Goal: Information Seeking & Learning: Check status

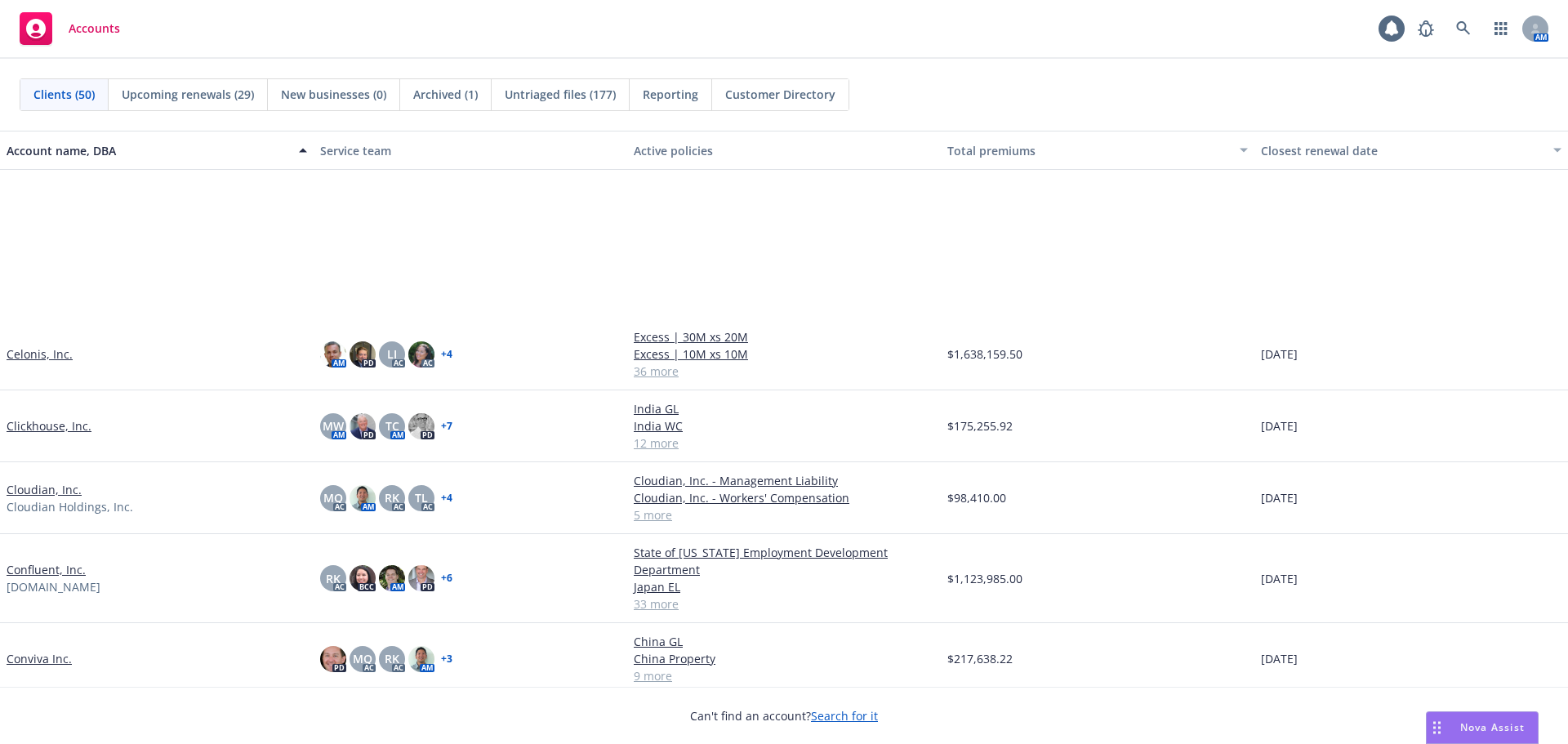
scroll to position [735, 0]
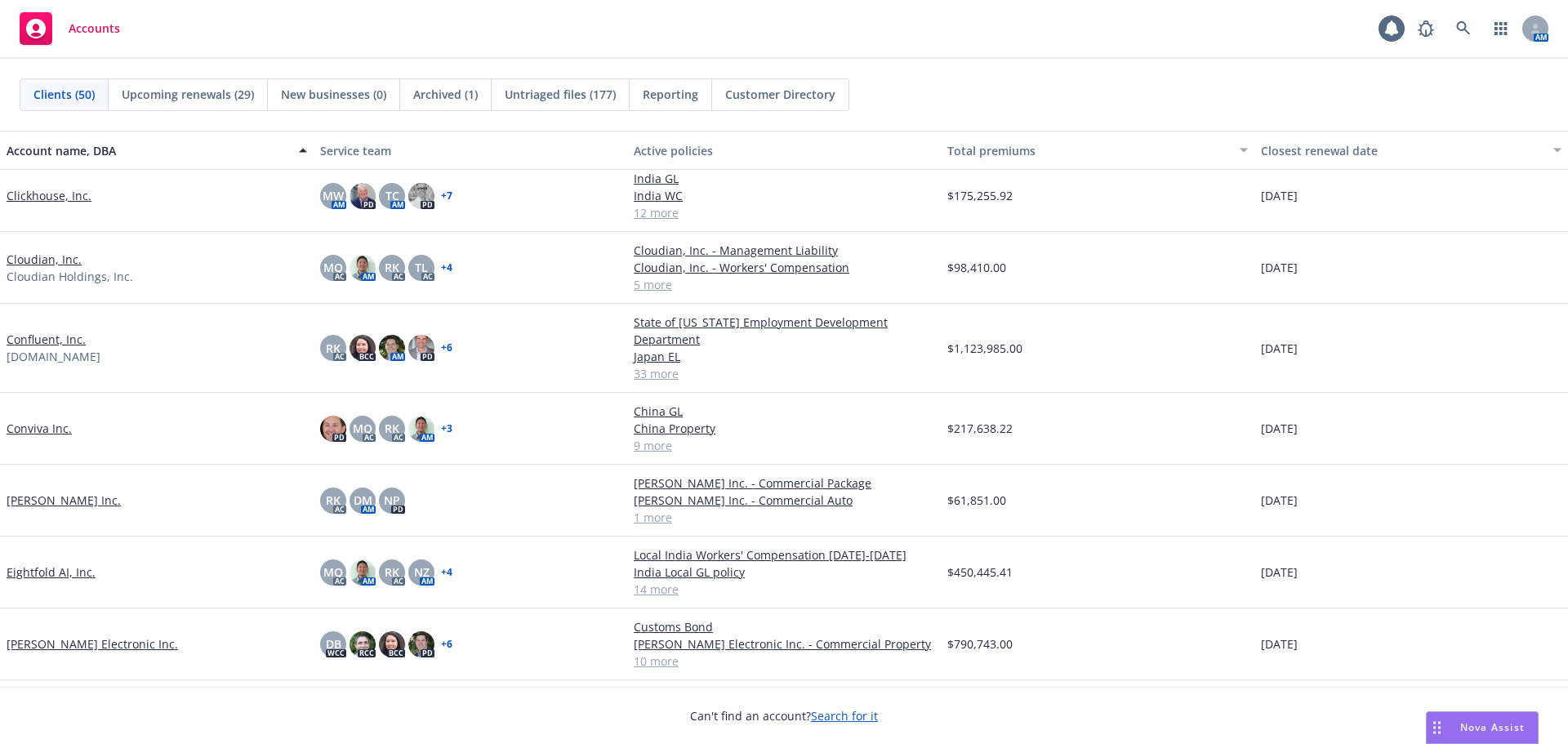
click at [54, 499] on link "Don Sazon Inc." at bounding box center [64, 500] width 115 height 17
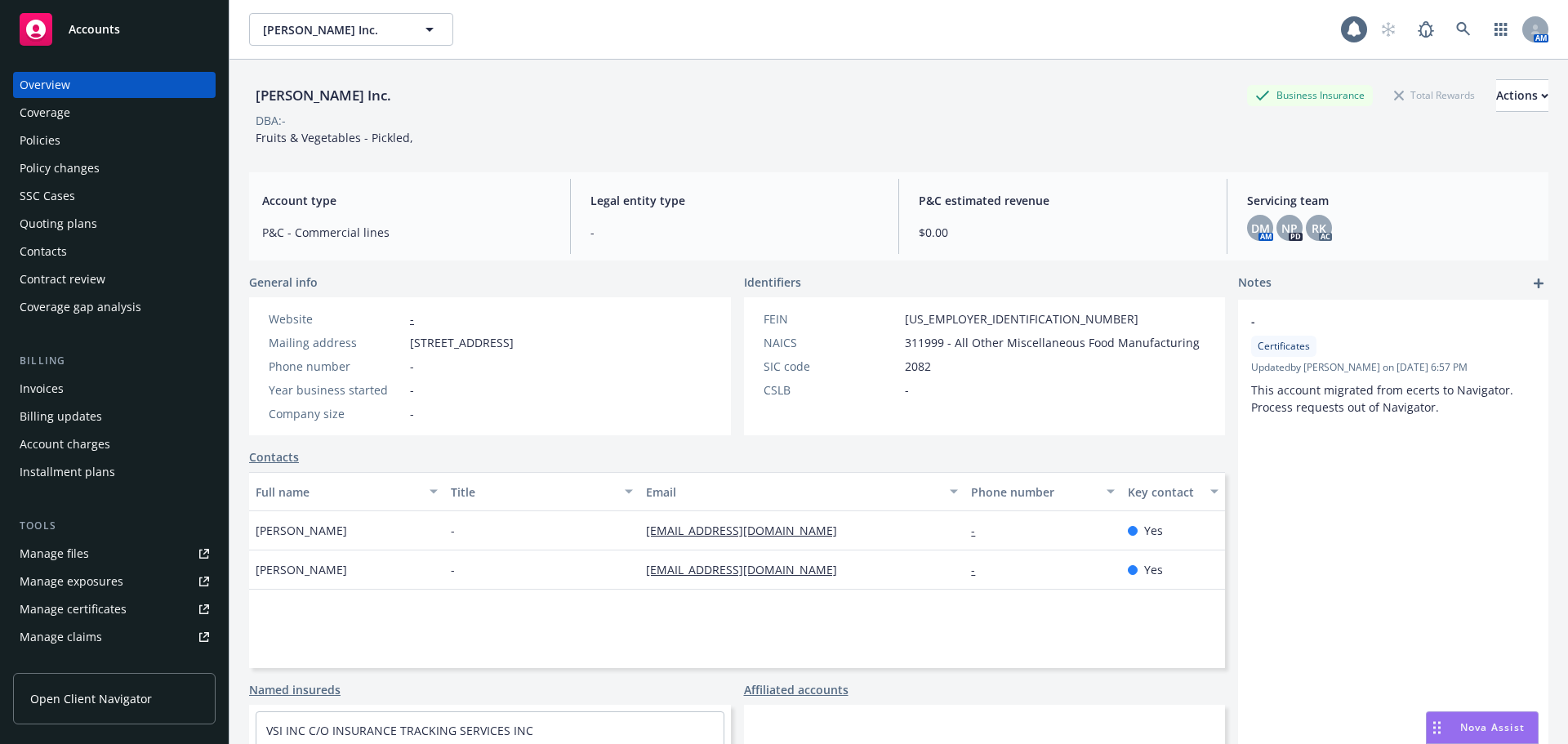
click at [84, 136] on div "Policies" at bounding box center [114, 141] width 189 height 26
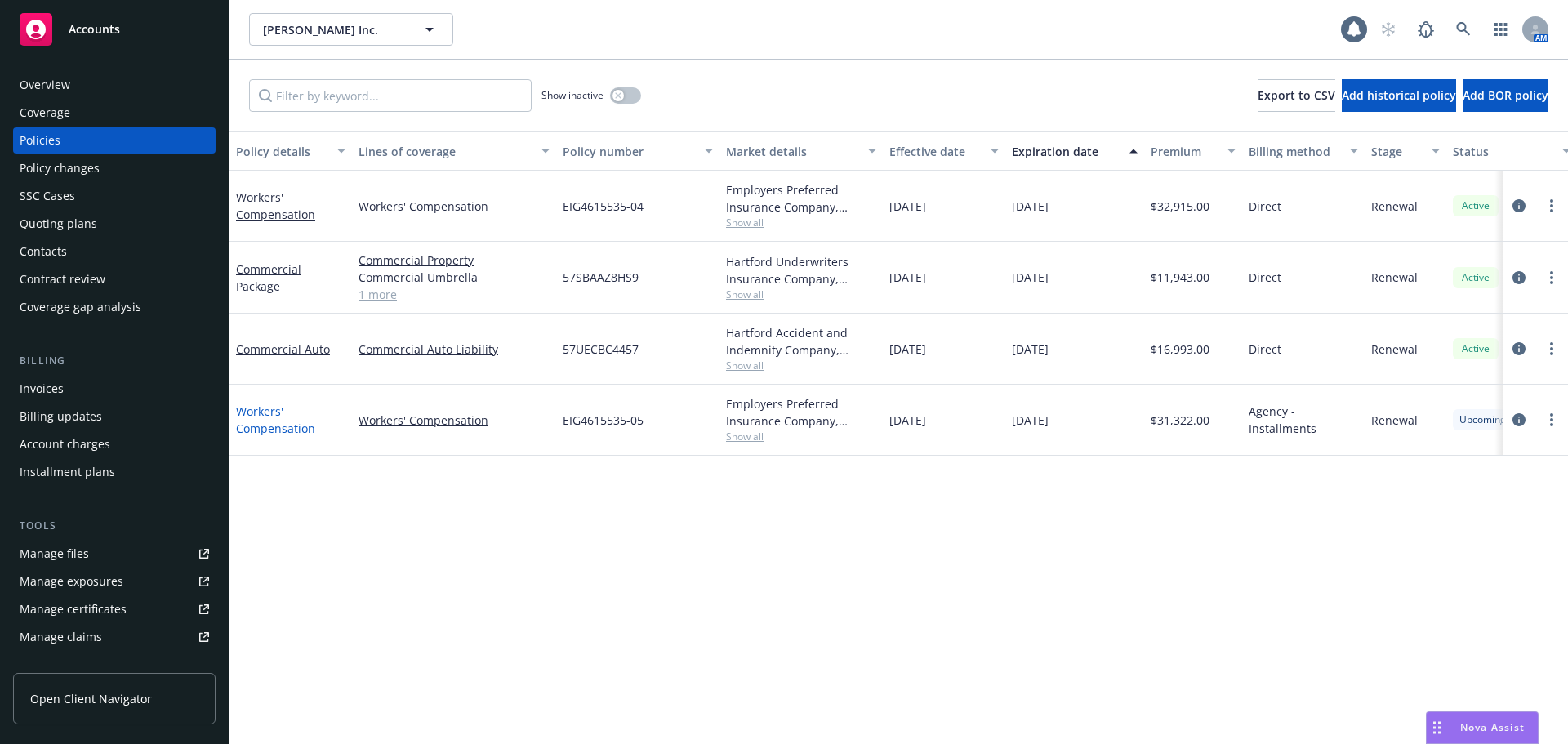
click at [243, 429] on link "Workers' Compensation" at bounding box center [275, 420] width 79 height 33
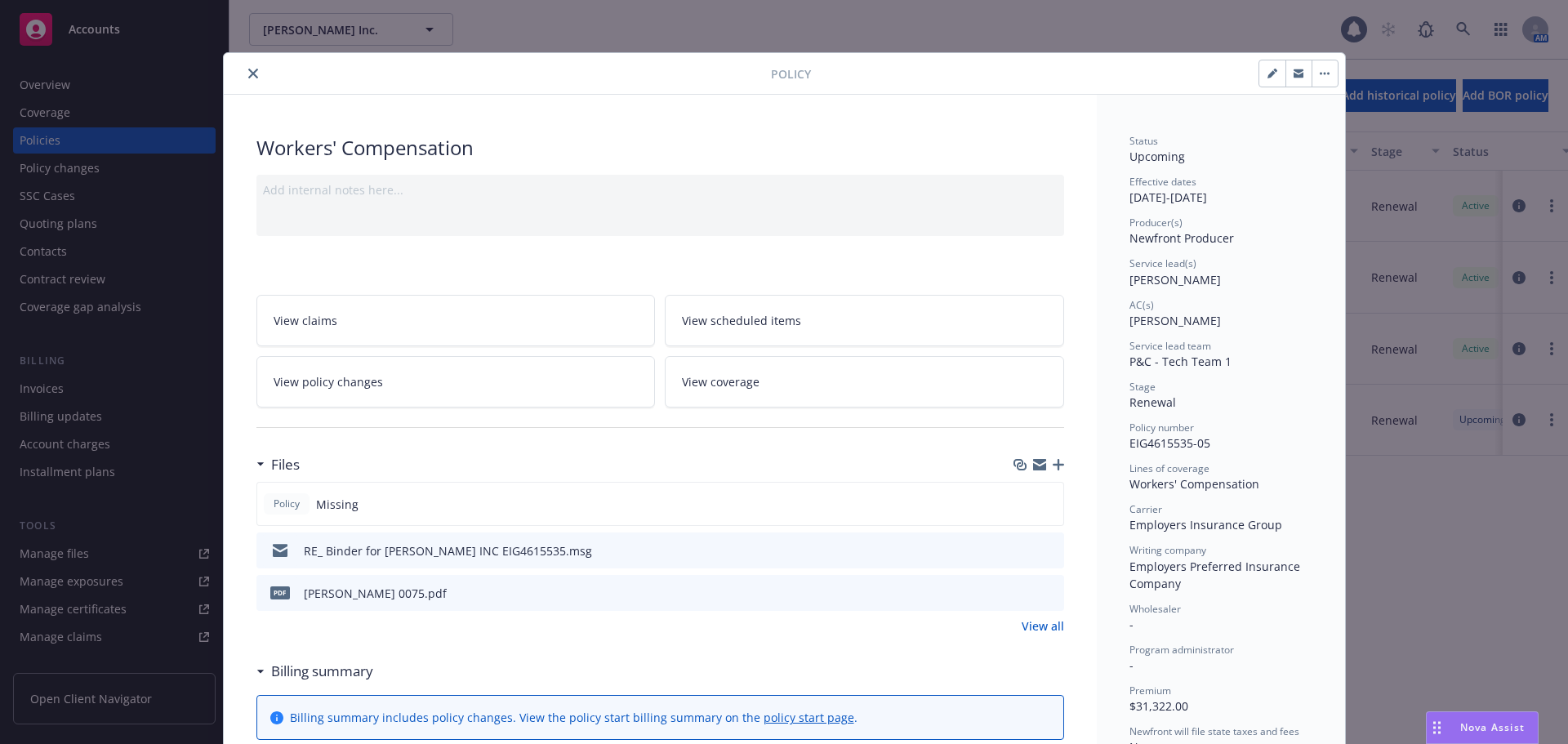
scroll to position [572, 0]
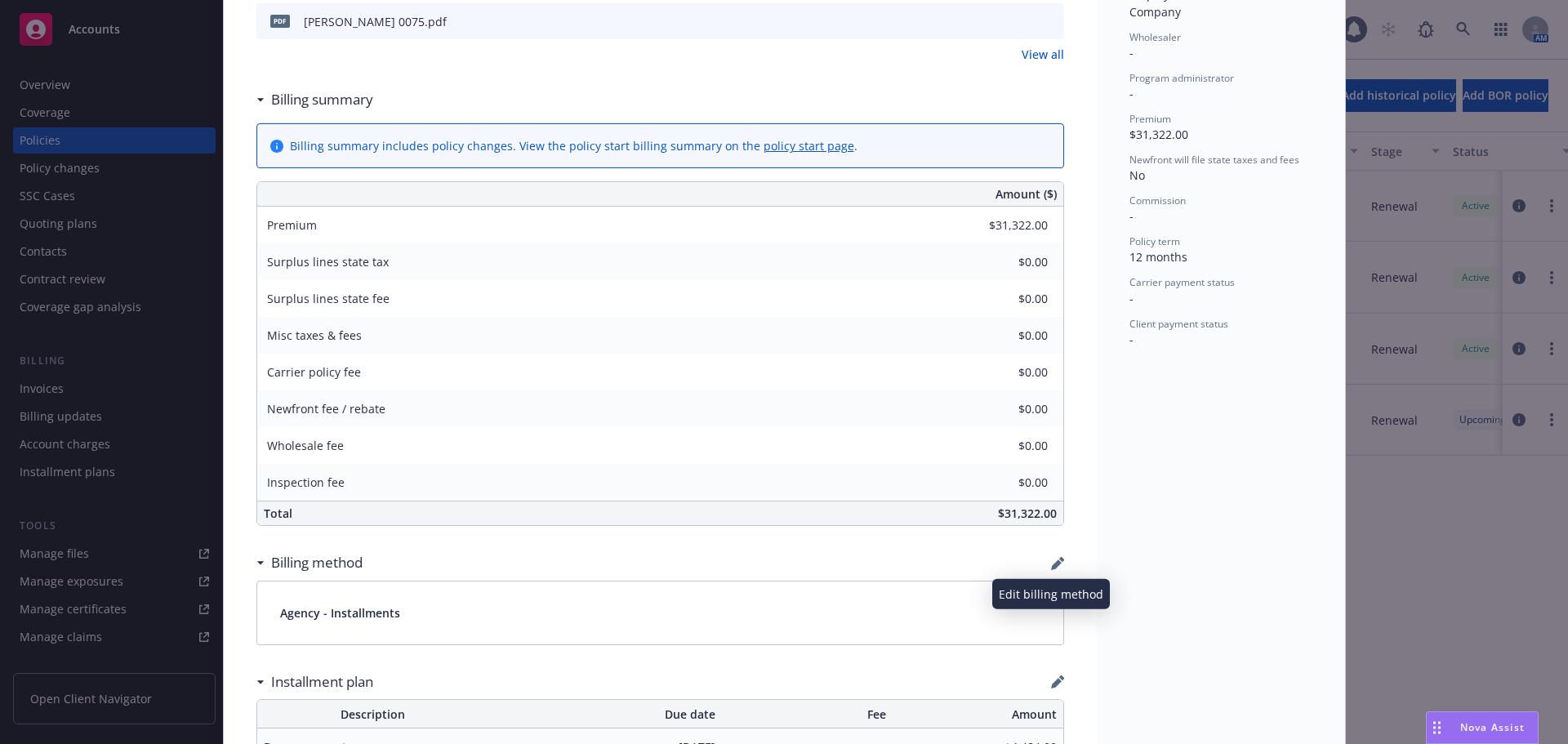
click at [1053, 565] on icon "button" at bounding box center [1058, 564] width 13 height 13
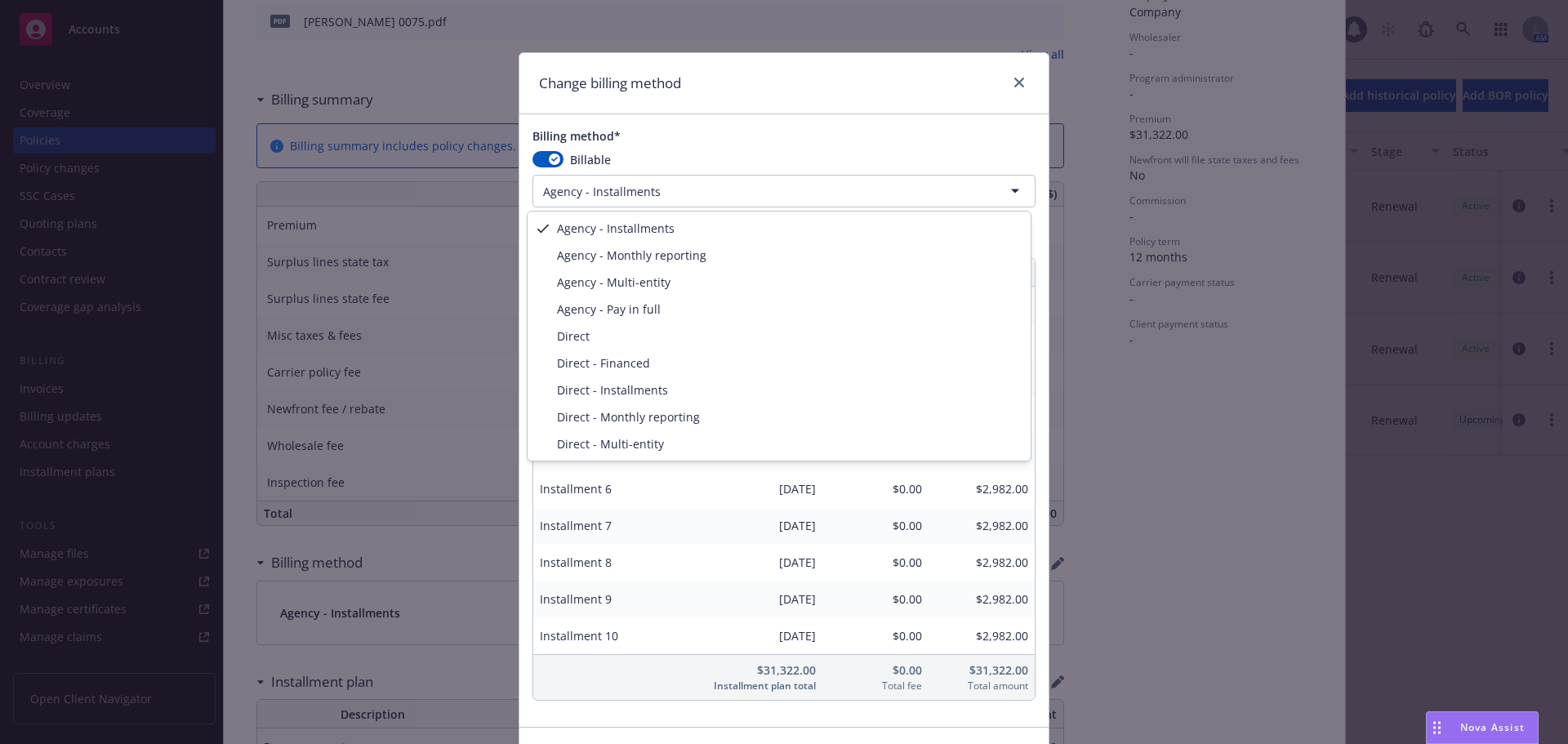
click at [575, 197] on html "Accounts Overview Coverage Policies Policy changes SSC Cases Quoting plans Cont…" at bounding box center [784, 372] width 1568 height 744
select select "DIRECT_INSTALLMENTS"
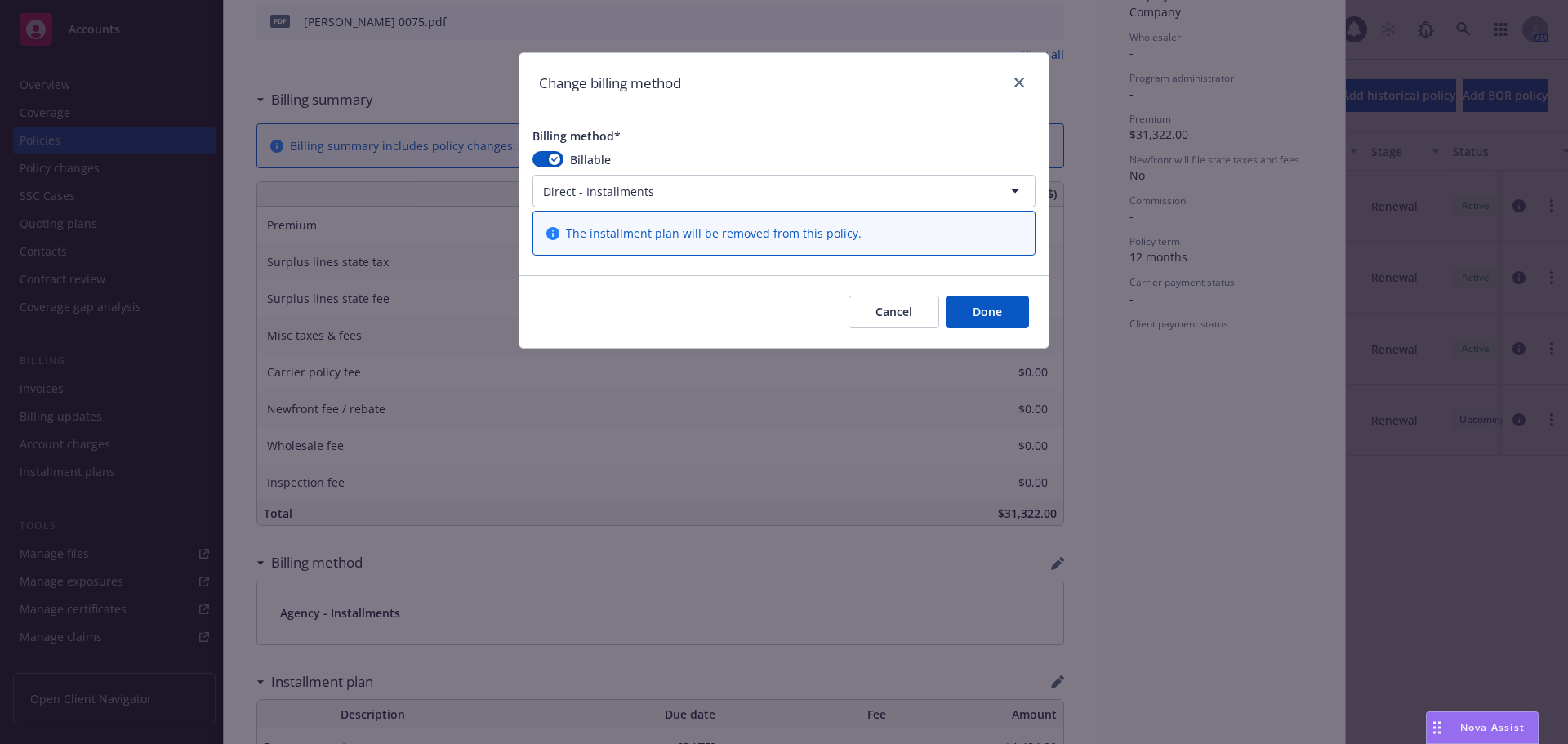
click at [1003, 319] on button "Done" at bounding box center [987, 312] width 84 height 33
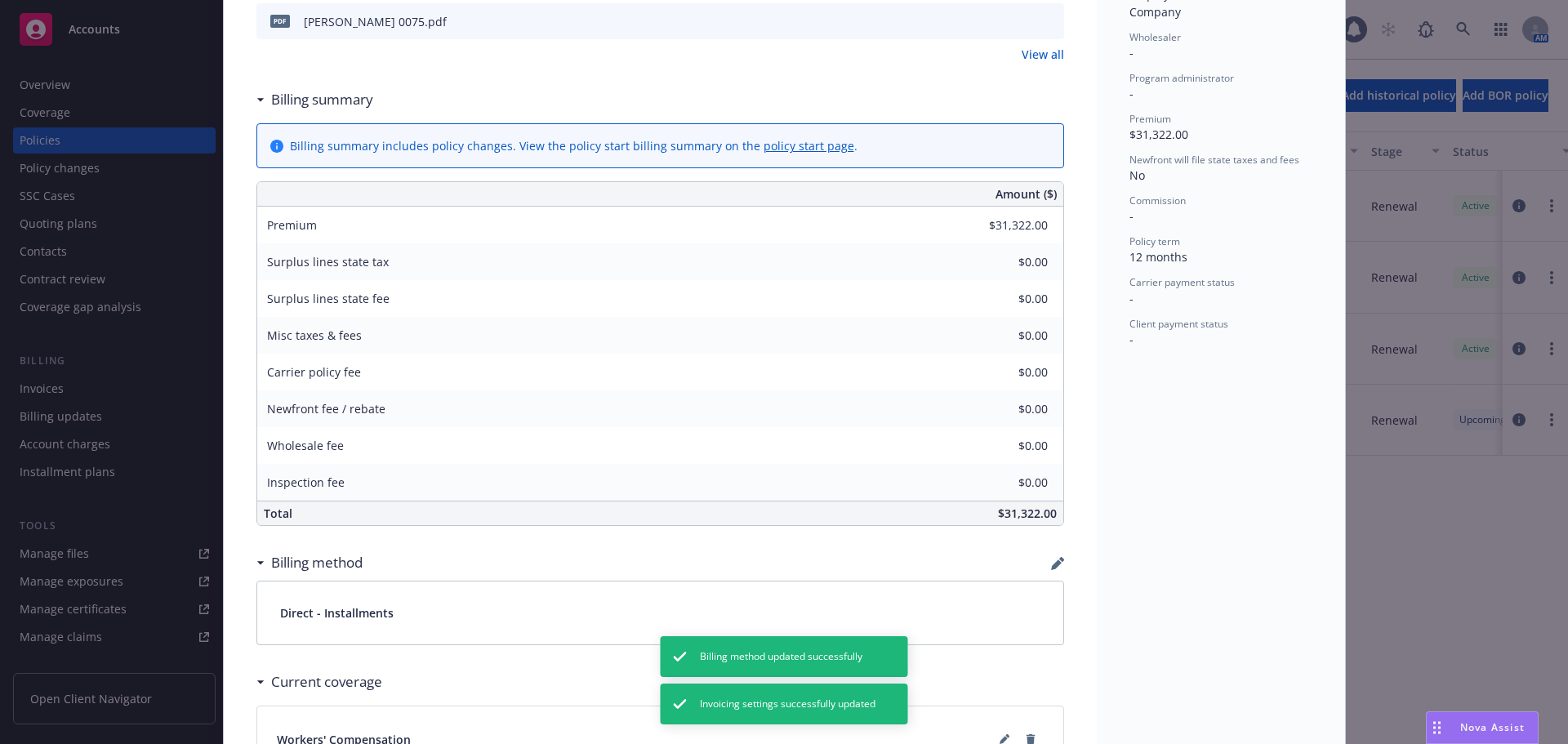
click at [1042, 567] on div "Billing method" at bounding box center [660, 563] width 808 height 34
click at [1054, 562] on icon "button" at bounding box center [1056, 565] width 11 height 11
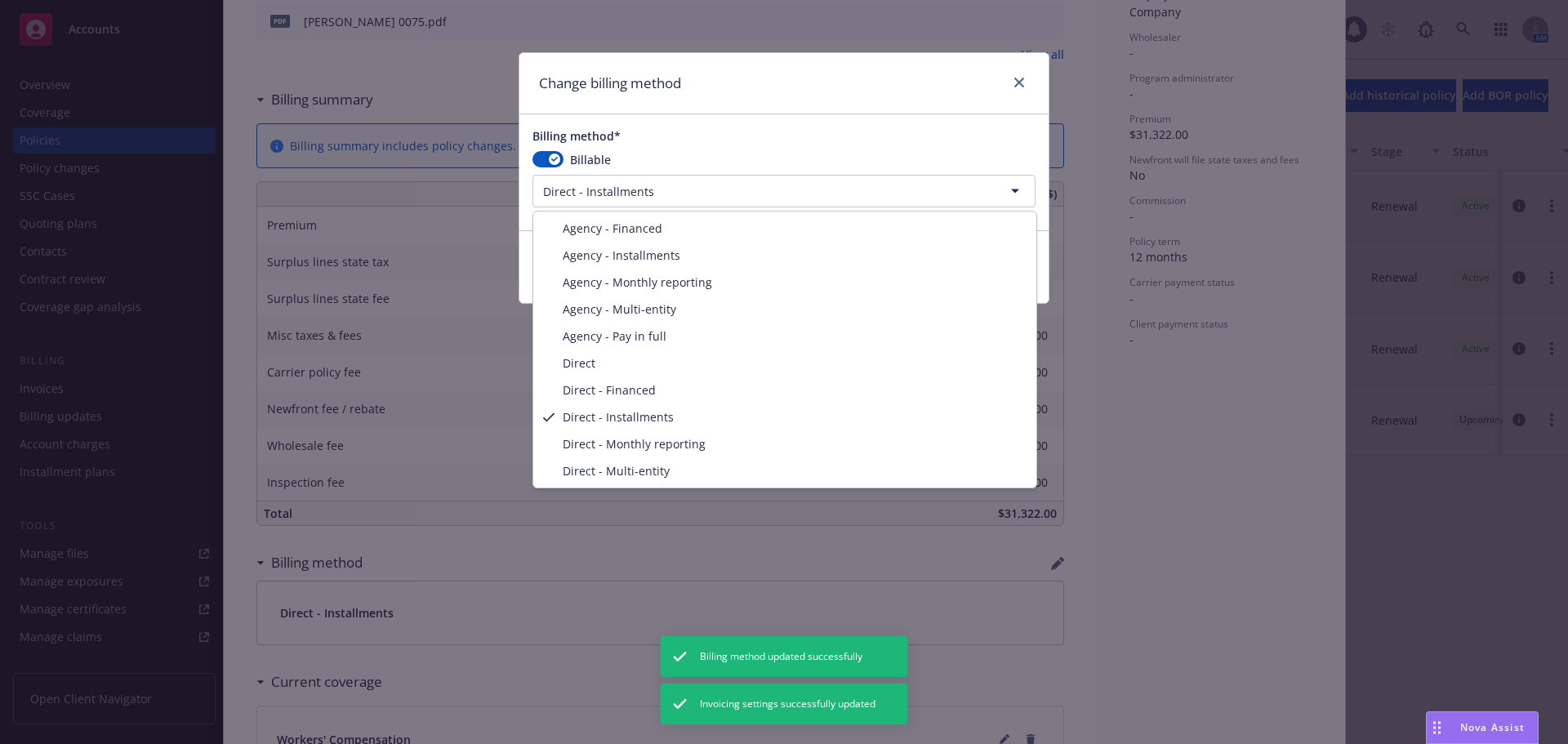
click at [652, 199] on html "Accounts Overview Coverage Policies Policy changes SSC Cases Quoting plans Cont…" at bounding box center [784, 372] width 1568 height 744
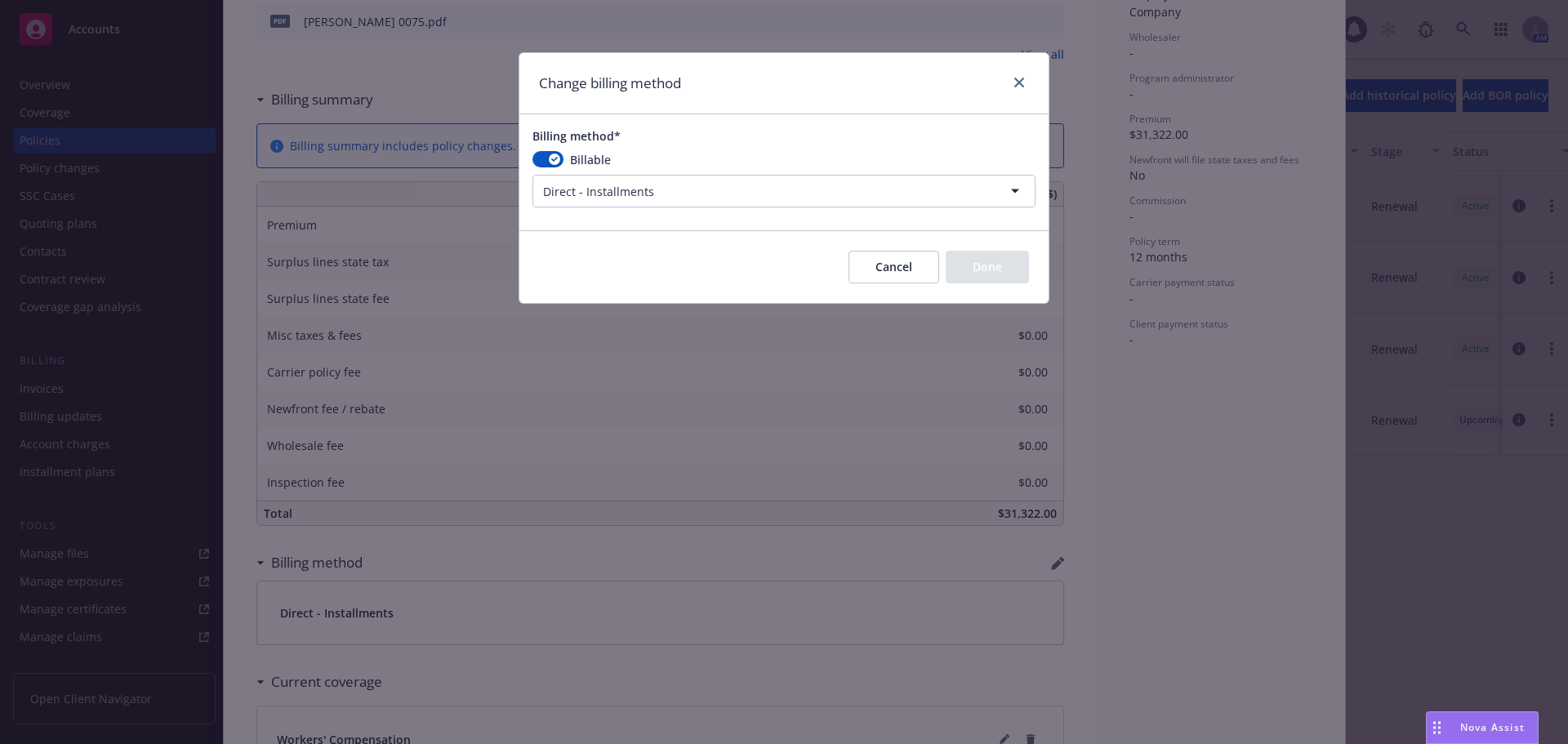
click at [972, 270] on div "Cancel Done" at bounding box center [939, 267] width 180 height 33
click at [920, 276] on button "Cancel" at bounding box center [894, 267] width 91 height 33
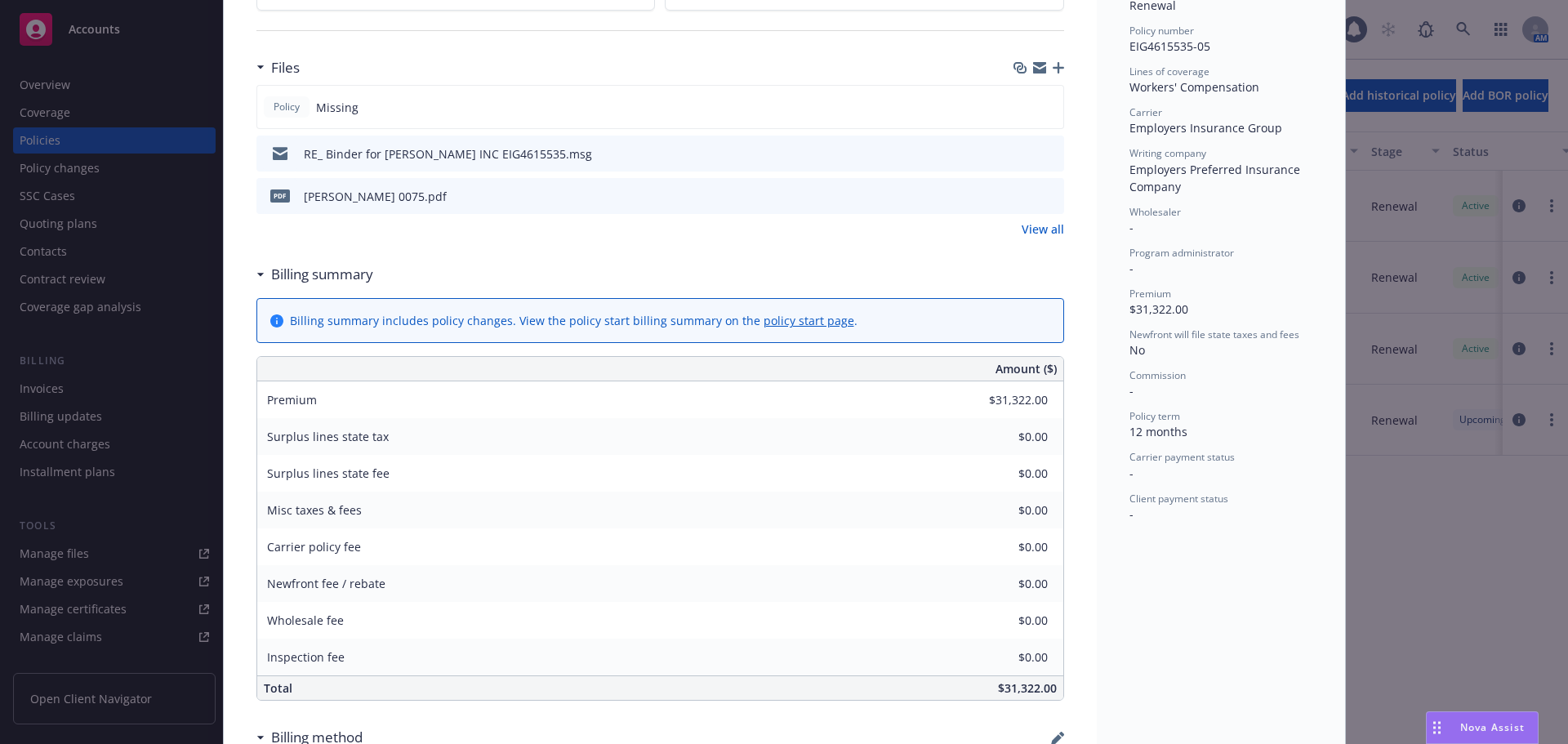
scroll to position [0, 0]
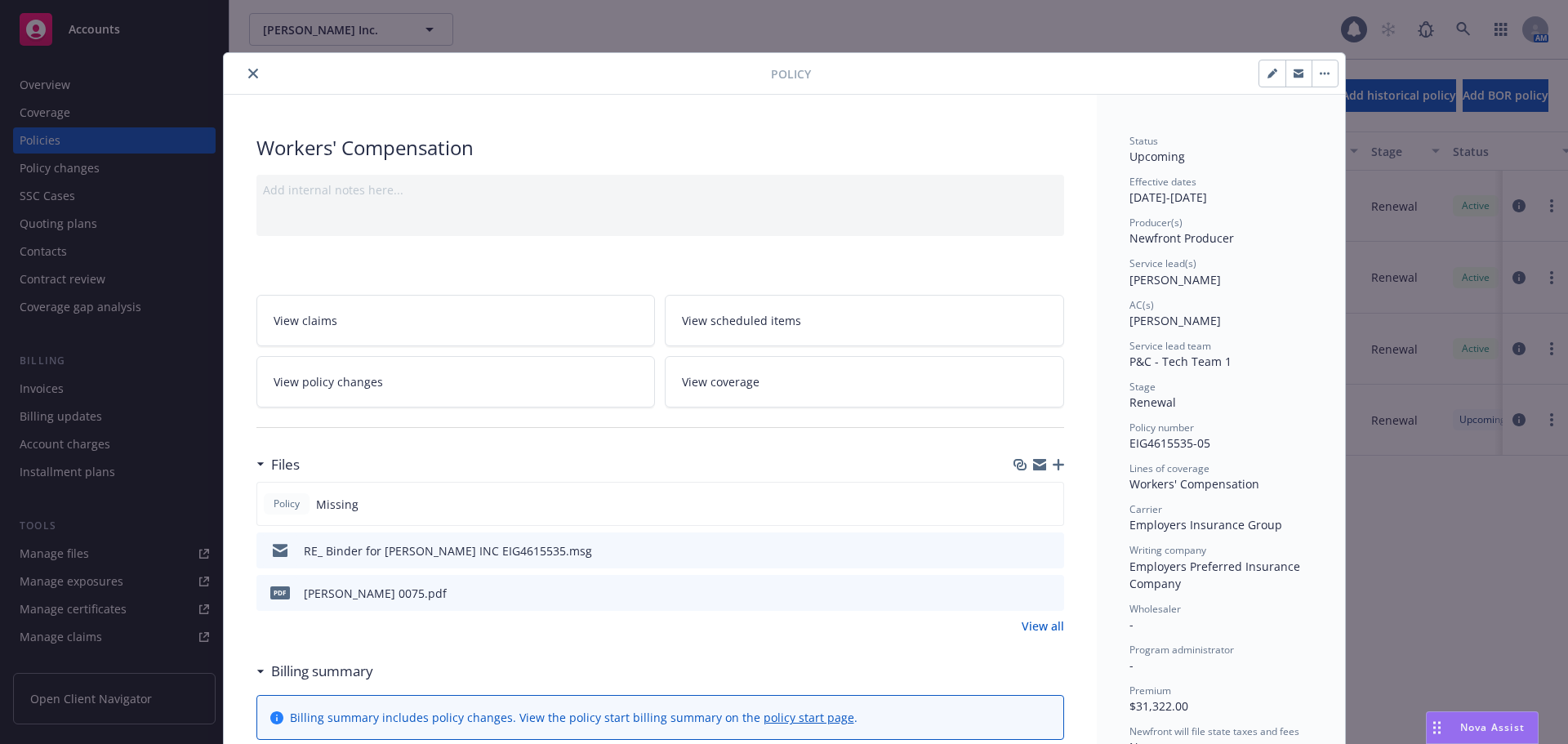
click at [252, 73] on button "close" at bounding box center [253, 74] width 20 height 20
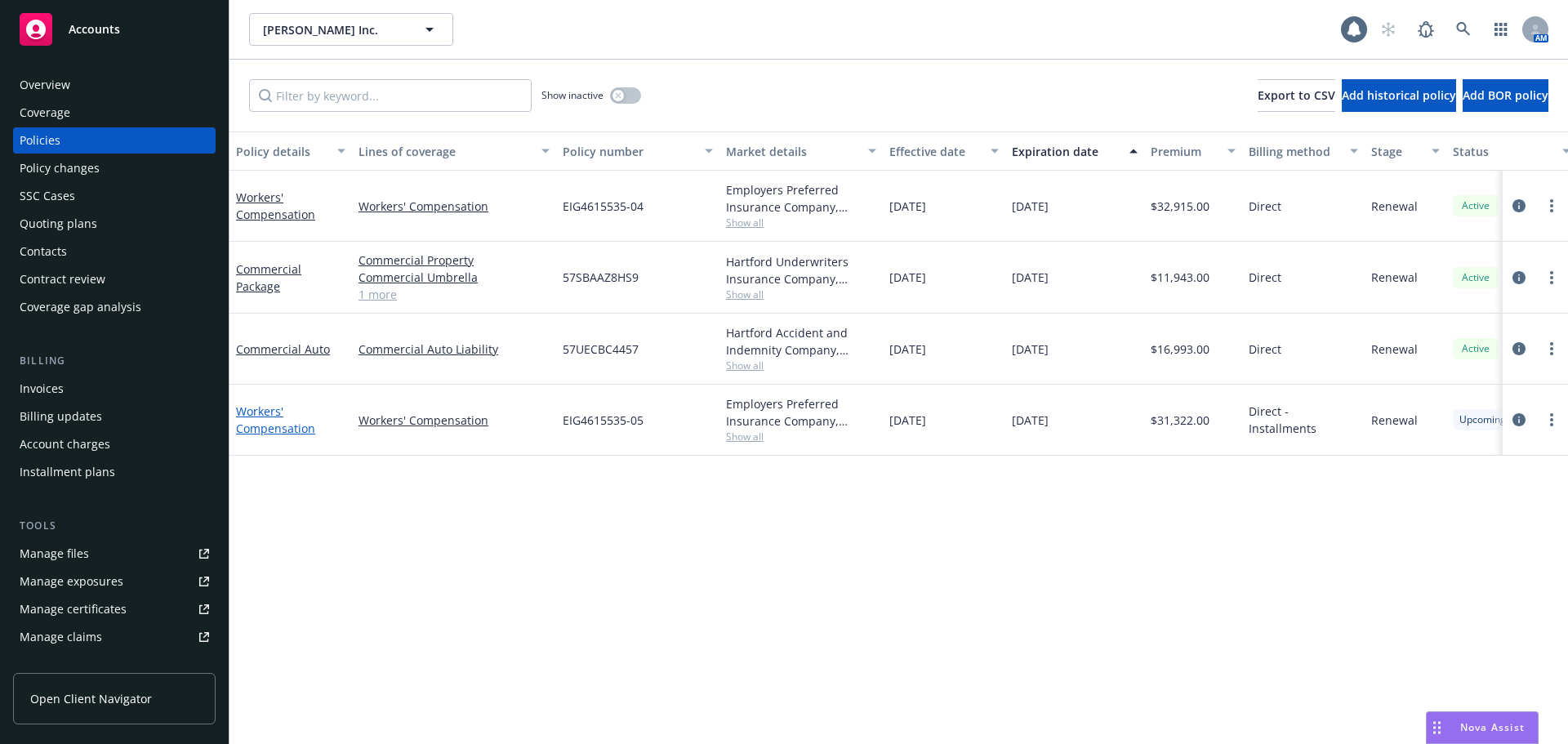
click at [280, 424] on link "Workers' Compensation" at bounding box center [275, 420] width 79 height 33
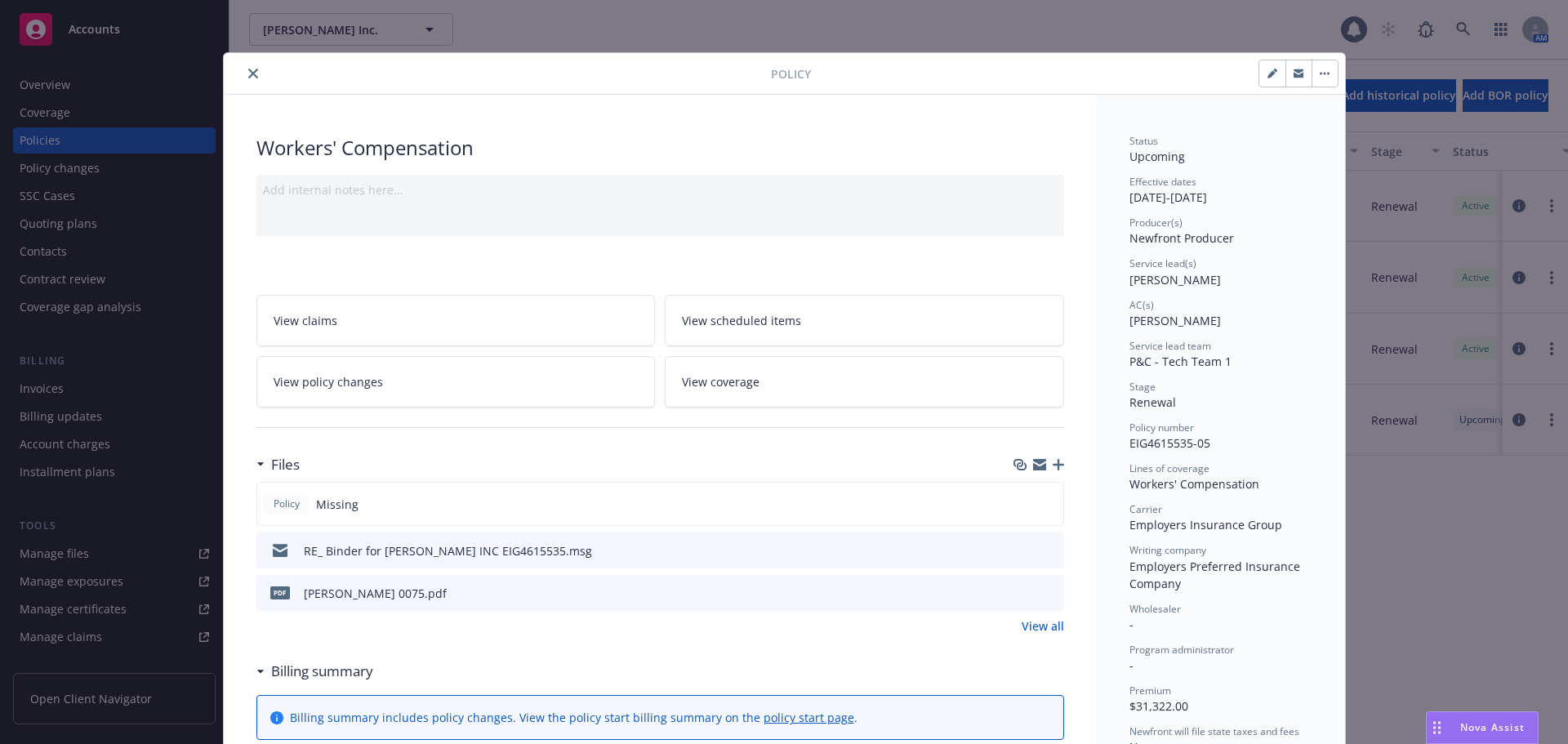
scroll to position [49, 0]
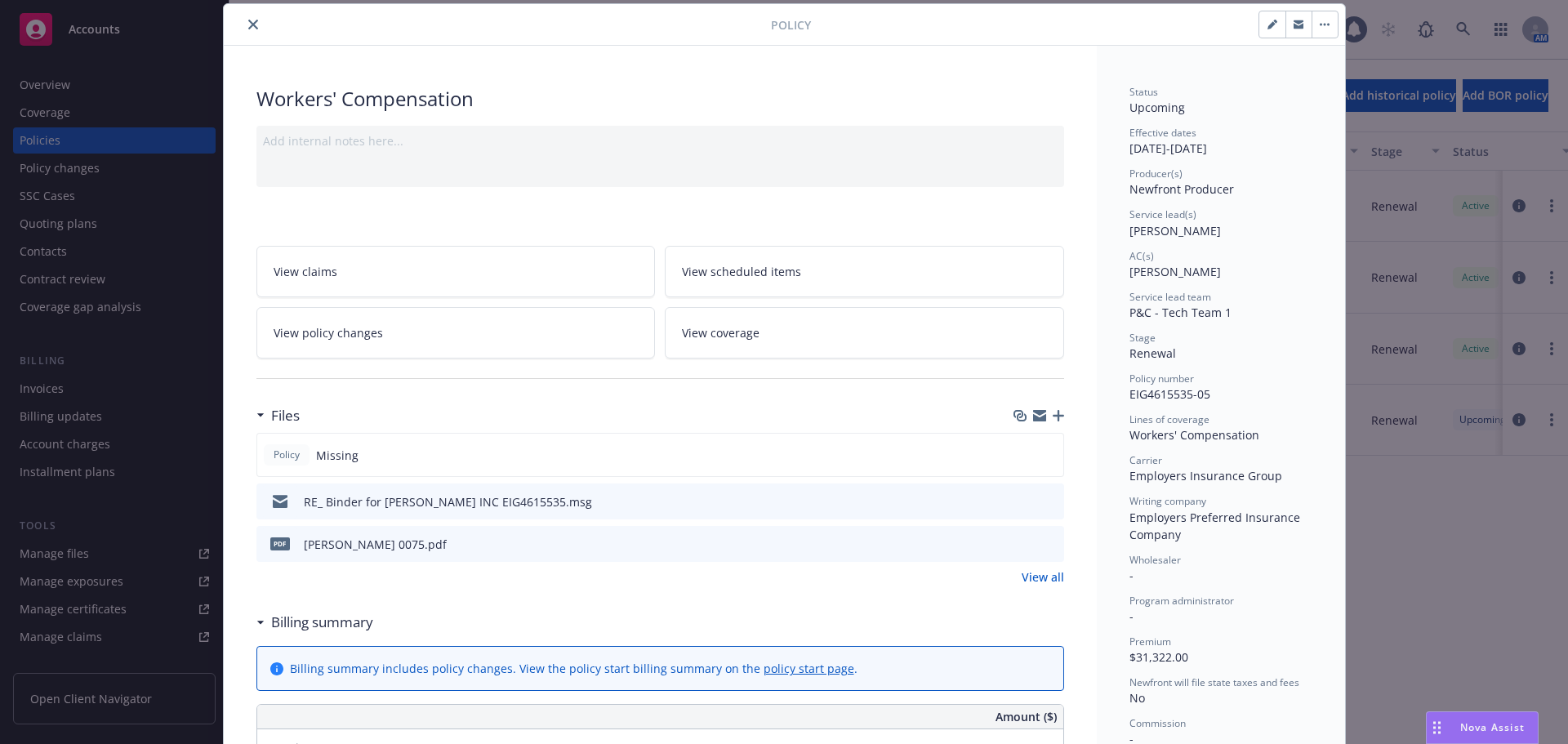
click at [1053, 411] on icon "button" at bounding box center [1058, 415] width 11 height 11
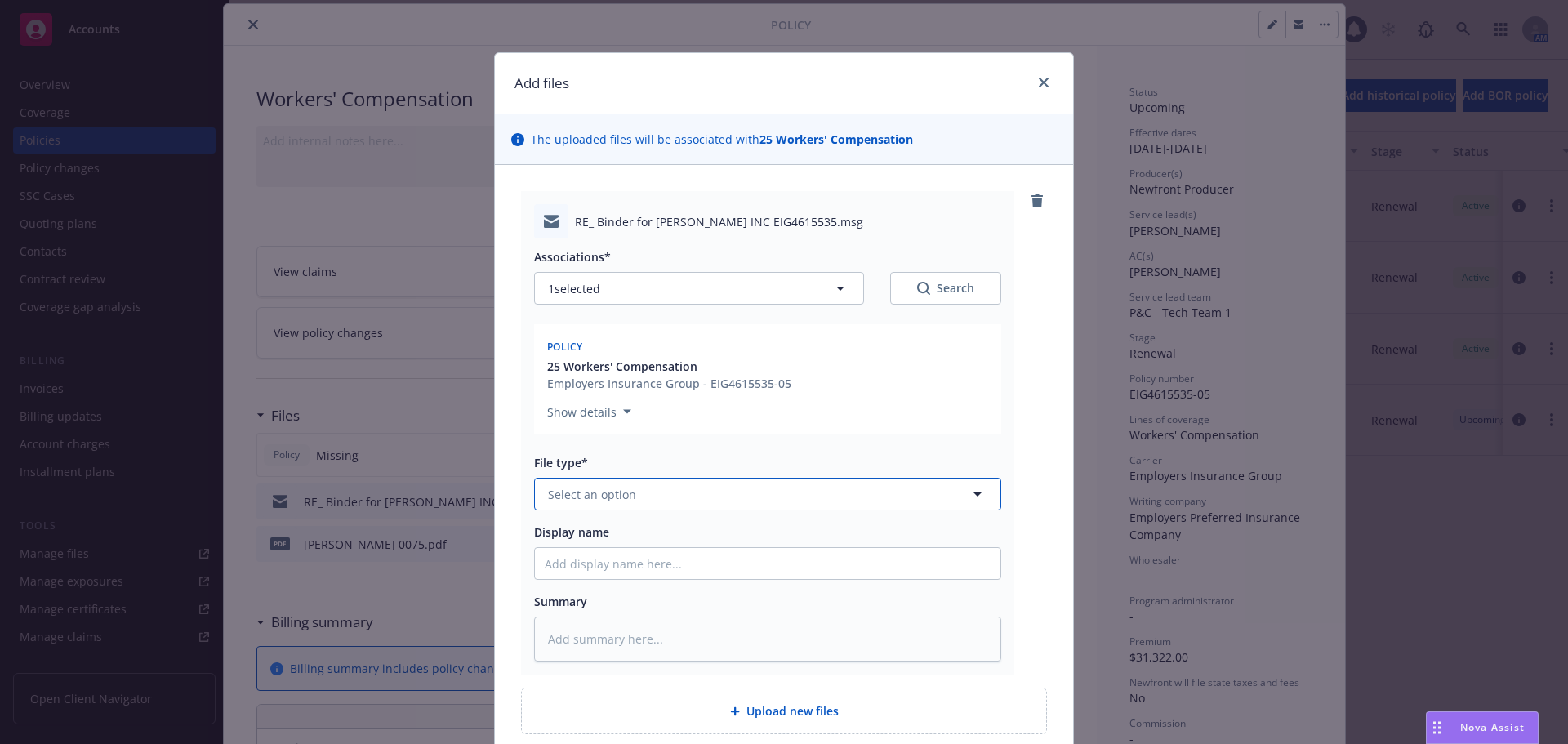
click at [732, 502] on button "Select an option" at bounding box center [768, 494] width 467 height 33
type input "ema"
click at [696, 540] on div "Email" at bounding box center [768, 539] width 446 height 24
click at [696, 569] on input "Display name" at bounding box center [768, 564] width 465 height 31
type textarea "x"
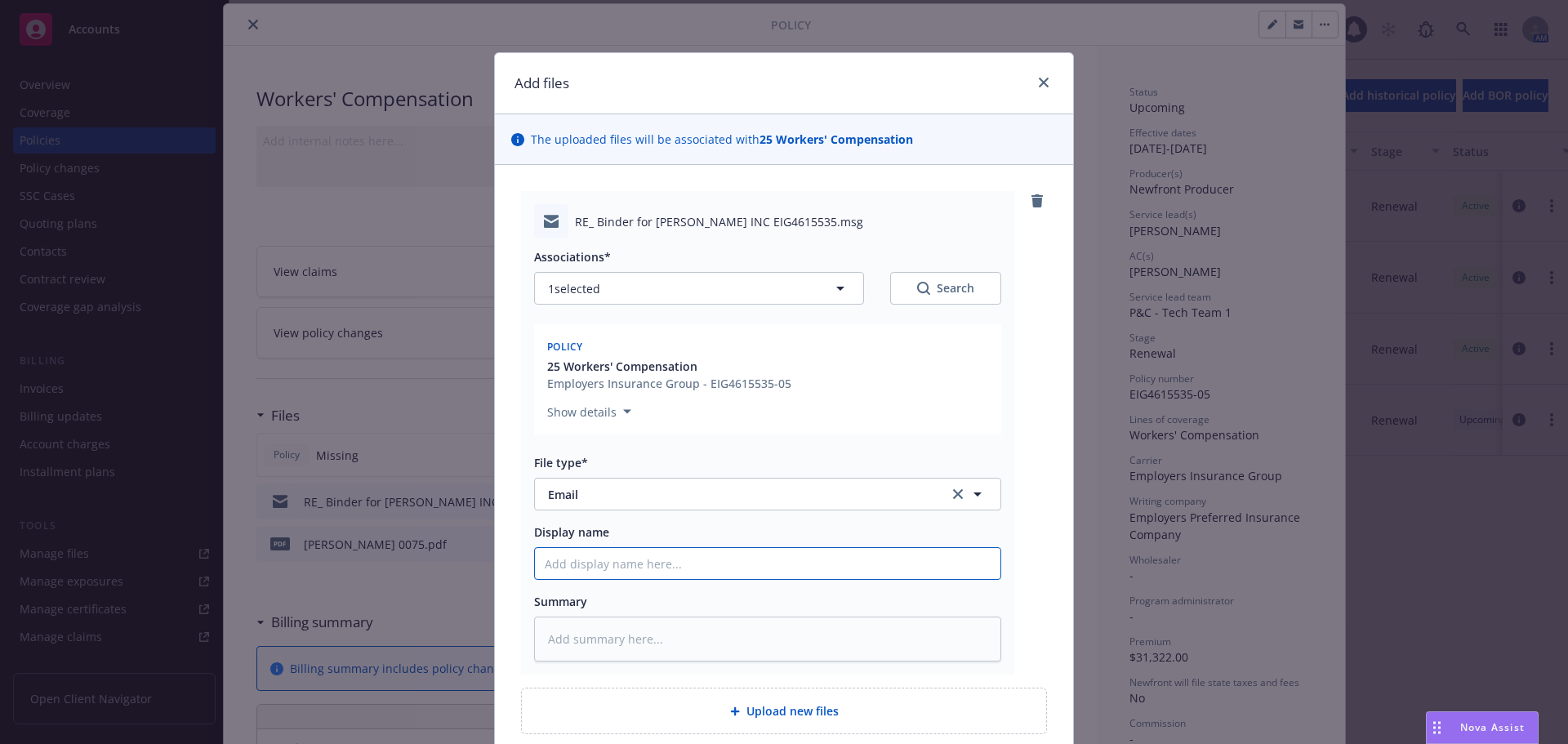
type input "c"
type textarea "x"
type input "co"
type textarea "x"
type input "con"
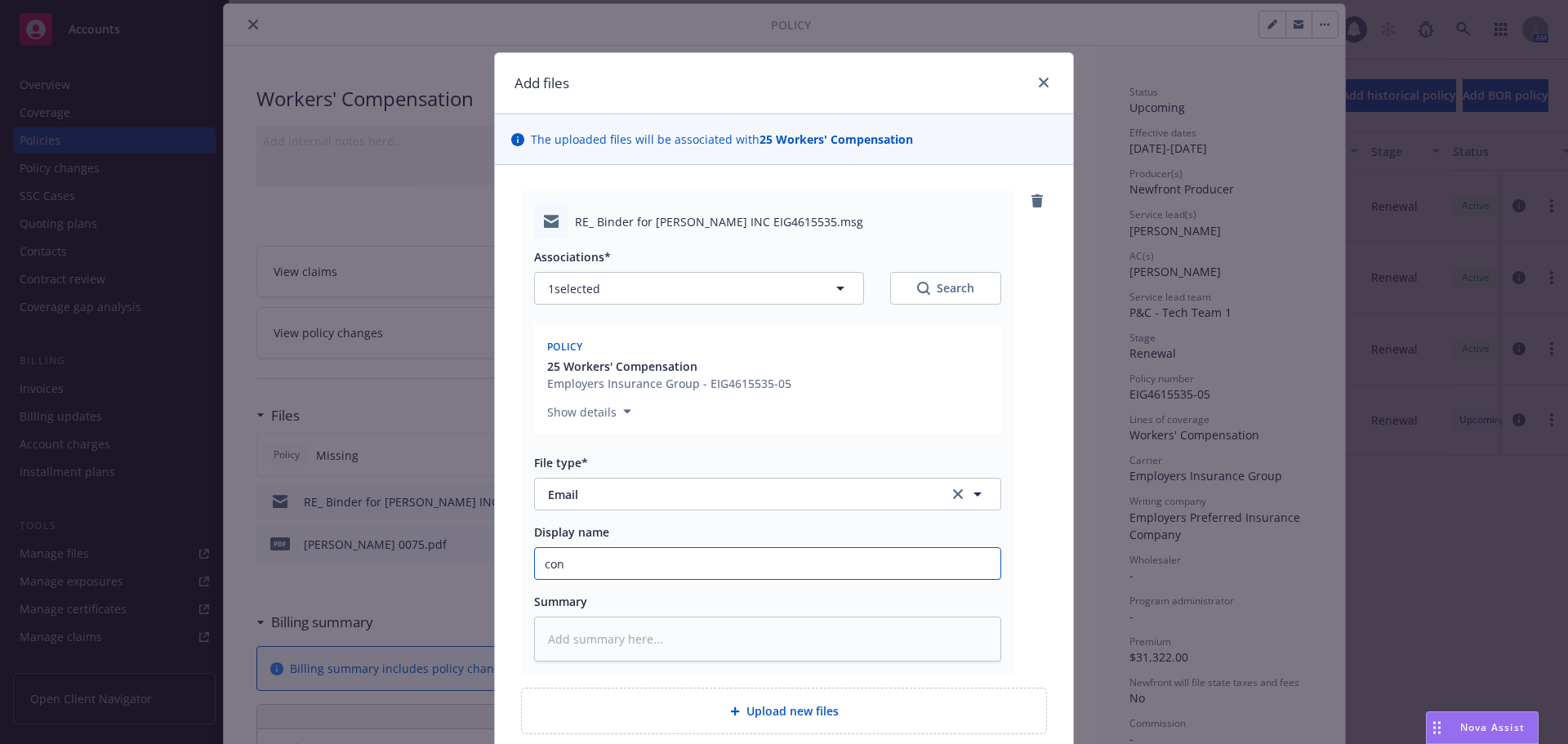
type textarea "x"
type input "conf"
type textarea "x"
type input "confi"
type textarea "x"
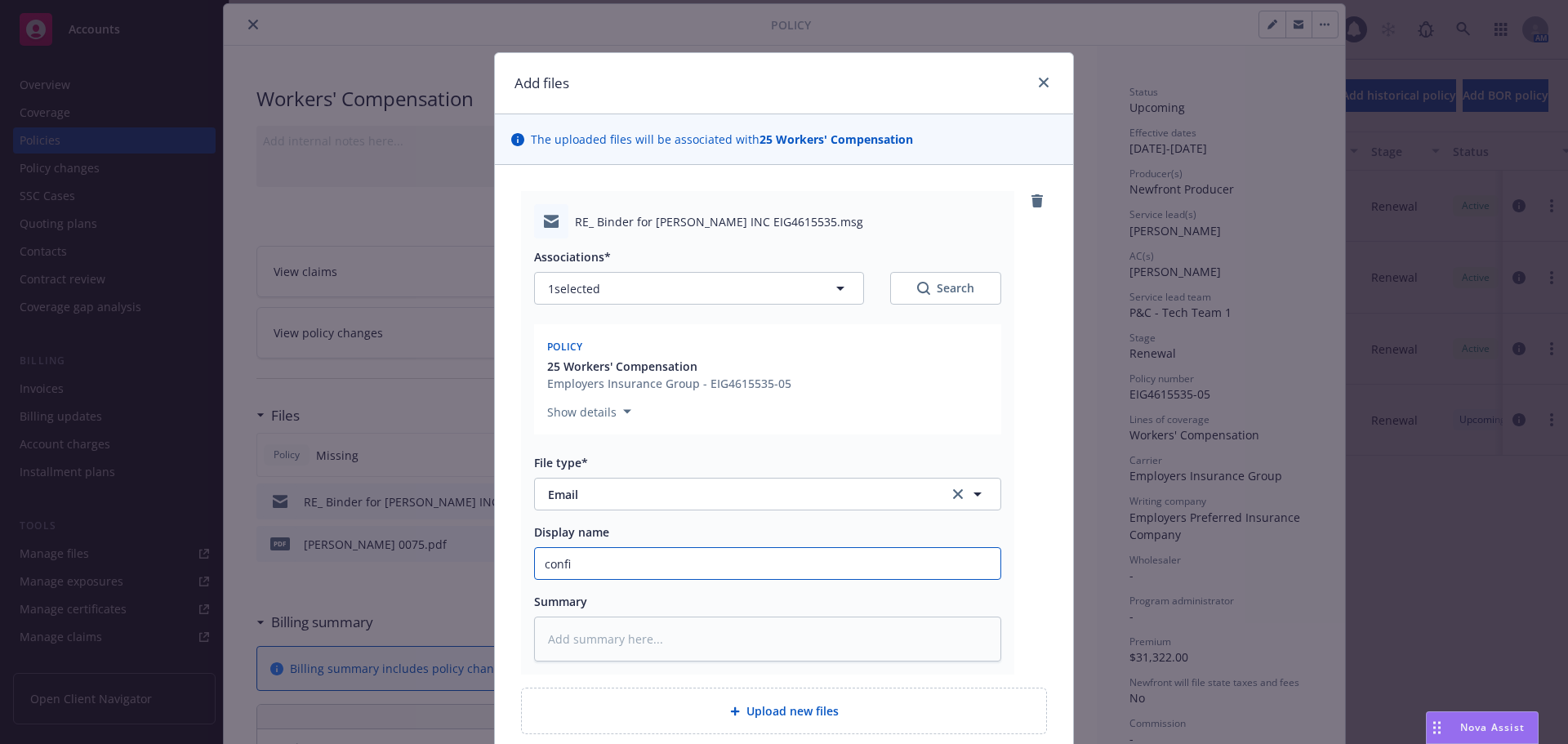
type input "confir"
type textarea "x"
type input "confirm"
type textarea "x"
type input "confirmi"
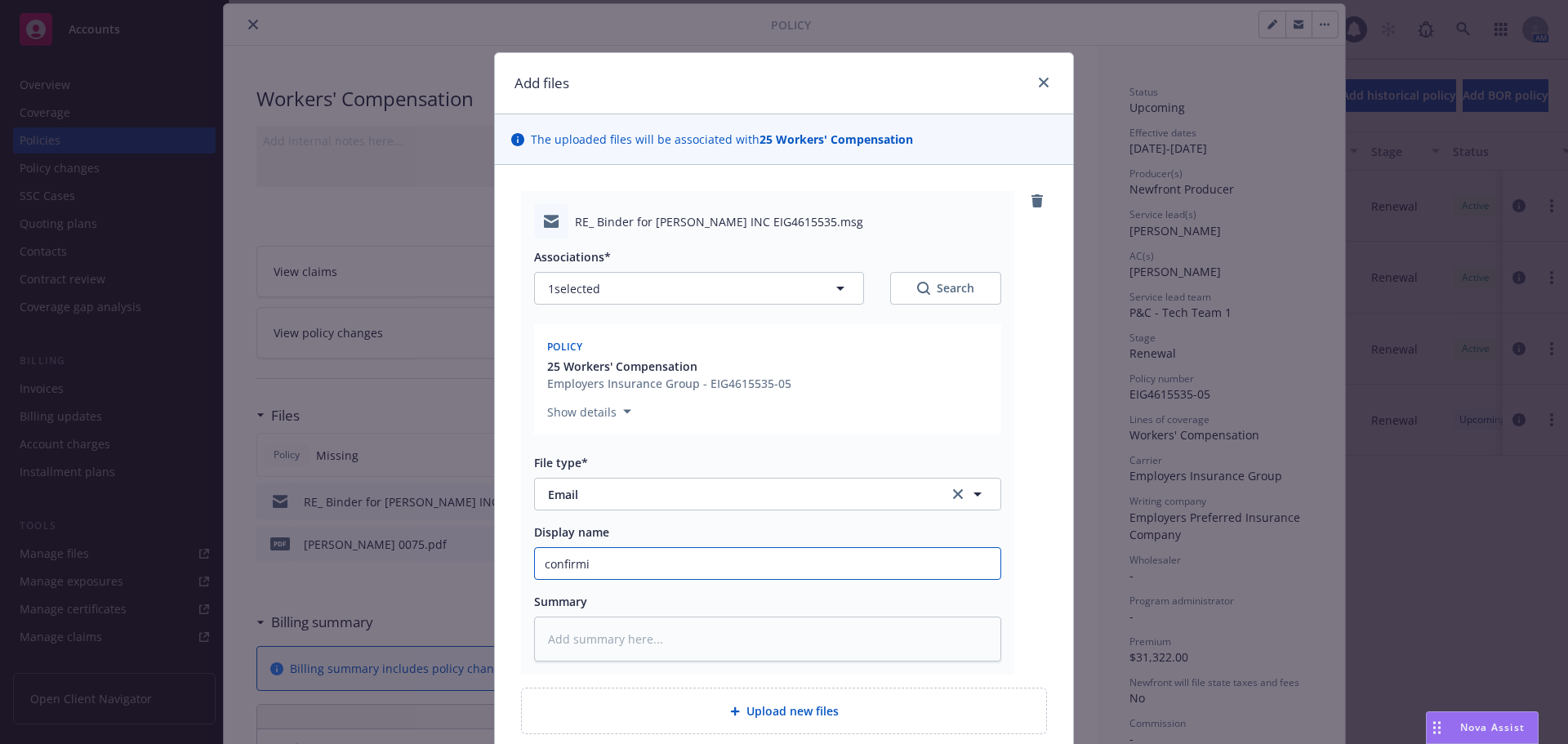
type textarea "x"
type input "confirmin"
type textarea "x"
type input "confirming"
type textarea "x"
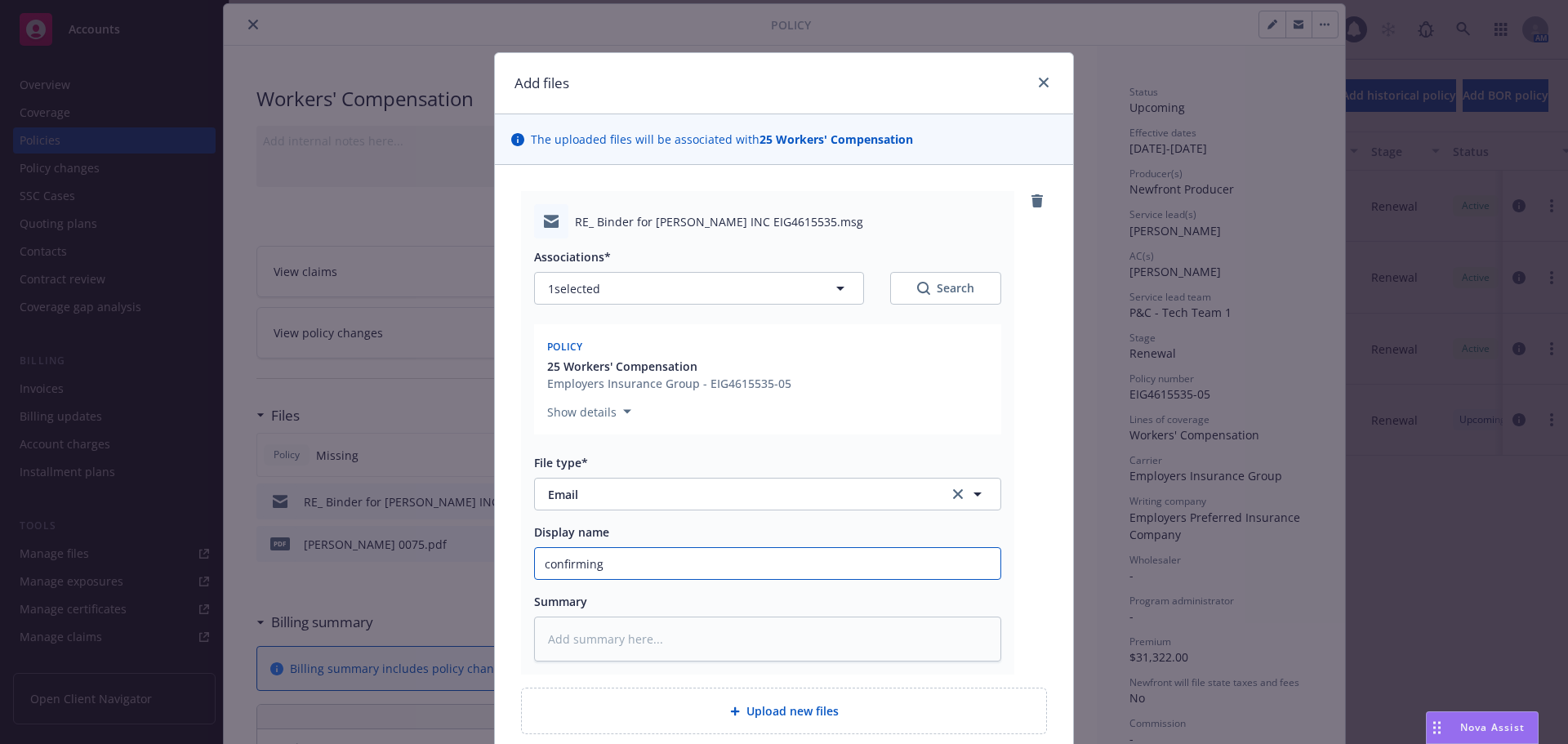
type input "confirming"
type textarea "x"
type input "confirming d"
type textarea "x"
type input "confirming di"
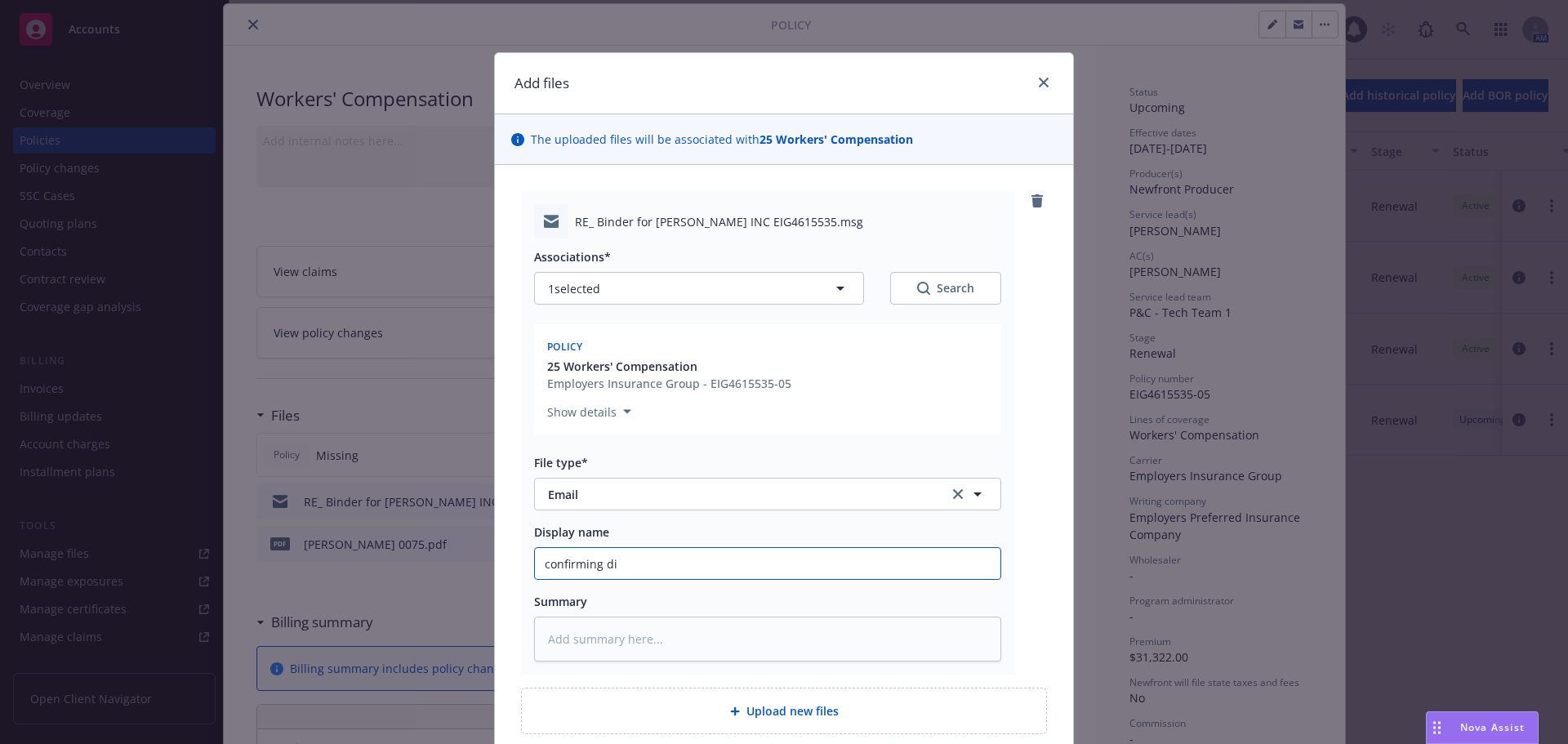
type textarea "x"
type input "confirming dir"
type textarea "x"
type input "confirming dire"
type textarea "x"
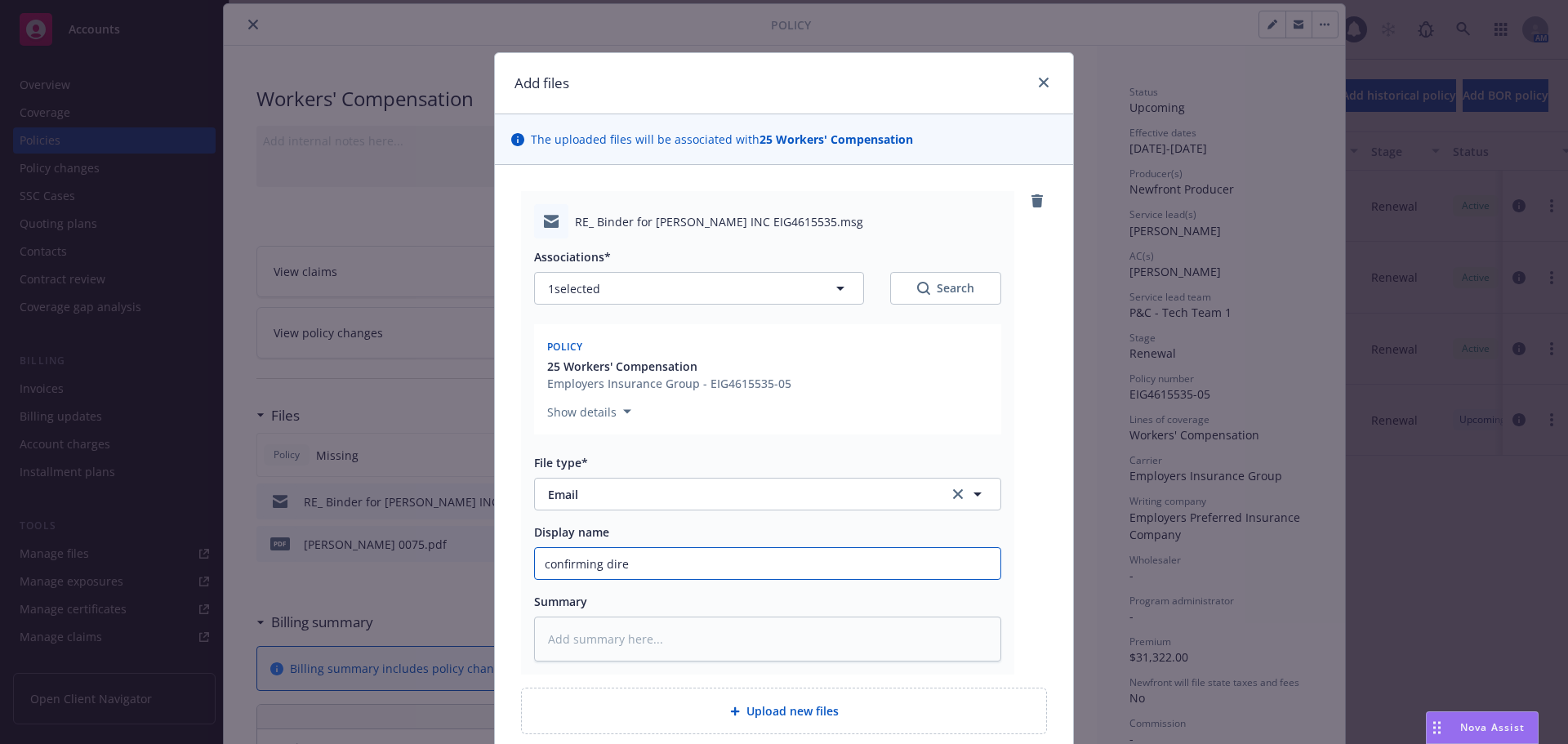
type input "confirming direc"
type textarea "x"
type input "confirming direct"
type textarea "x"
type input "confirming direct"
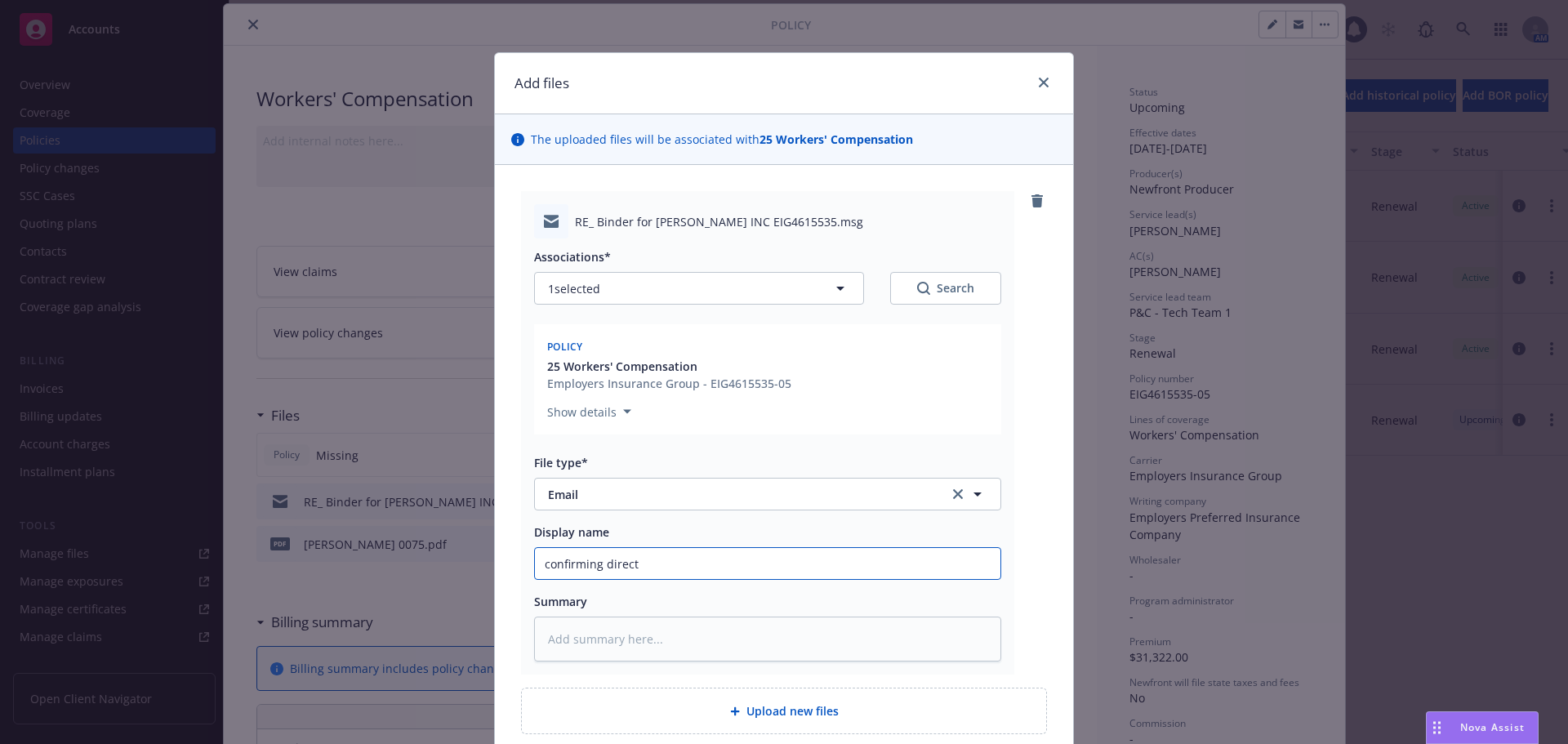
type textarea "x"
type input "confirming direct b"
type textarea "x"
type input "confirming direct bi"
type textarea "x"
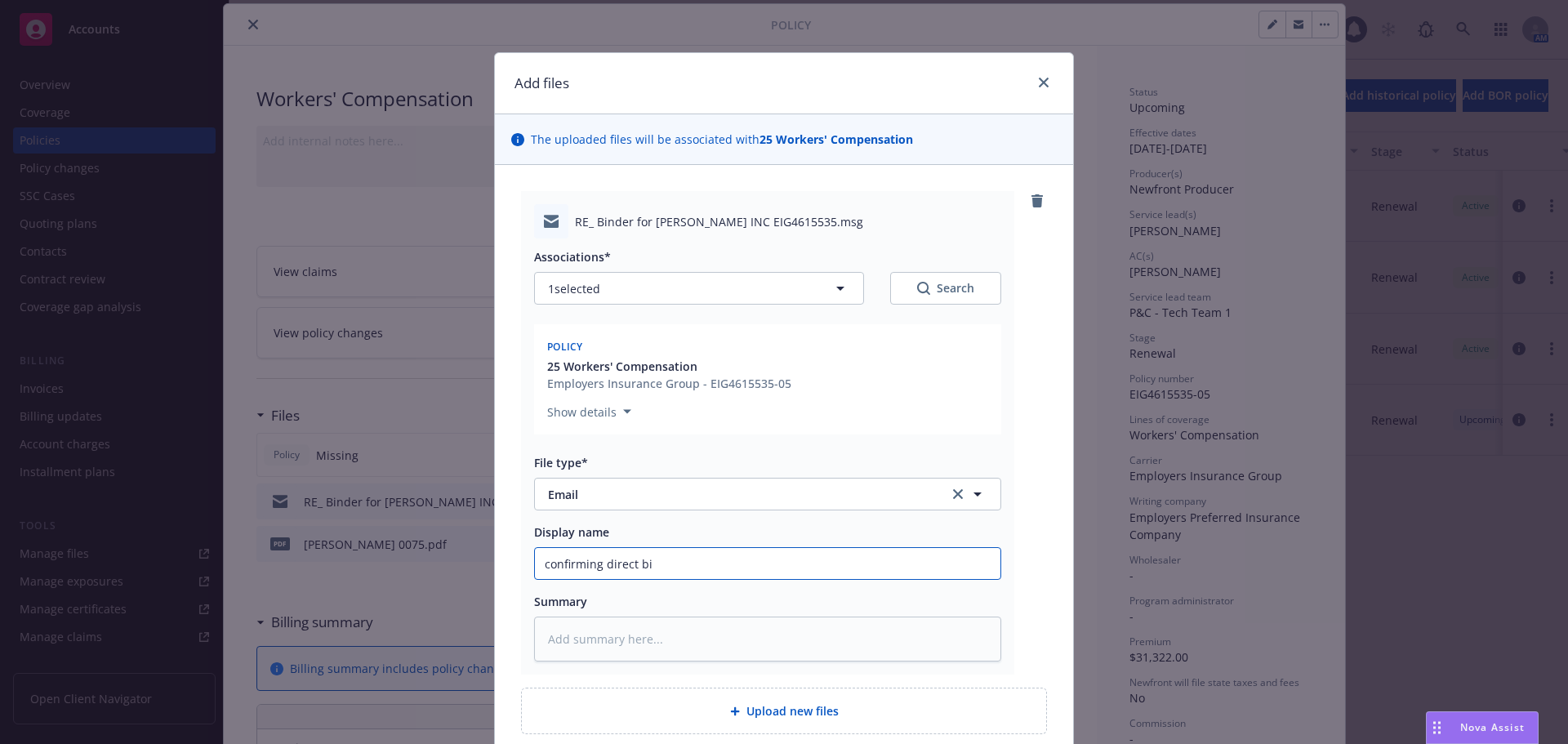
type input "confirming direct bil"
type textarea "x"
type input "confirming direct bill"
type textarea "x"
type input "confirming direct bill"
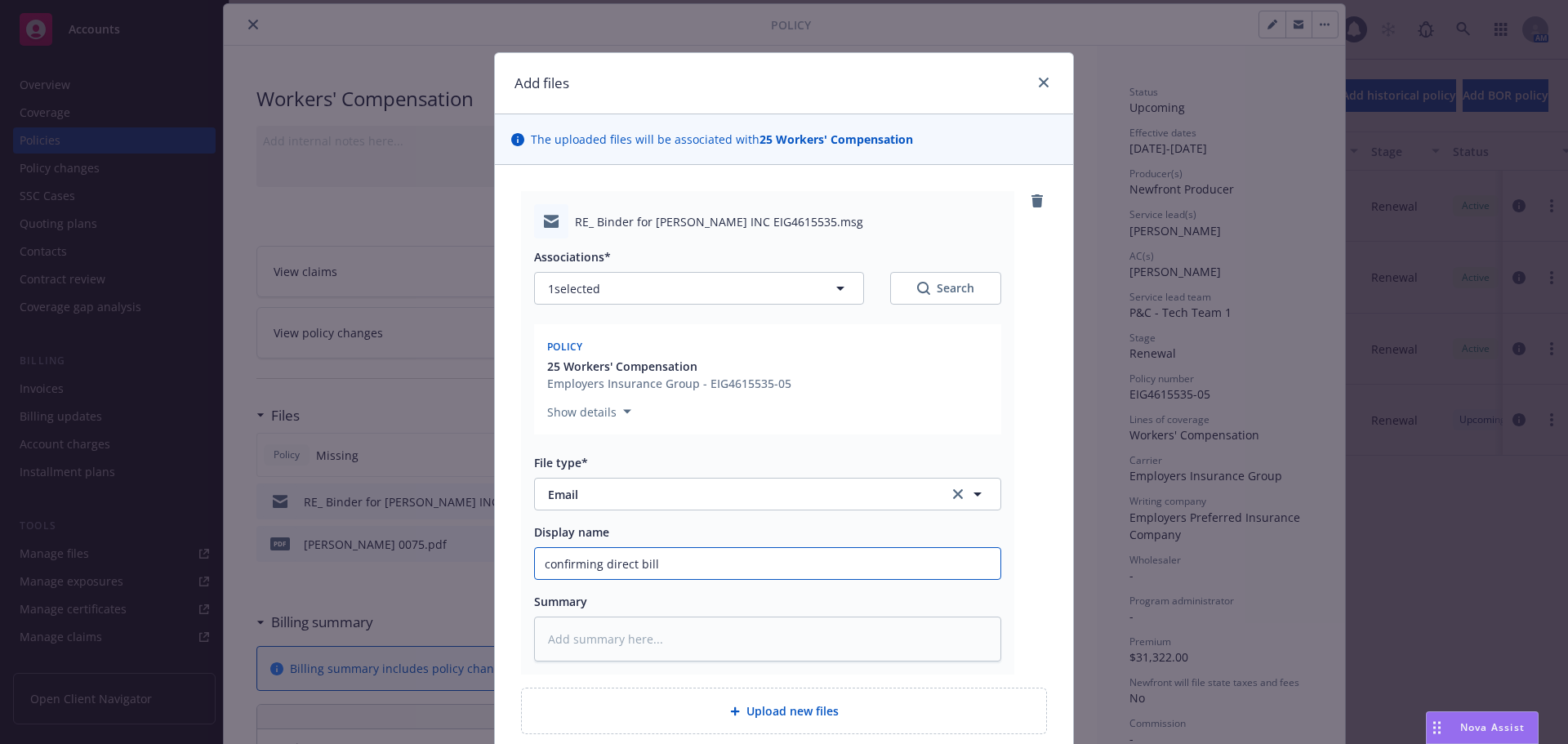
type textarea "x"
type input "confirming direct bill i"
type textarea "x"
type input "confirming direct bill in"
type textarea "x"
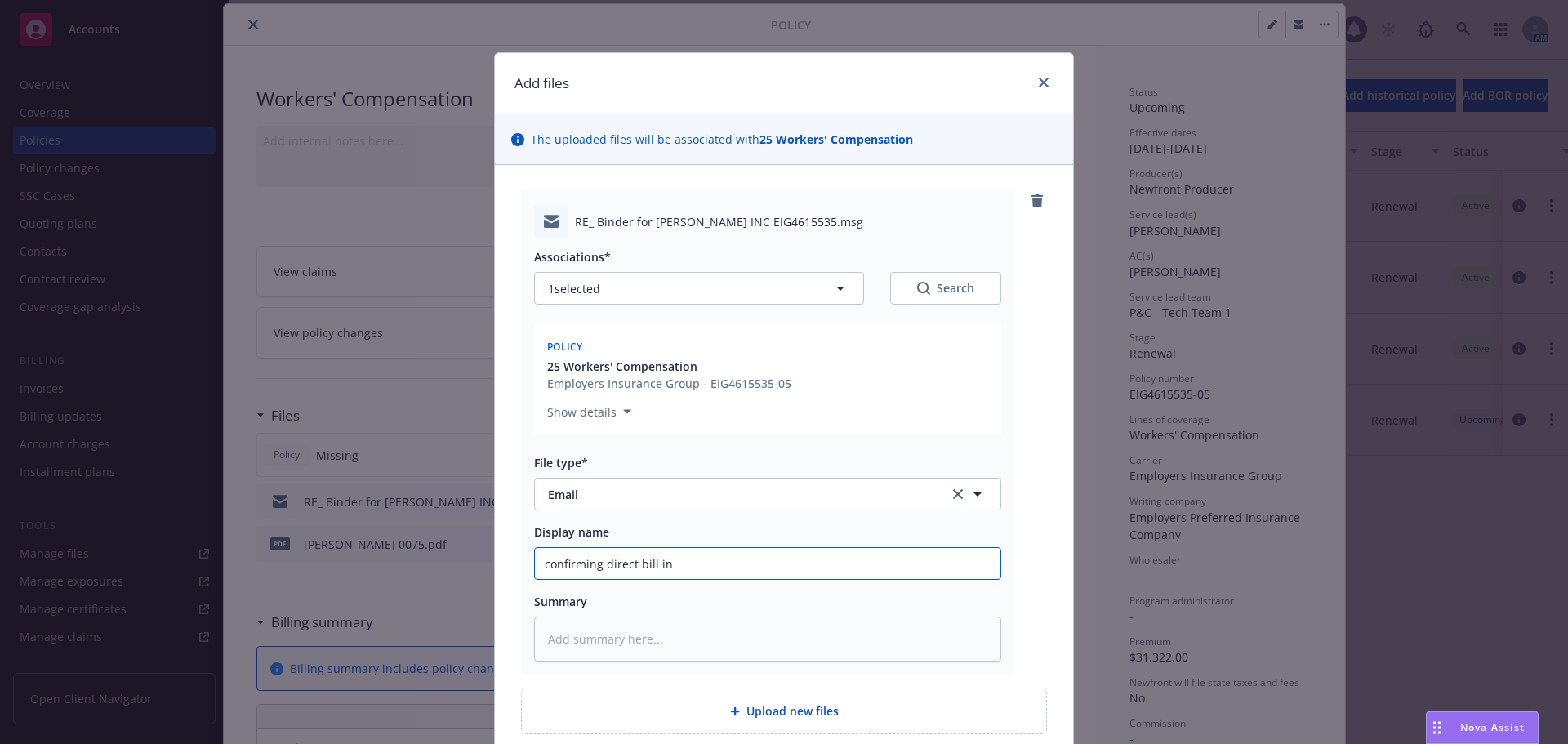
type input "confirming direct bill inm"
type textarea "x"
type input "confirming direct bill inms"
type textarea "x"
type input "confirming direct bill inm"
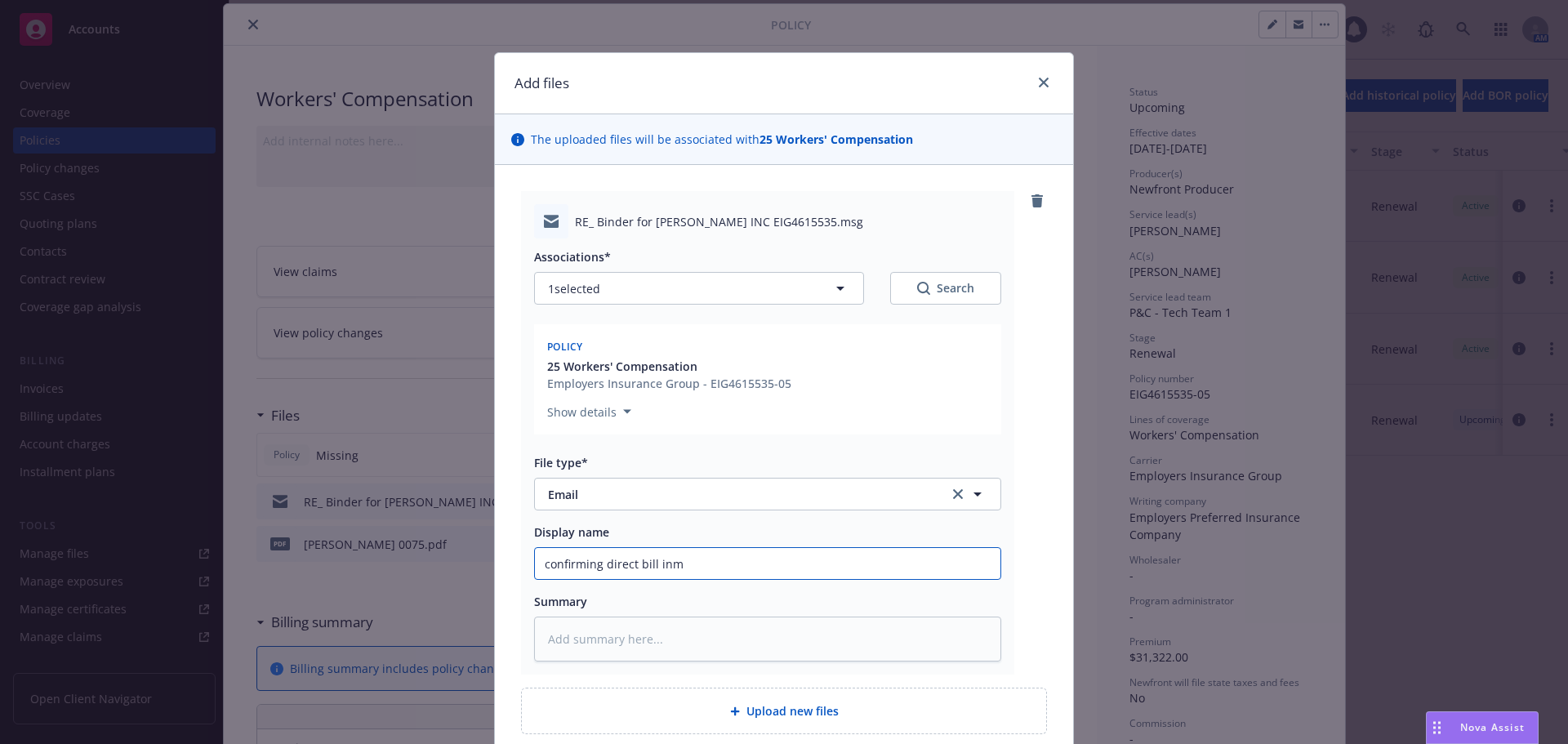
type textarea "x"
type input "confirming direct bill in"
type textarea "x"
type input "confirming direct bill ins"
type textarea "x"
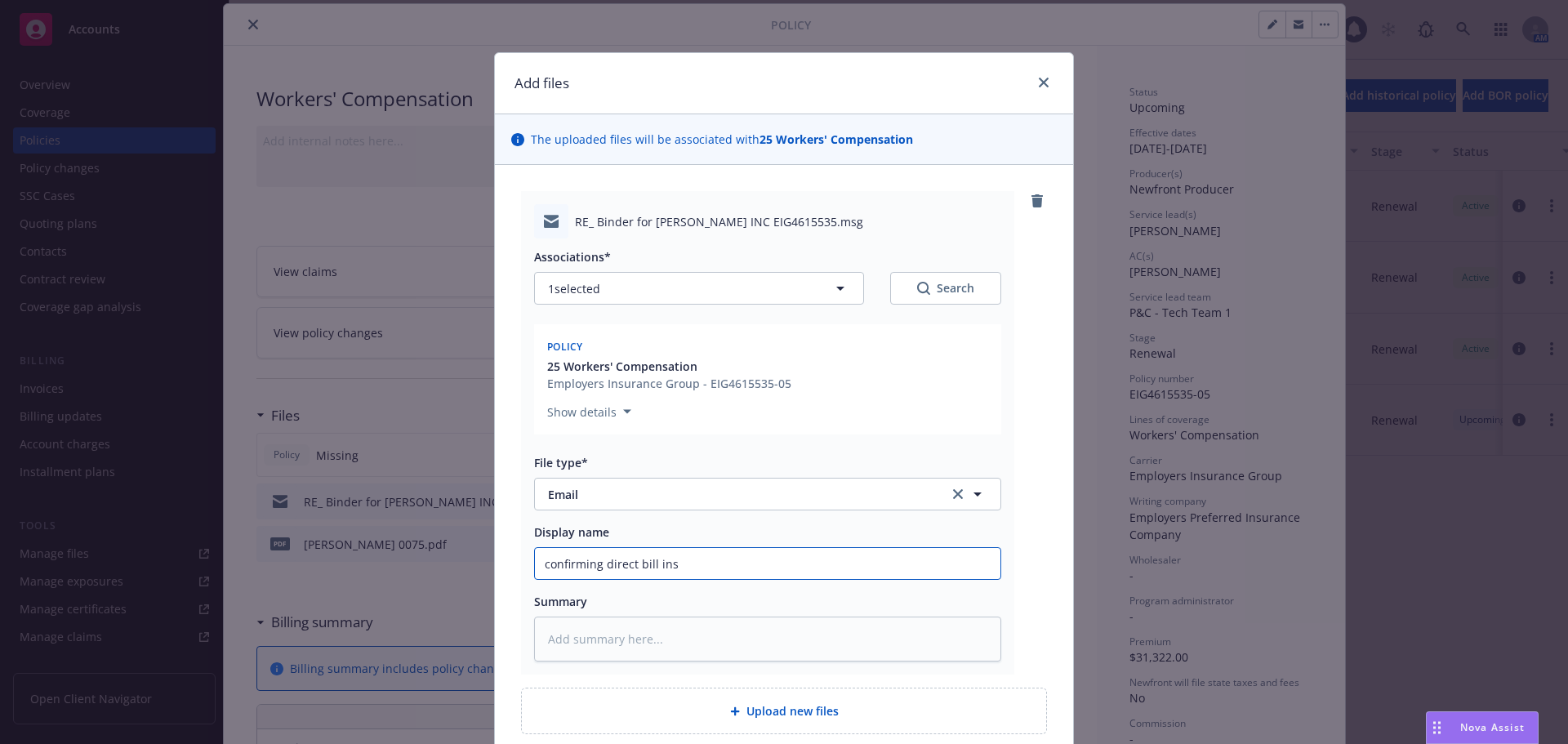
type input "confirming direct bill inst"
type textarea "x"
type input "confirming direct bill insta"
type textarea "x"
type input "confirming direct bill instal"
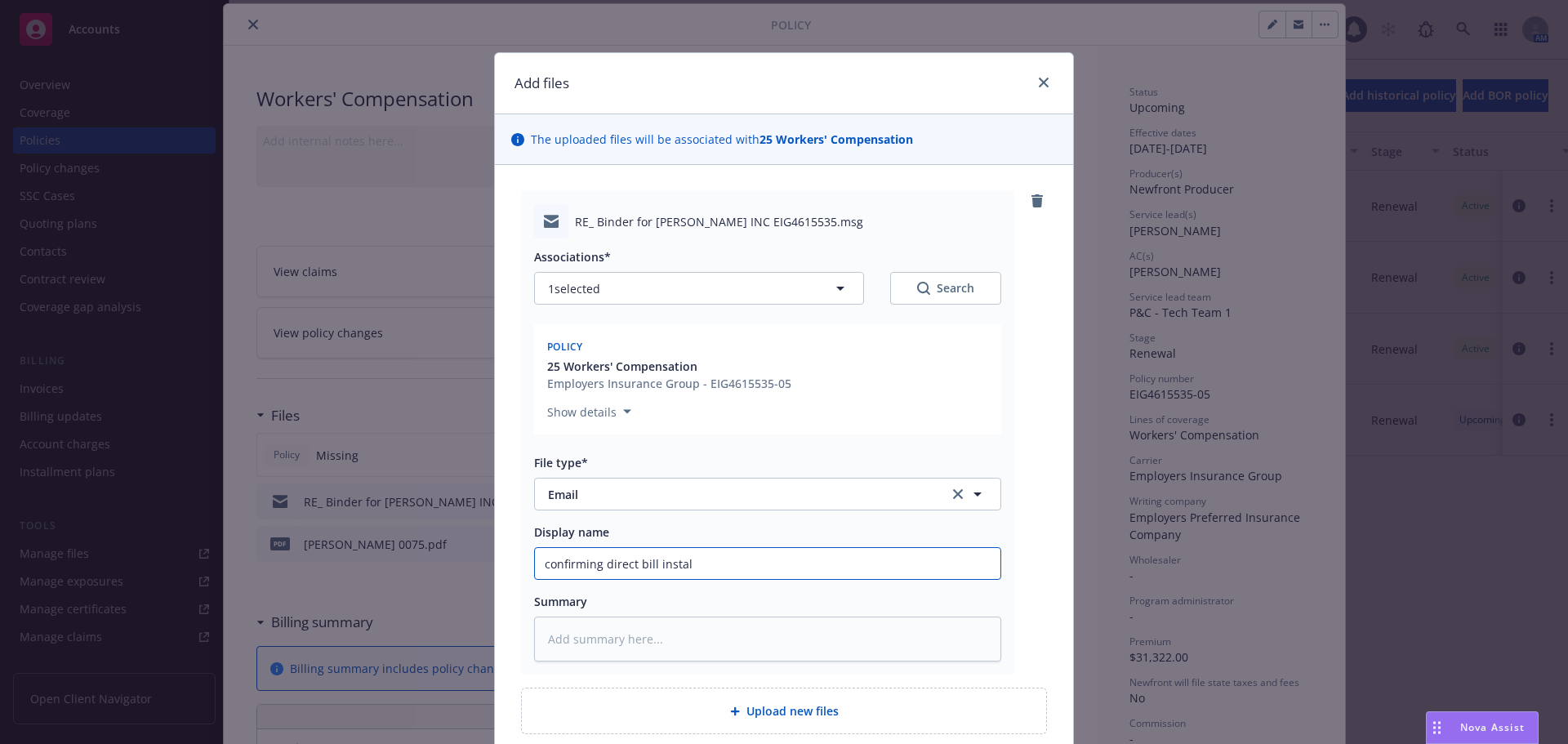
type textarea "x"
type input "confirming direct bill install"
type textarea "x"
type input "confirming direct bill installme"
type textarea "x"
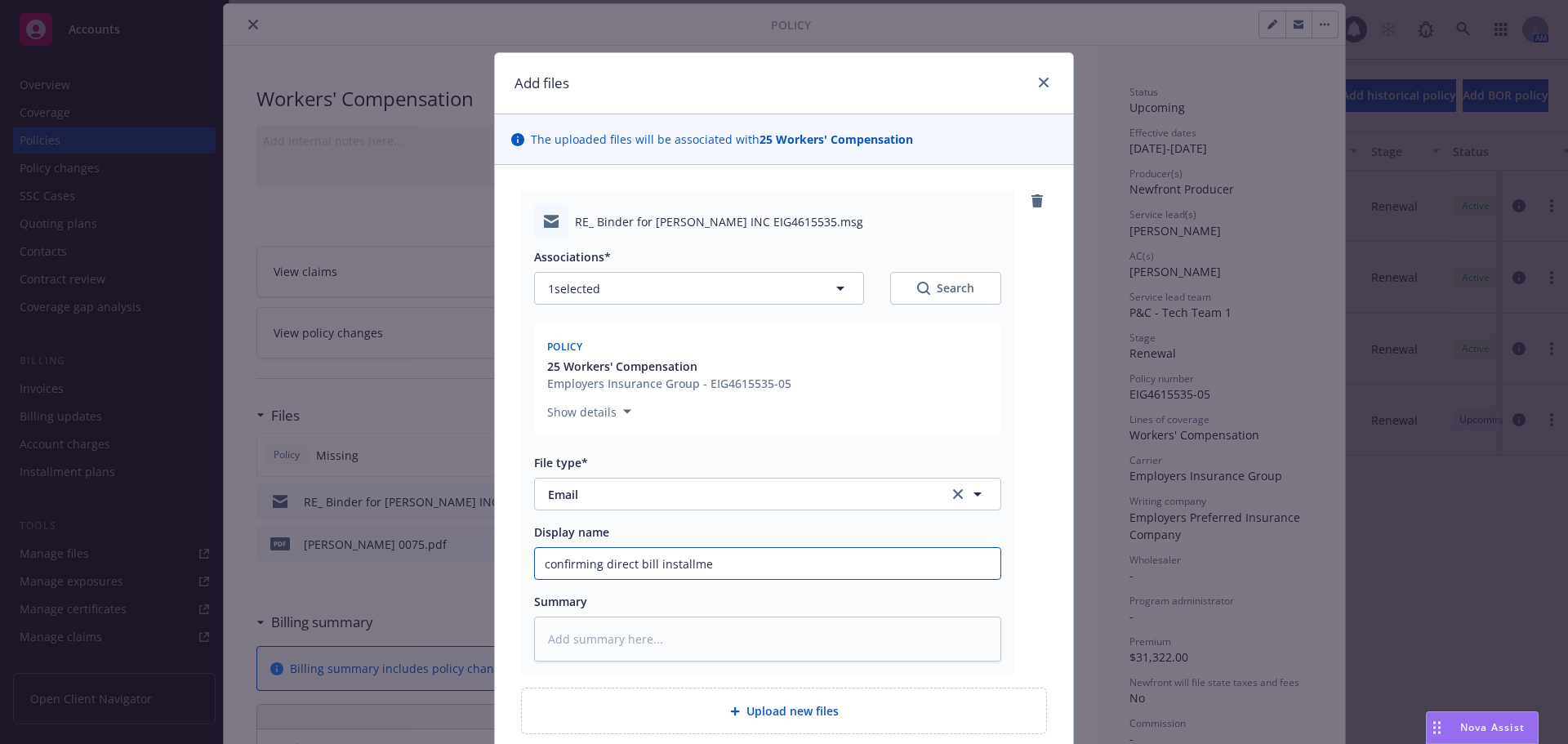
type input "confirming direct bill installmen"
type textarea "x"
type input "confirming direct bill installment"
type textarea "x"
type input "confirming direct bill installments"
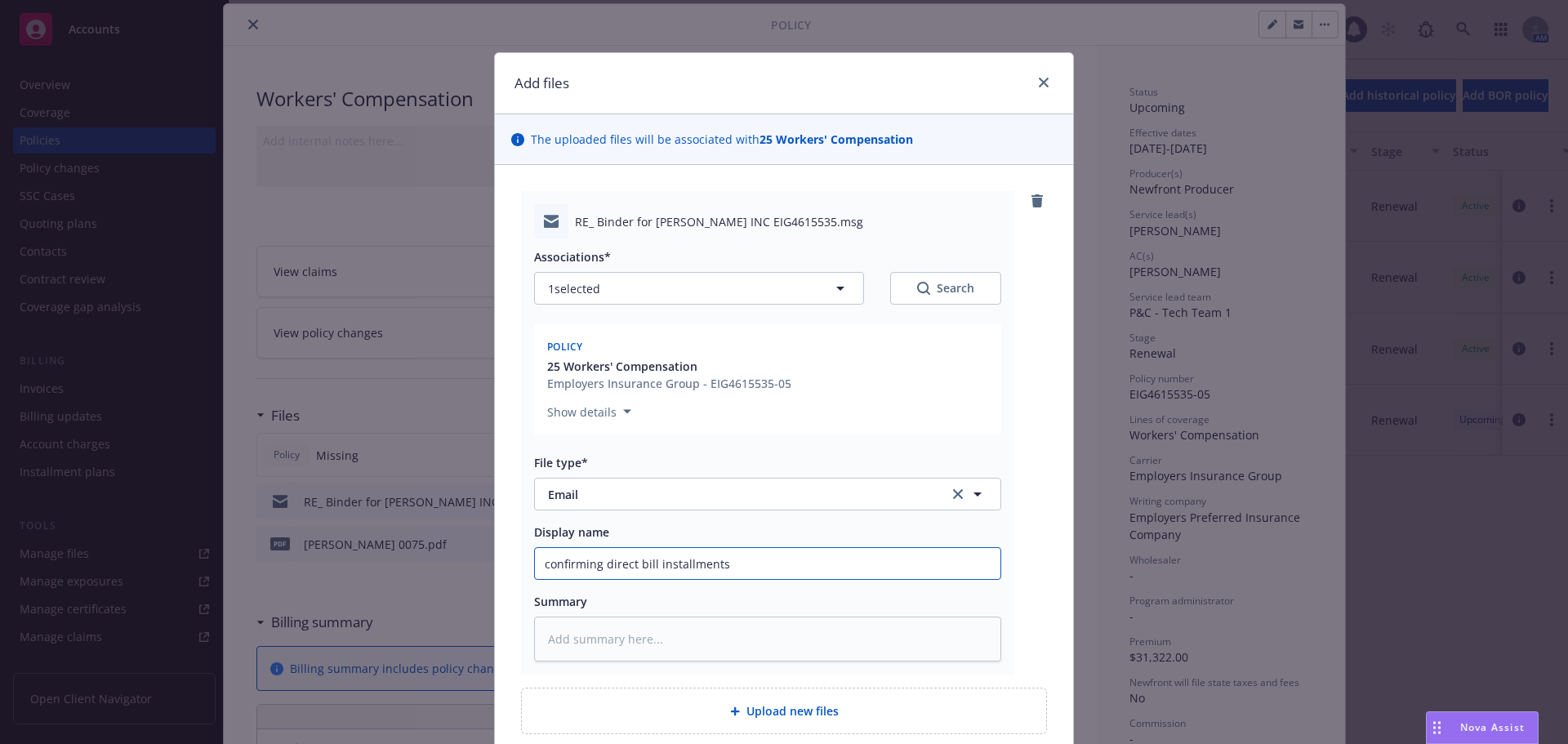
type textarea "x"
type input "confirming direct bill installments"
type textarea "x"
type input "confirming direct bill installments f"
type textarea "x"
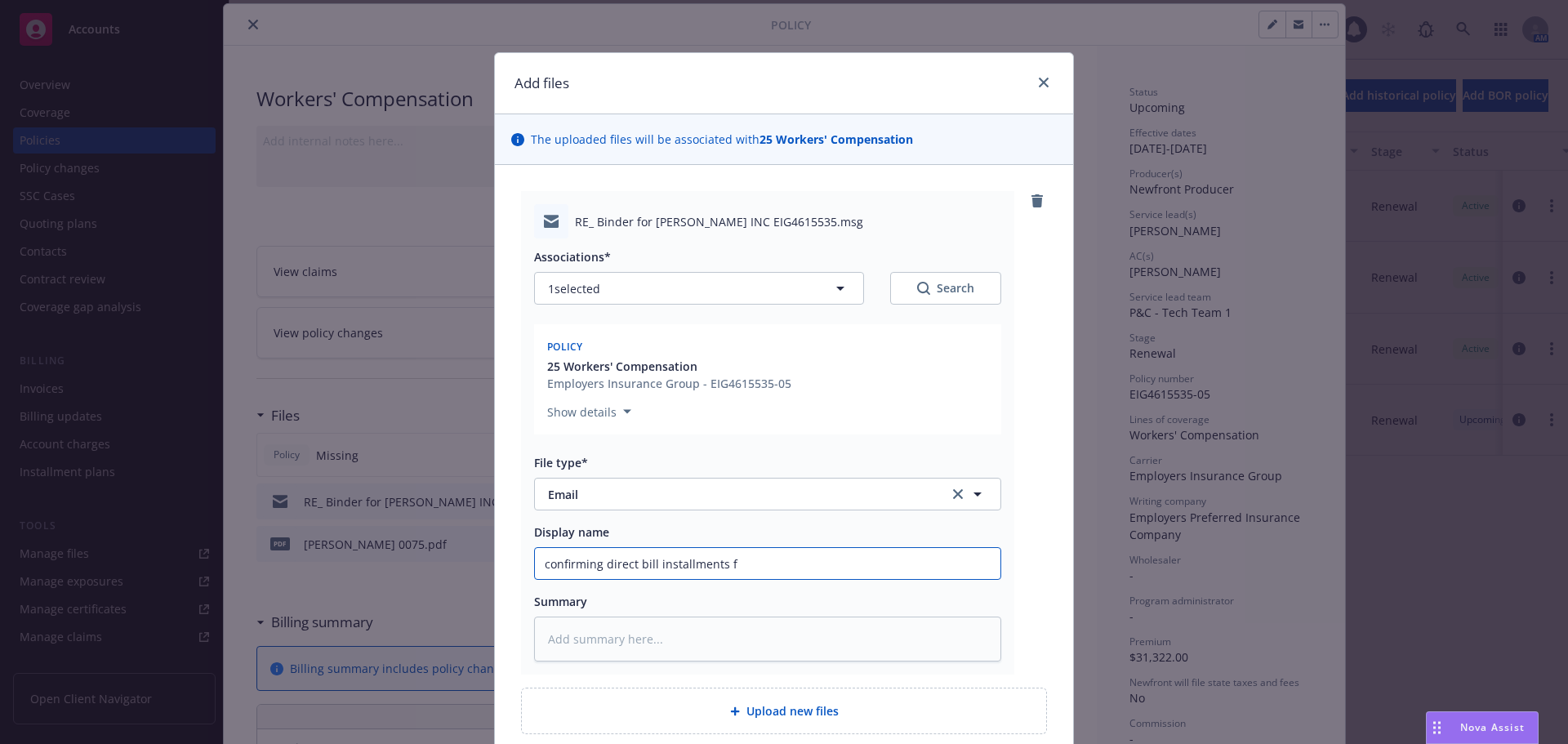
type input "confirming direct bill installments fo"
type textarea "x"
type input "confirming direct bill installments for"
type textarea "x"
type input "confirming direct bill installments for"
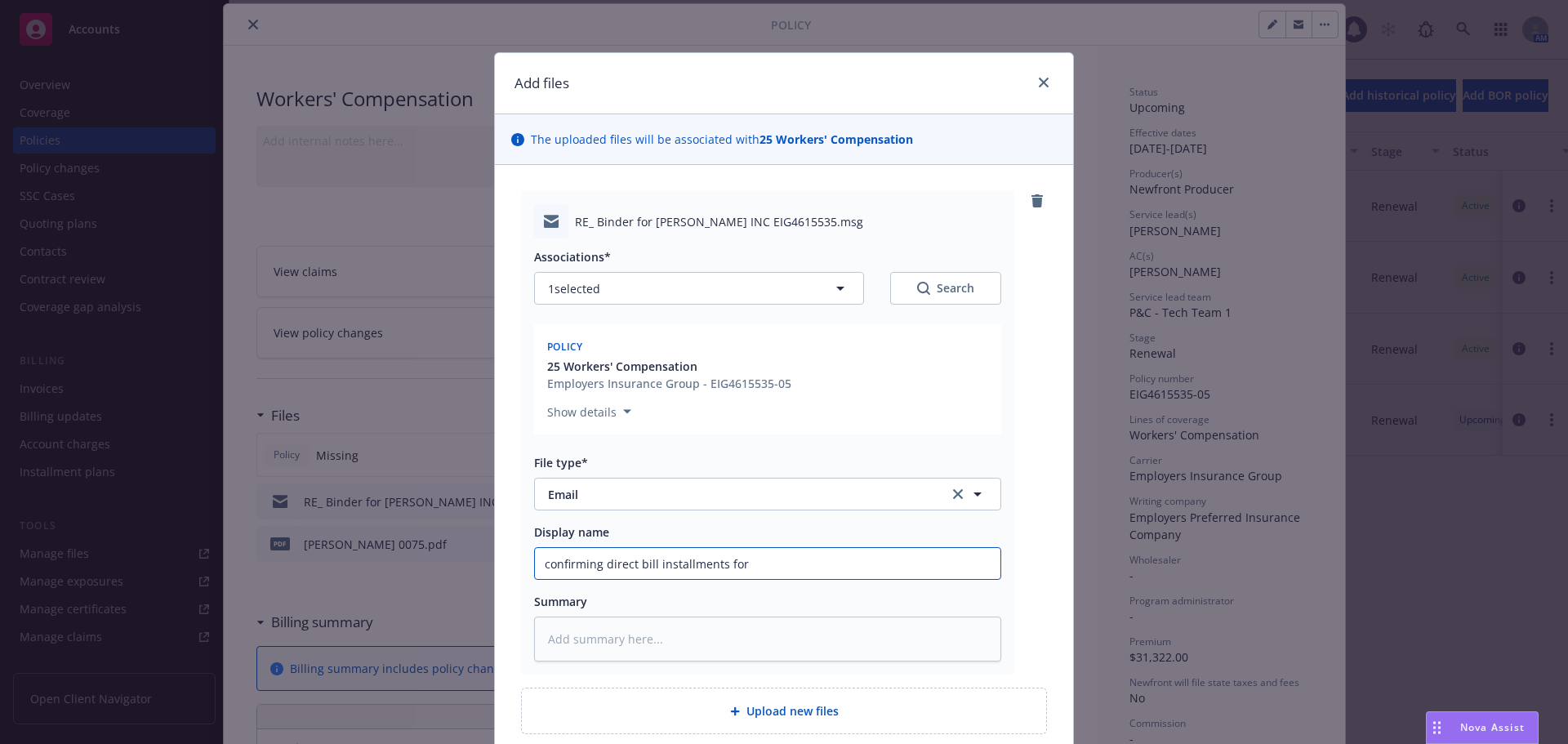
type textarea "x"
type input "confirming direct bill installments for 2"
type textarea "x"
type input "confirming direct bill installments for 25"
type textarea "x"
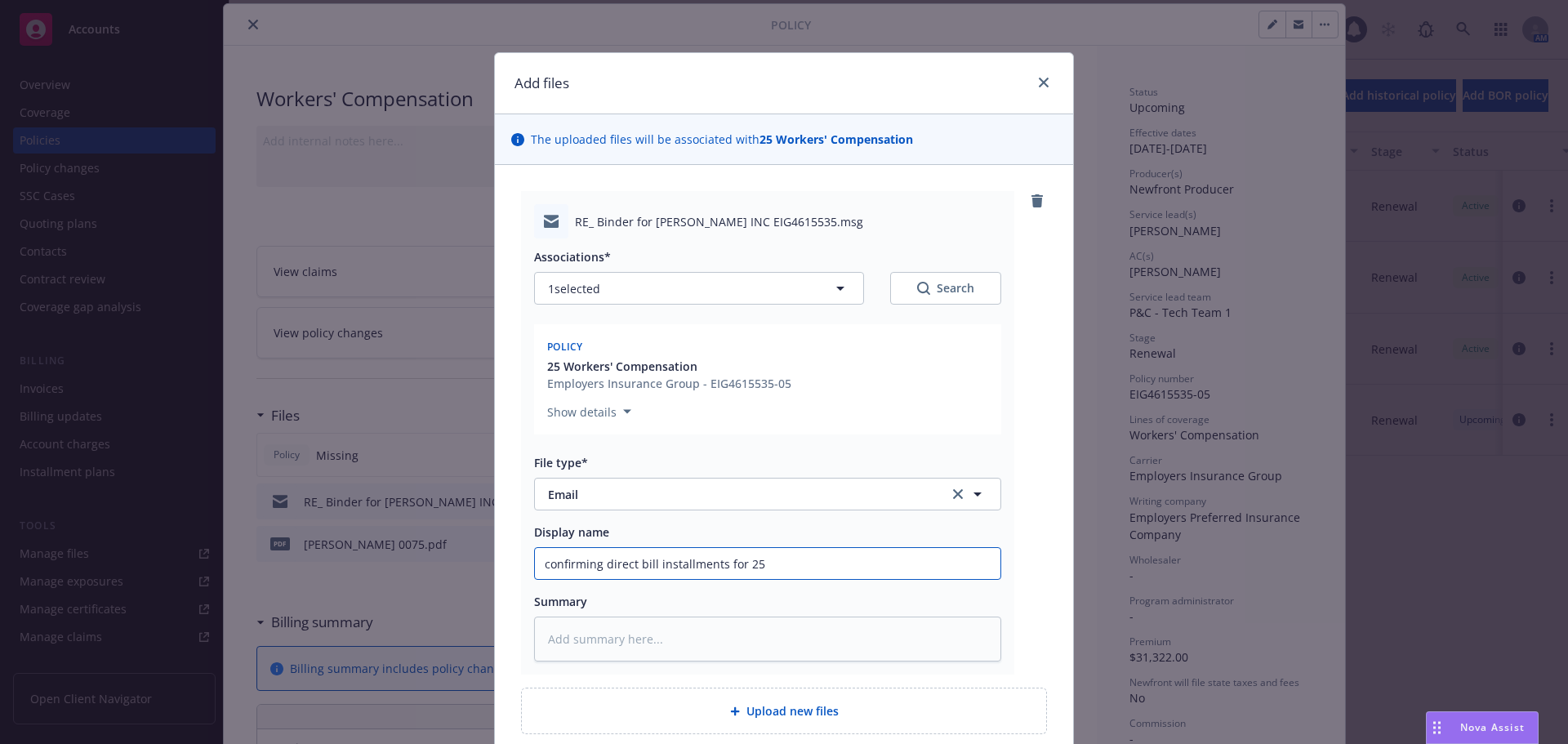
type input "confirming direct bill installments for 25-"
type textarea "x"
type input "confirming direct bill installments for 25-2"
type textarea "x"
type input "confirming direct bill installments for 25-26"
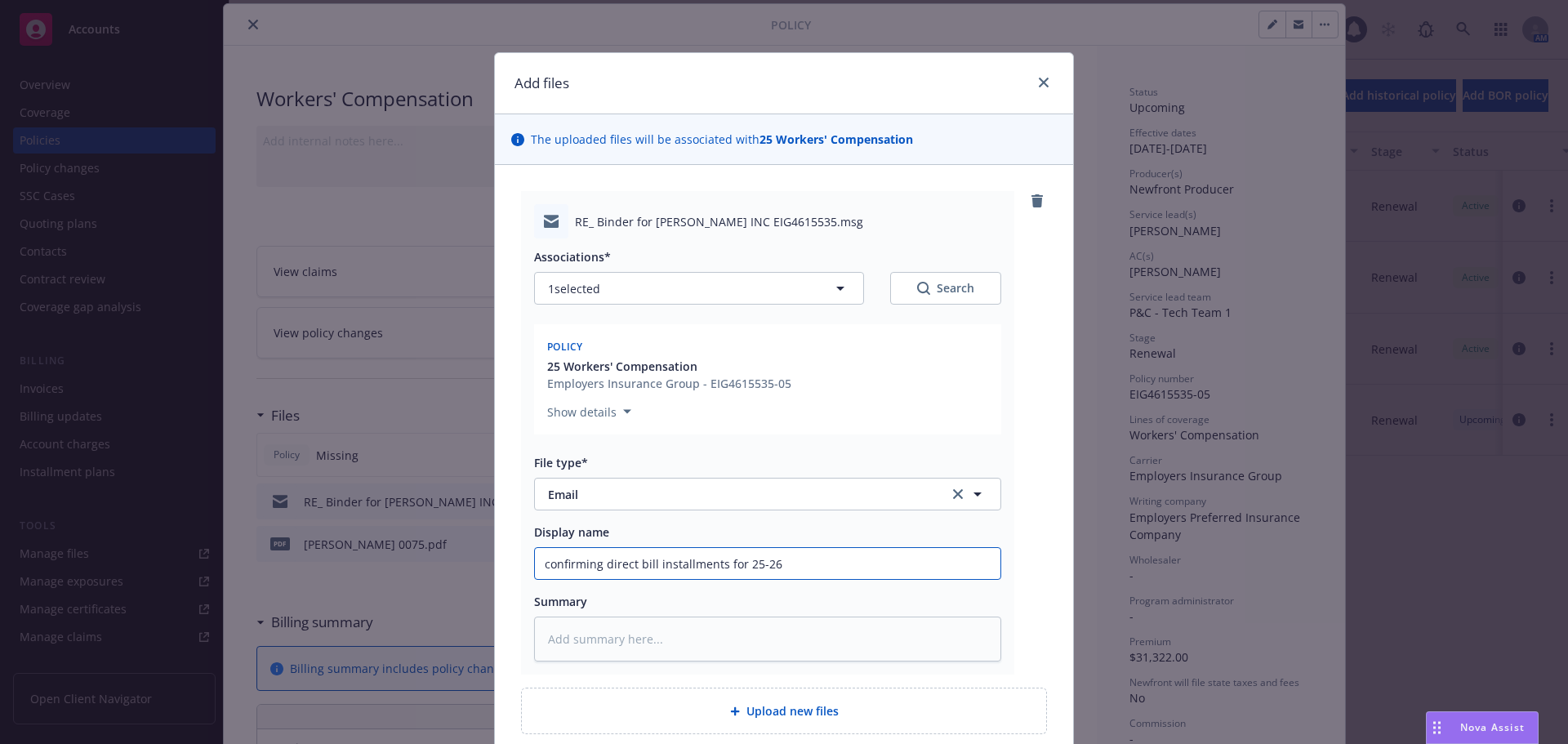
type textarea "x"
type input "confirming direct bill installments for 25-26"
type textarea "x"
type input "confirming direct bill installments for 25-26 W"
type textarea "x"
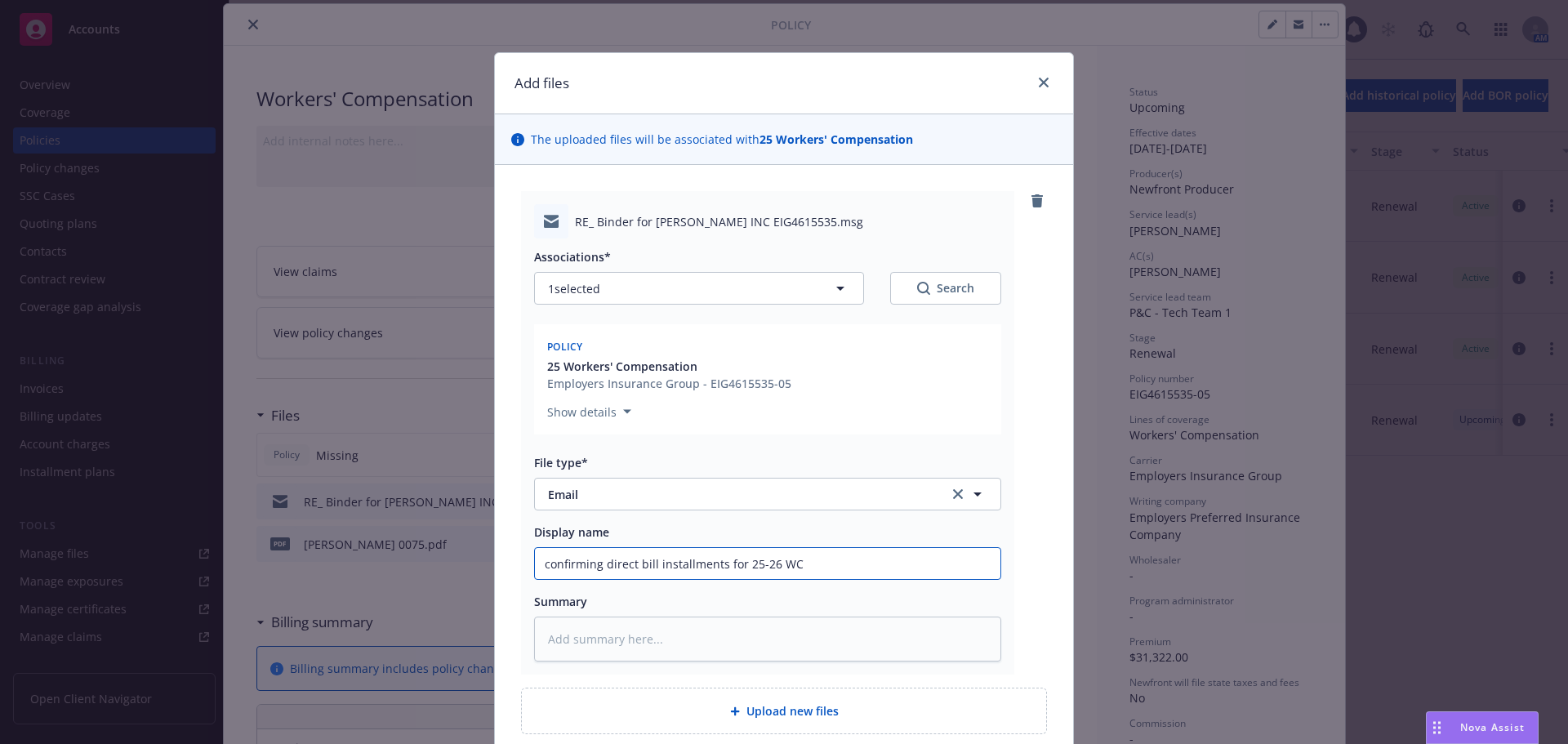
type input "confirming direct bill installments for 25-26 WC"
click at [1014, 572] on div "RE_ Binder for DON SAZON INC EIG4615535.msg Associations* 1 selected Search Pol…" at bounding box center [784, 433] width 526 height 483
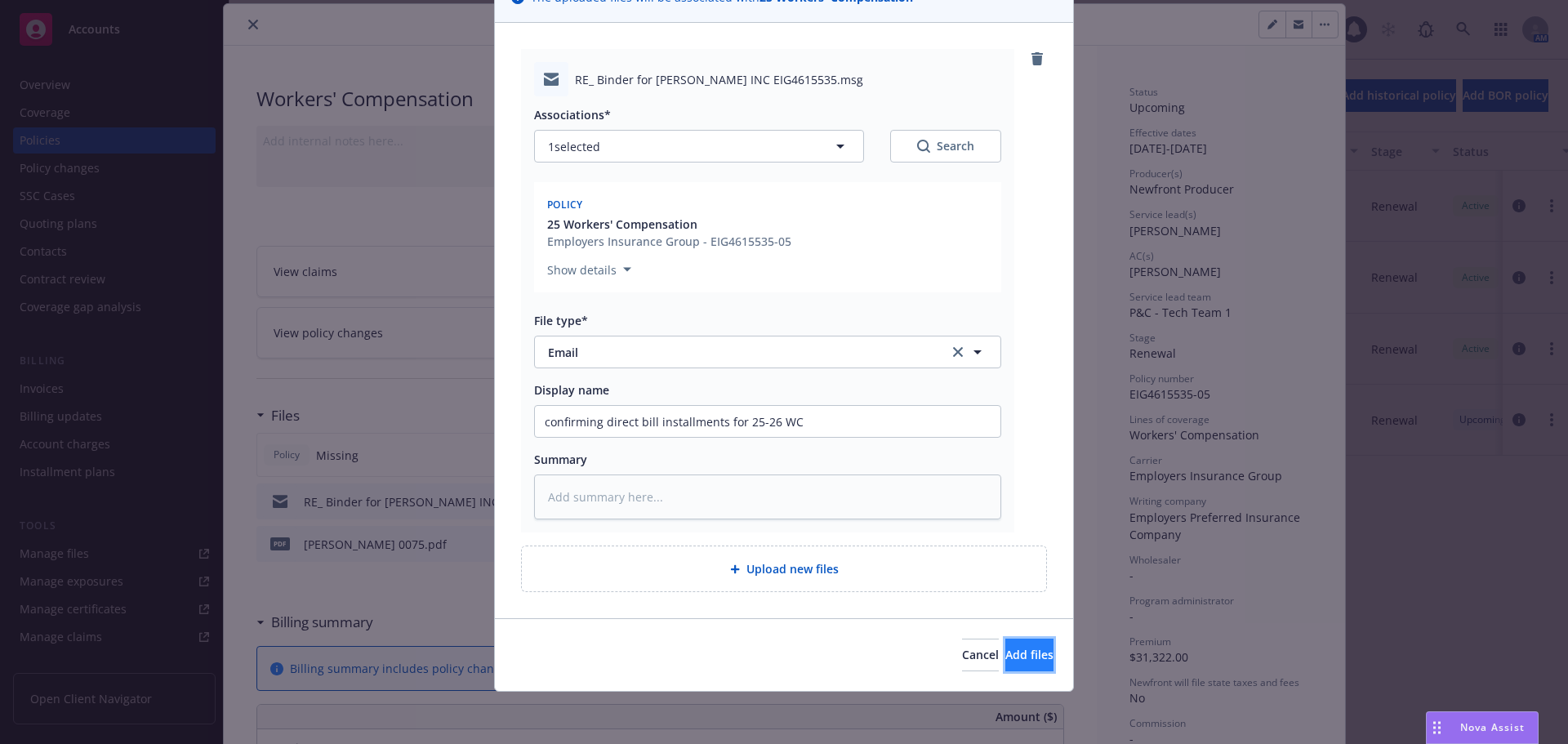
click at [1008, 660] on span "Add files" at bounding box center [1029, 654] width 48 height 16
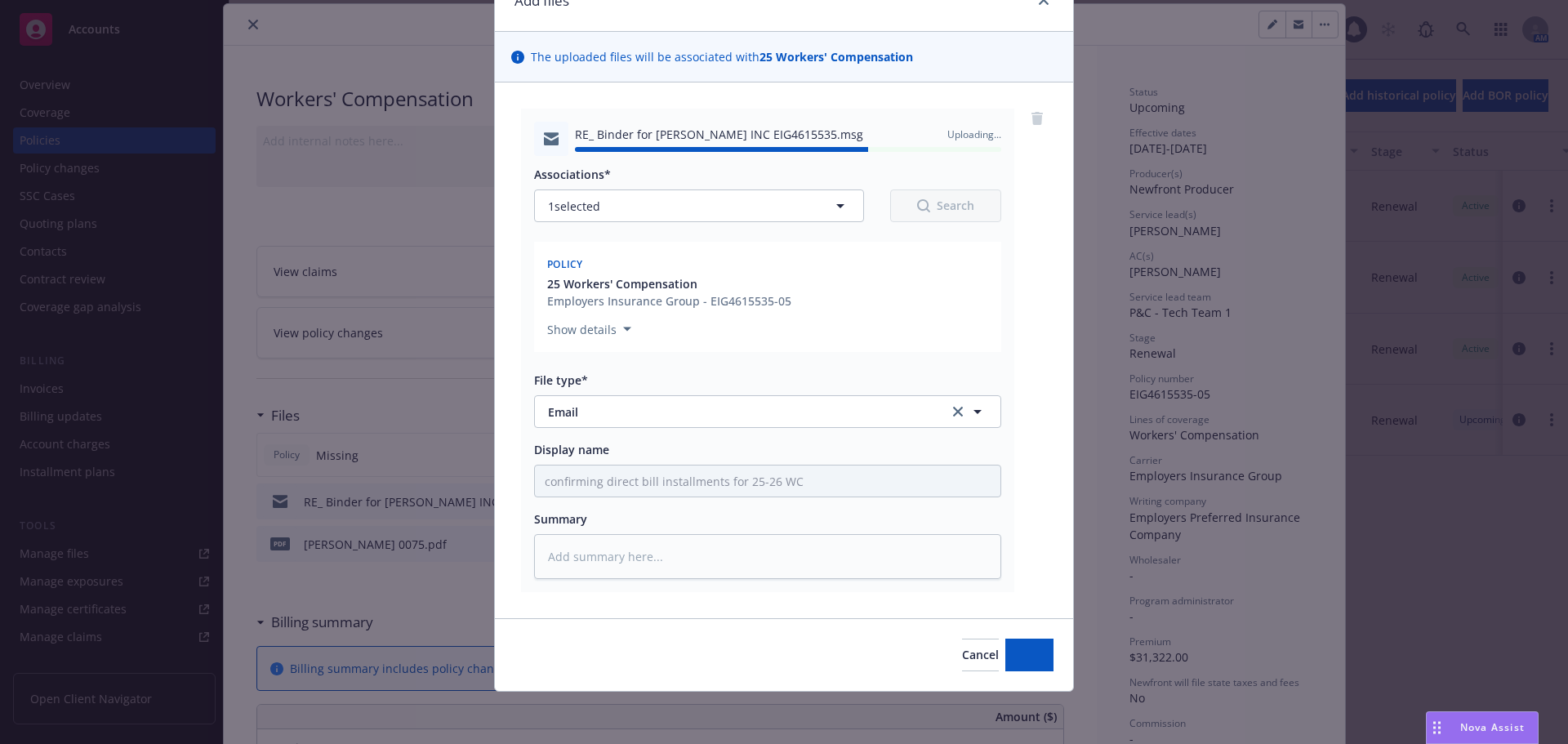
type textarea "x"
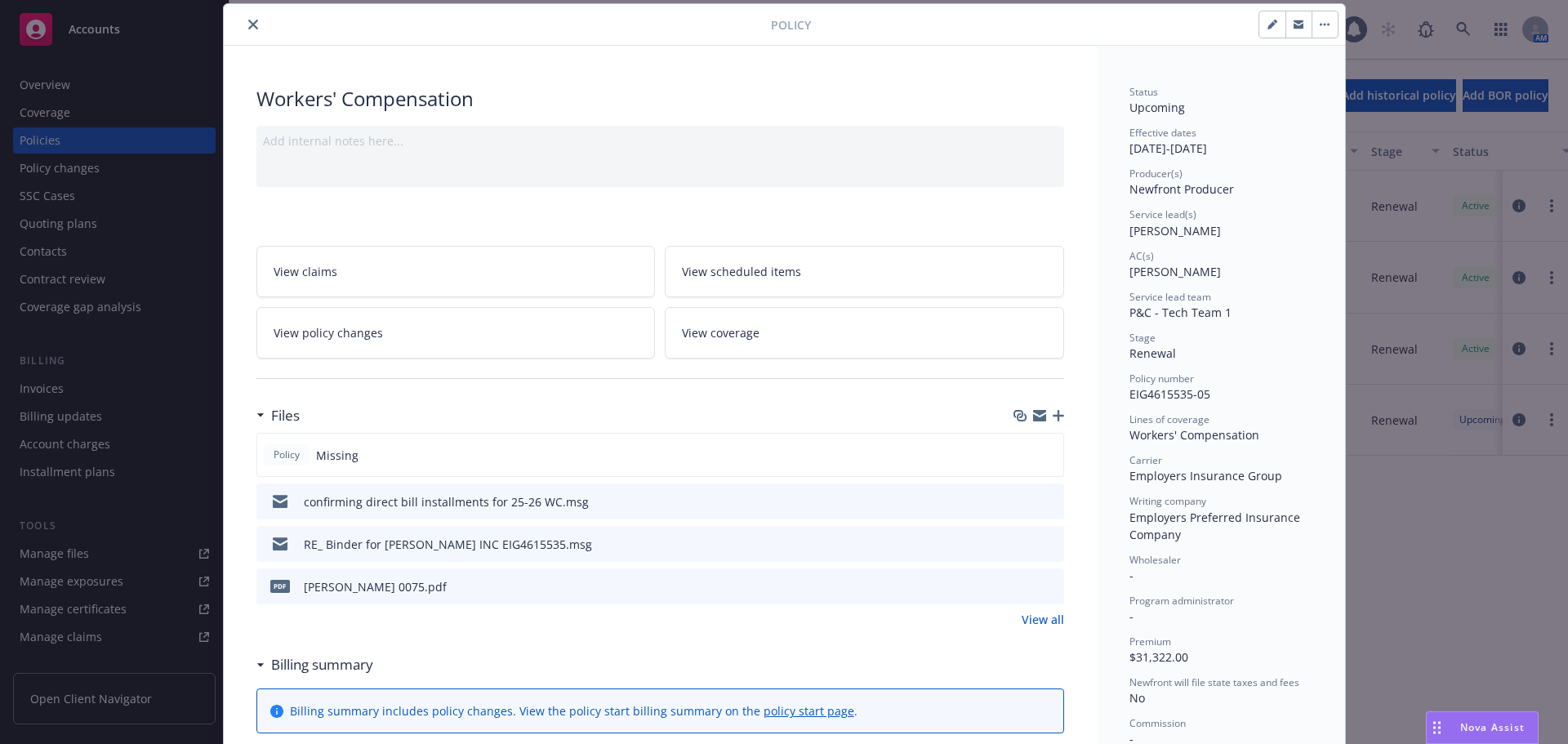
click at [243, 25] on button "close" at bounding box center [253, 25] width 20 height 20
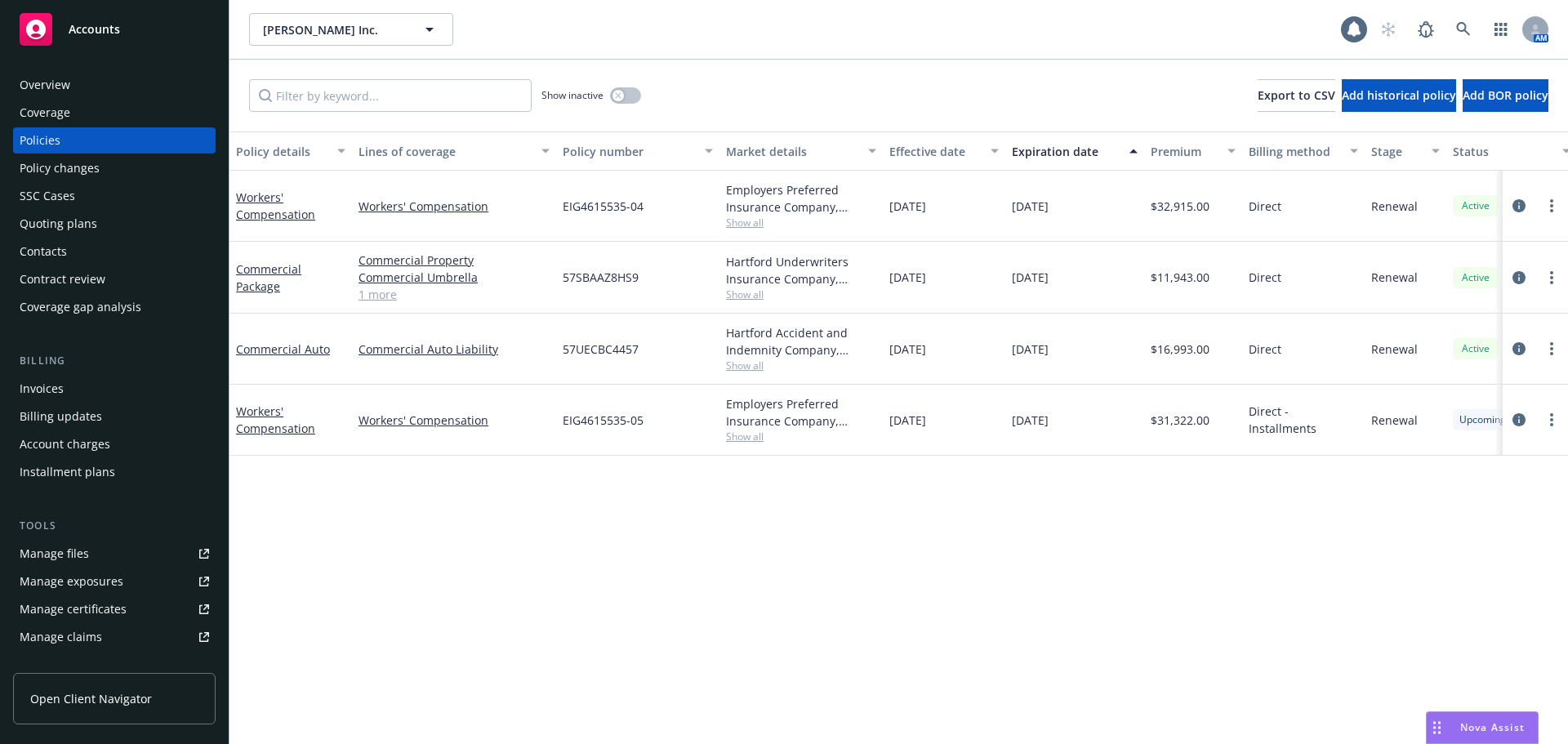
click at [168, 23] on div "Accounts" at bounding box center [114, 29] width 189 height 33
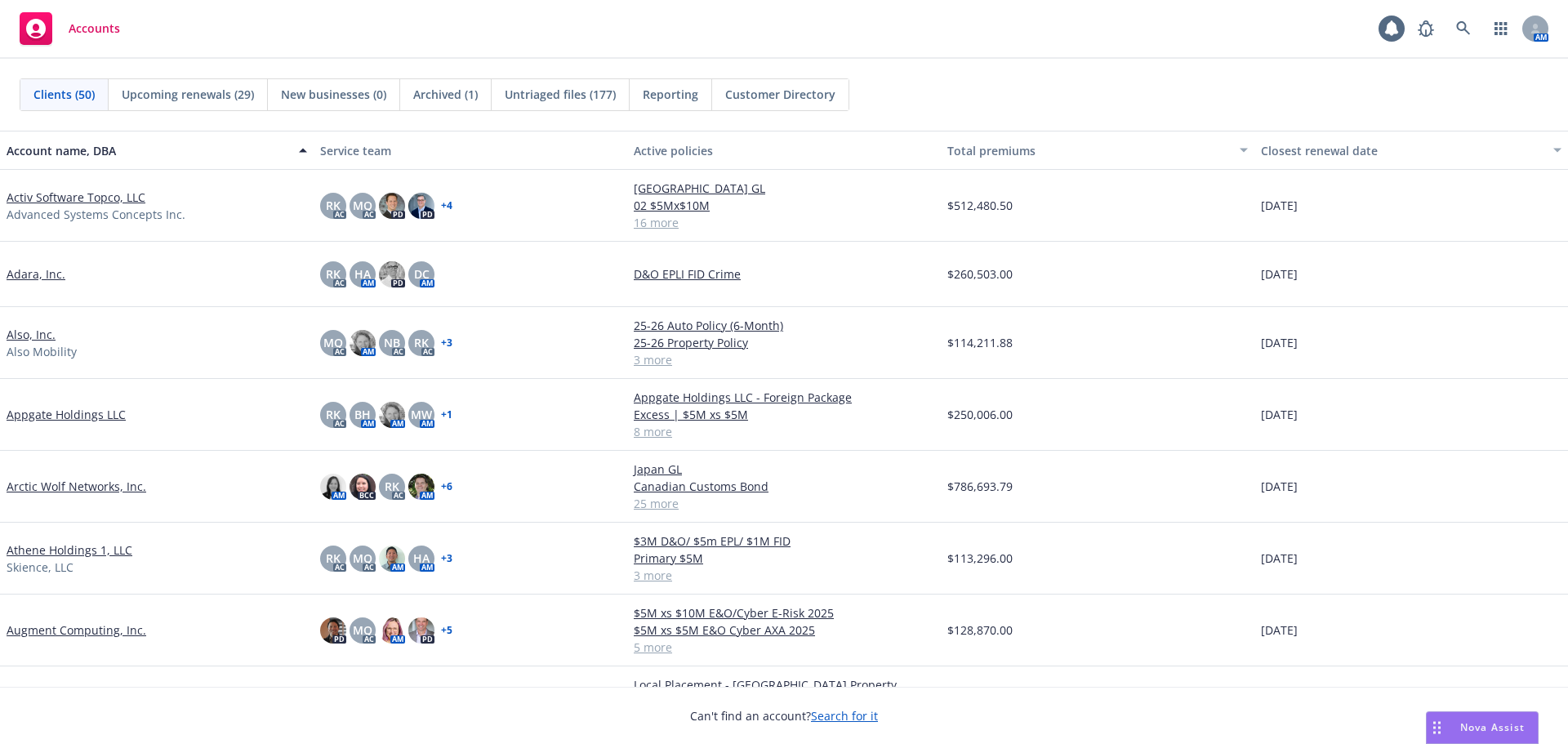
click at [102, 547] on link "Athene Holdings 1, LLC" at bounding box center [70, 550] width 126 height 17
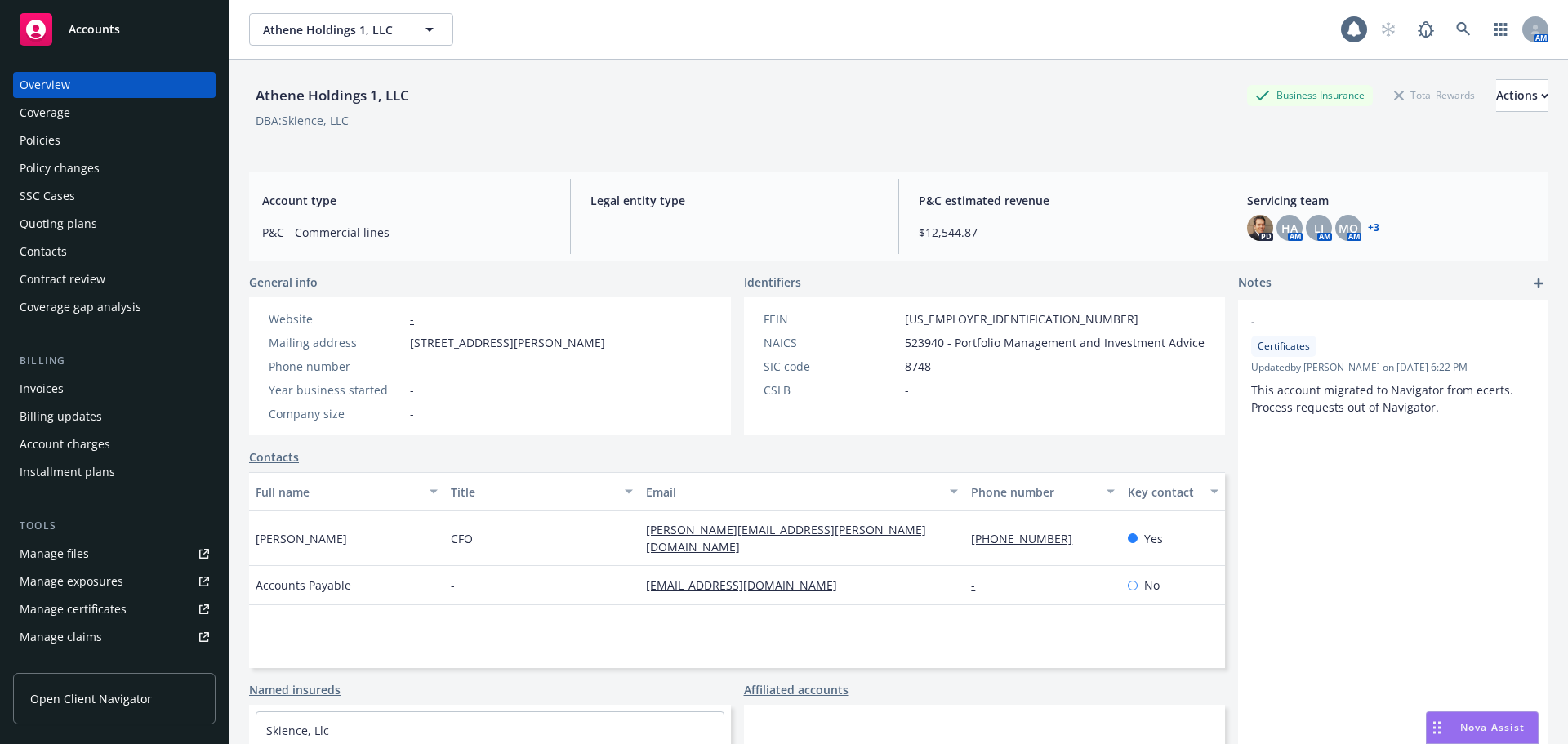
click at [78, 140] on div "Policies" at bounding box center [114, 141] width 189 height 26
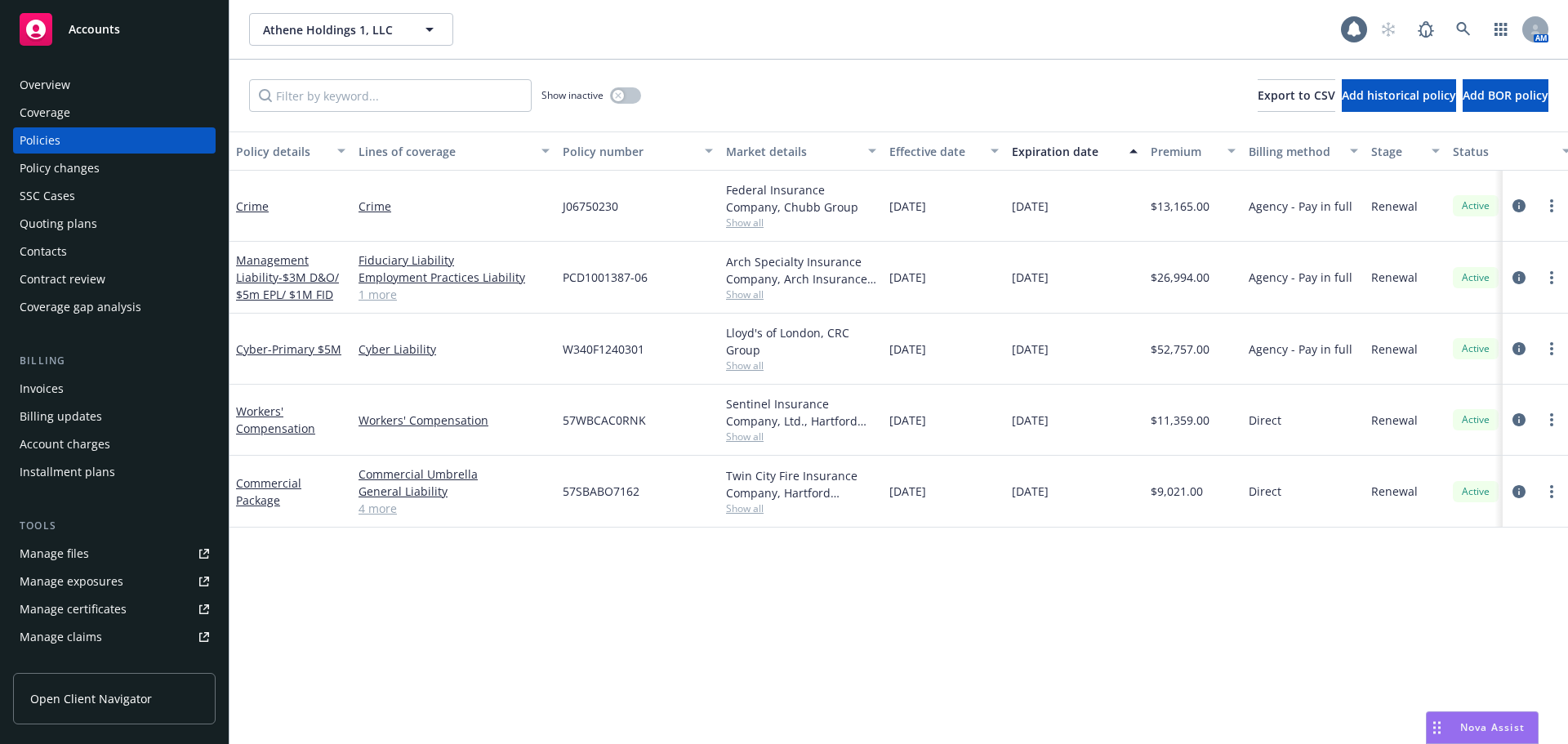
click at [111, 169] on div "Policy changes" at bounding box center [114, 168] width 189 height 26
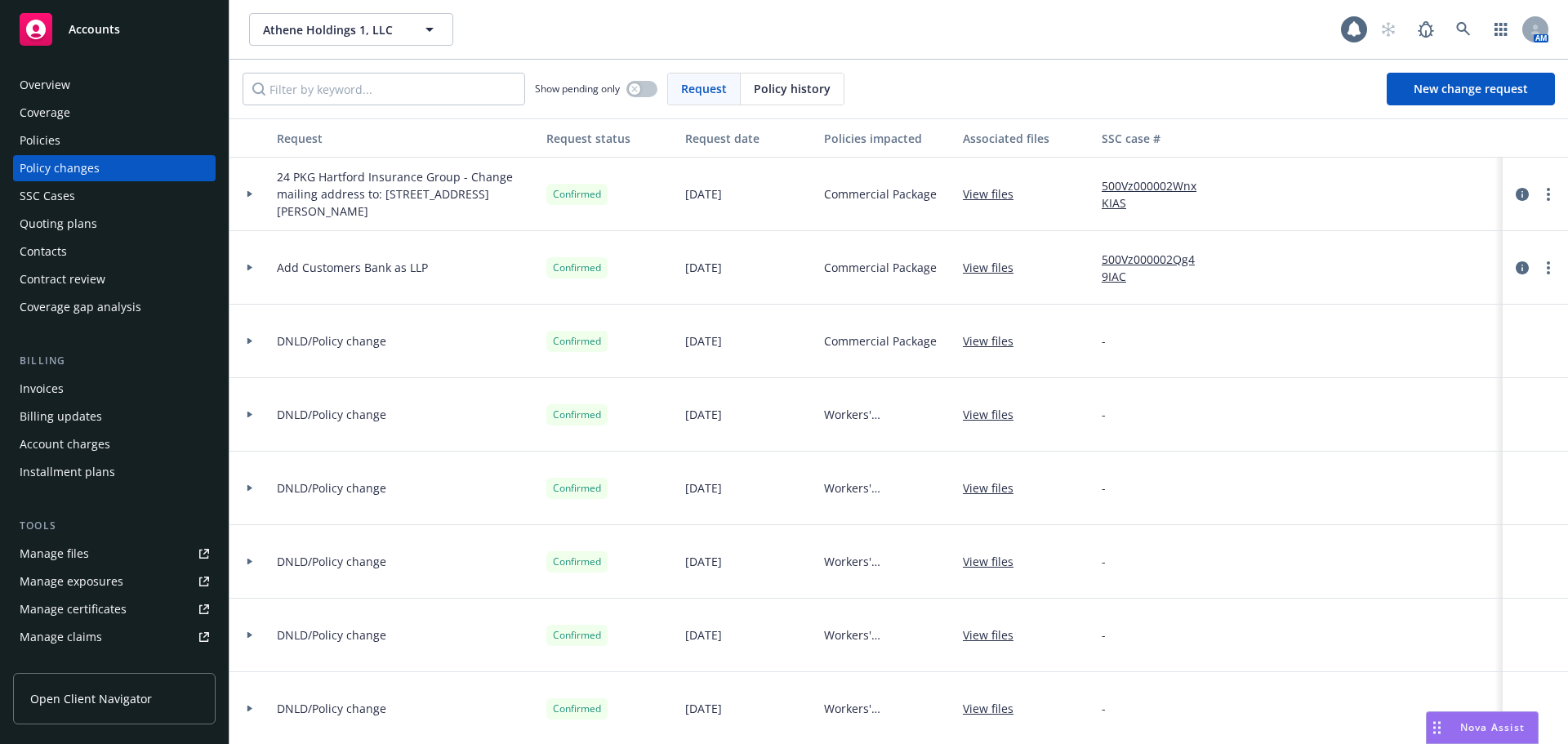
click at [125, 224] on div "Quoting plans" at bounding box center [114, 224] width 189 height 26
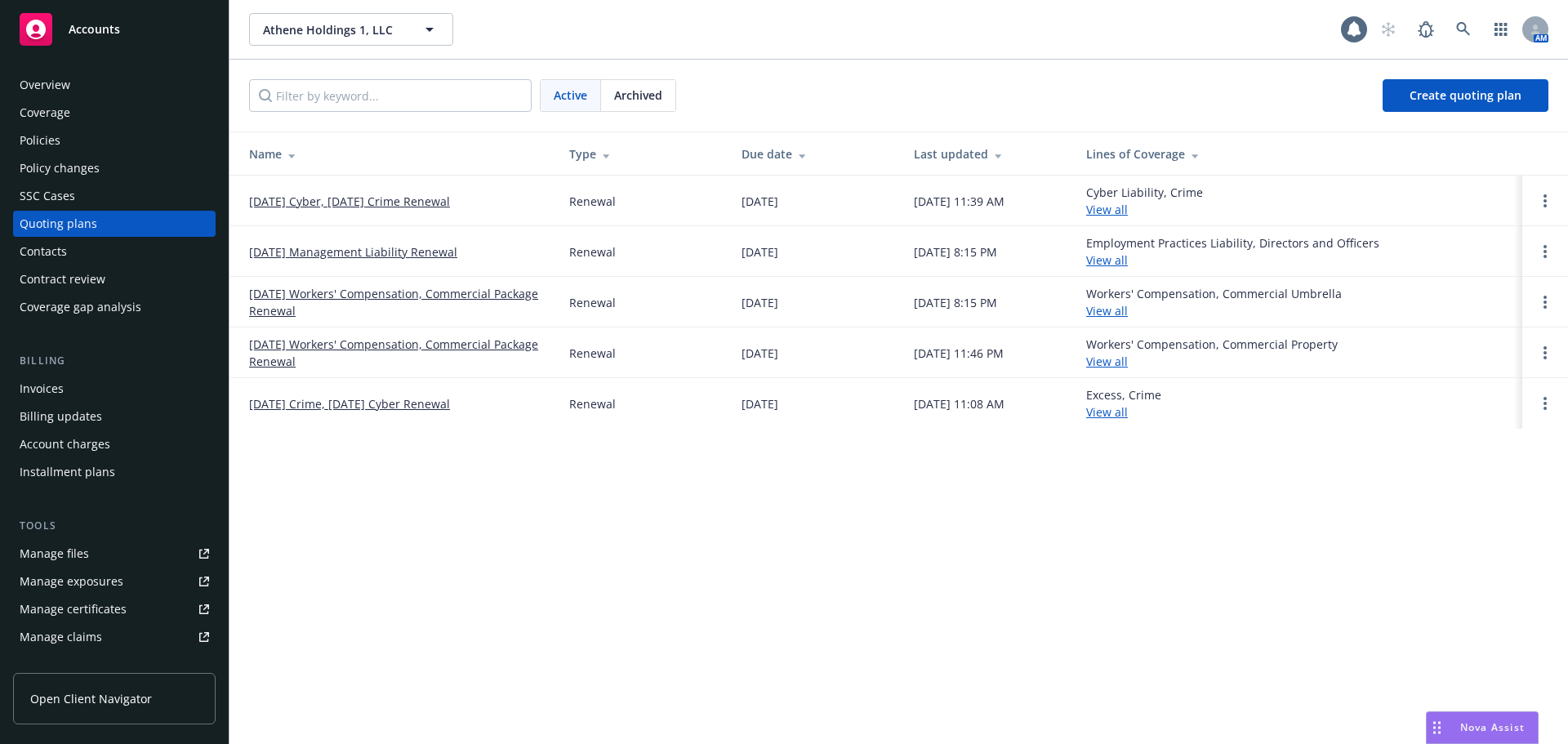
click at [298, 308] on link "01/01/26 Workers' Compensation, Commercial Package Renewal" at bounding box center [396, 302] width 294 height 34
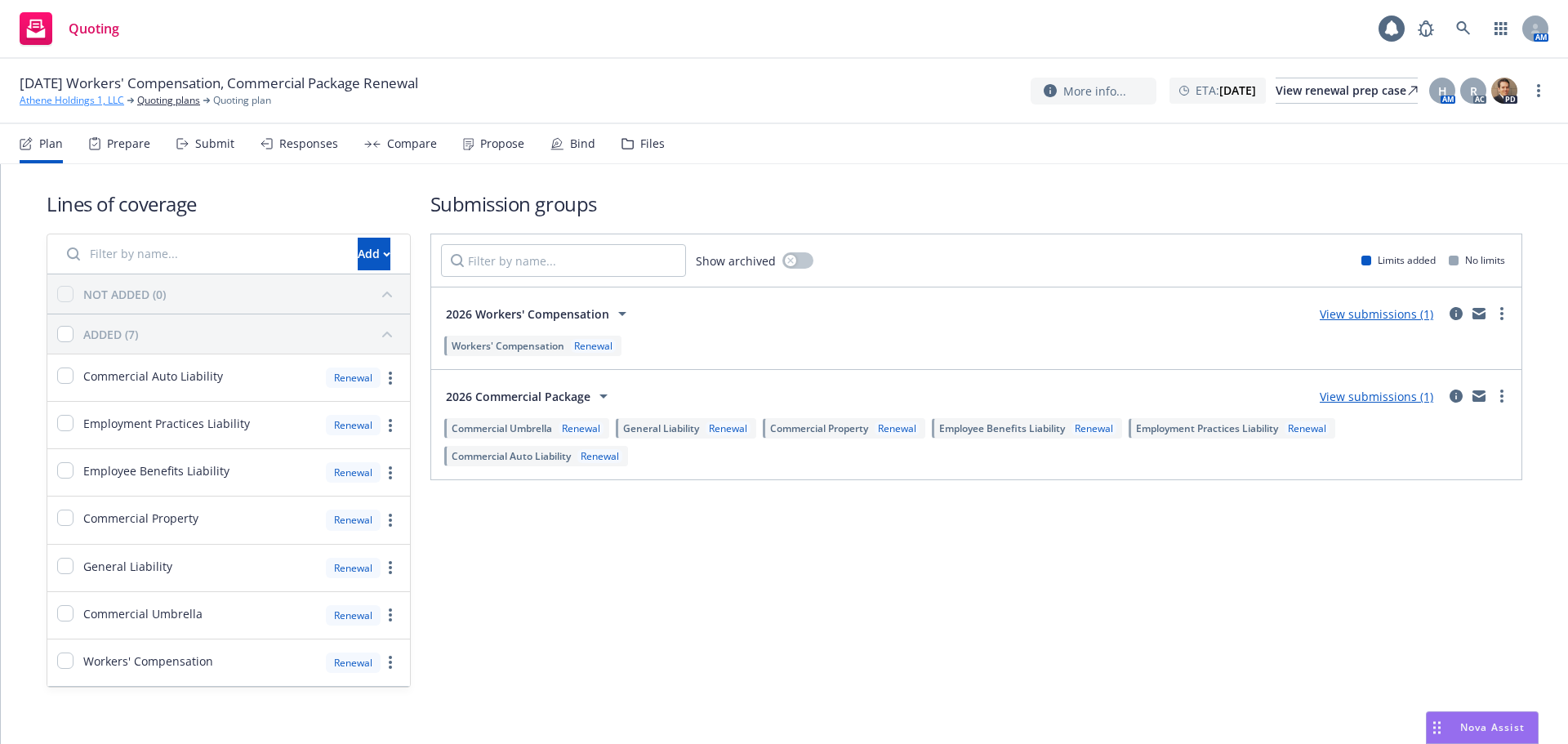
click at [93, 101] on link "Athene Holdings 1, LLC" at bounding box center [72, 101] width 105 height 15
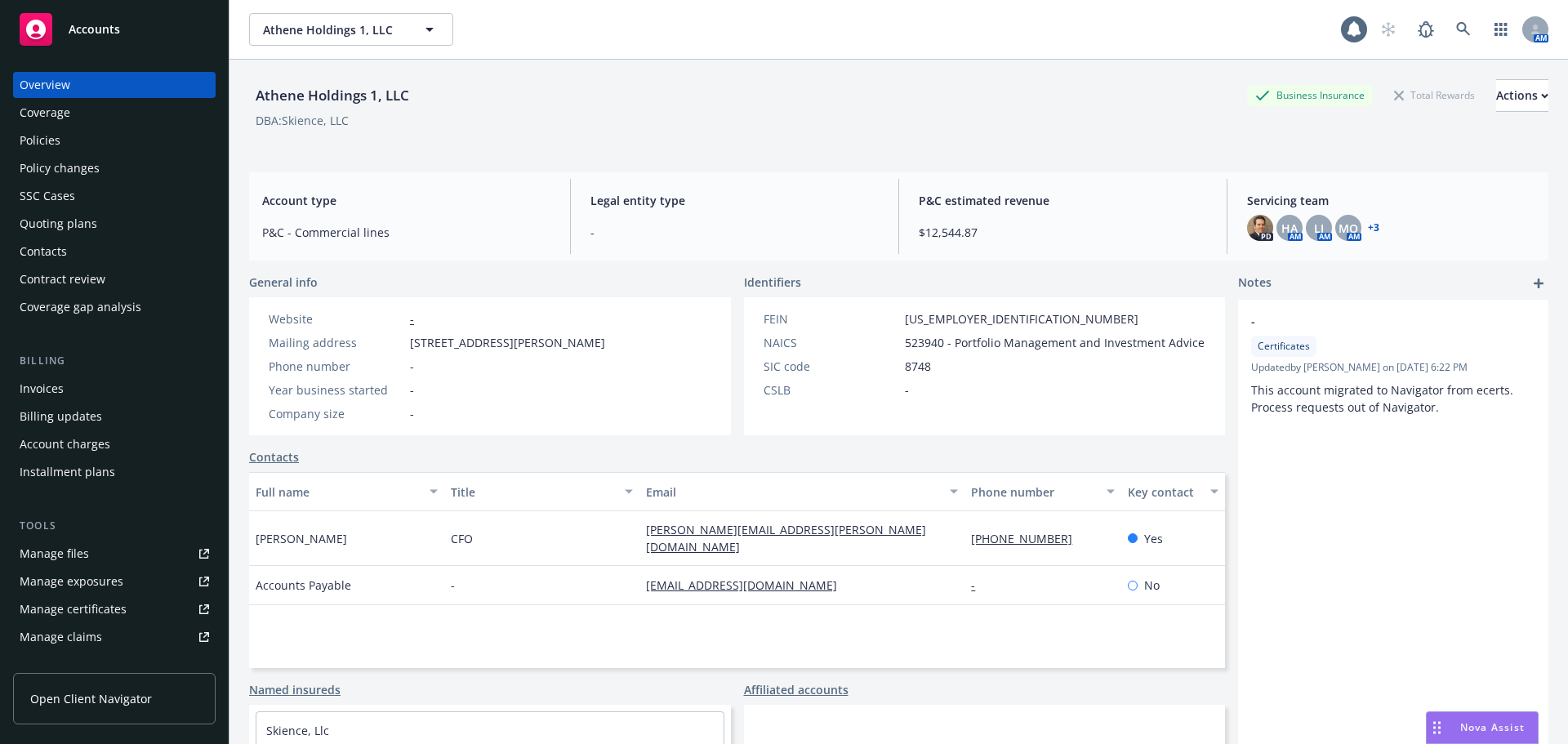
click at [112, 618] on div "Manage certificates" at bounding box center [73, 610] width 107 height 26
click at [162, 144] on div "Policies" at bounding box center [114, 141] width 189 height 26
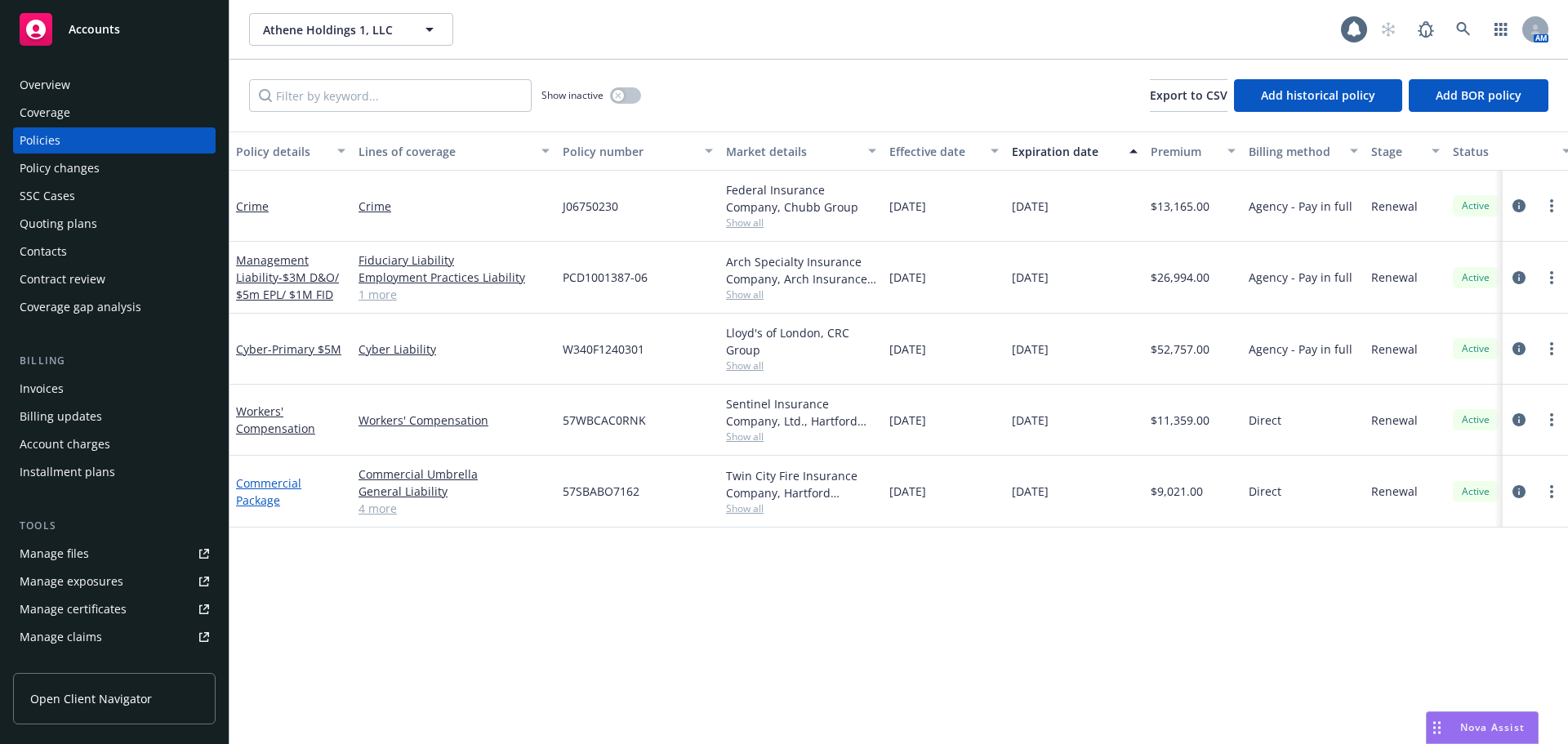
click at [261, 483] on link "Commercial Package" at bounding box center [269, 492] width 66 height 33
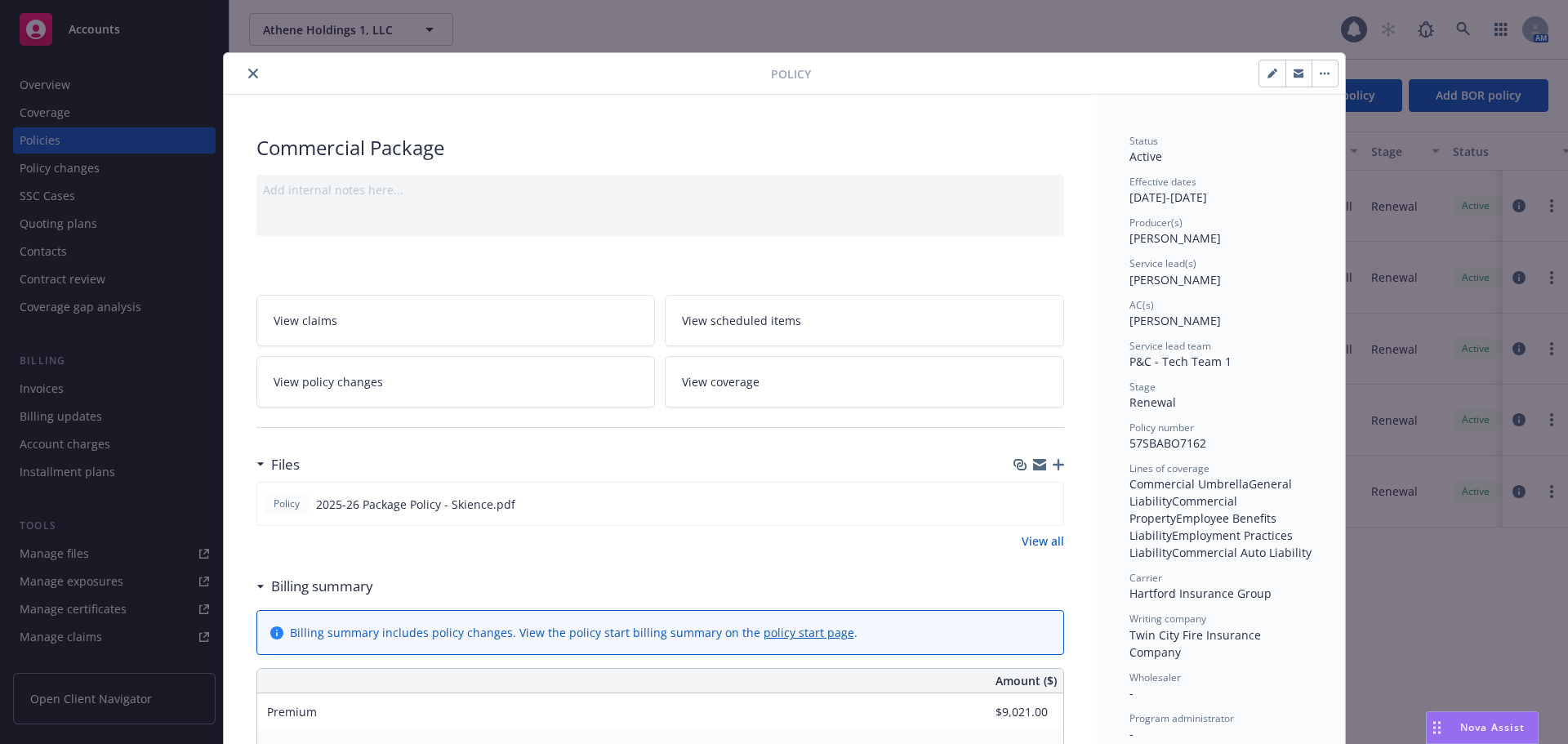
click at [249, 75] on icon "close" at bounding box center [253, 74] width 10 height 10
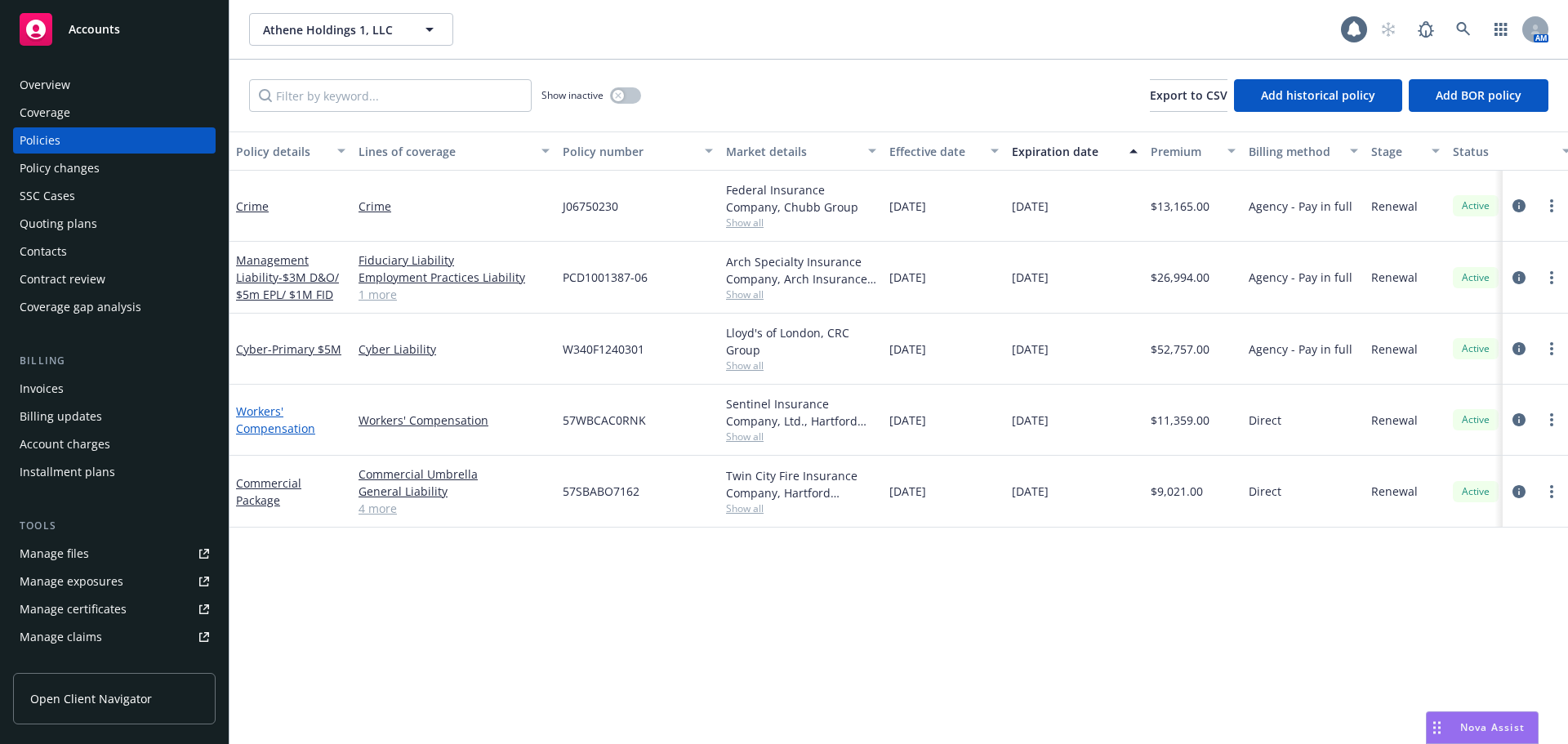
click at [255, 425] on link "Workers' Compensation" at bounding box center [275, 420] width 79 height 33
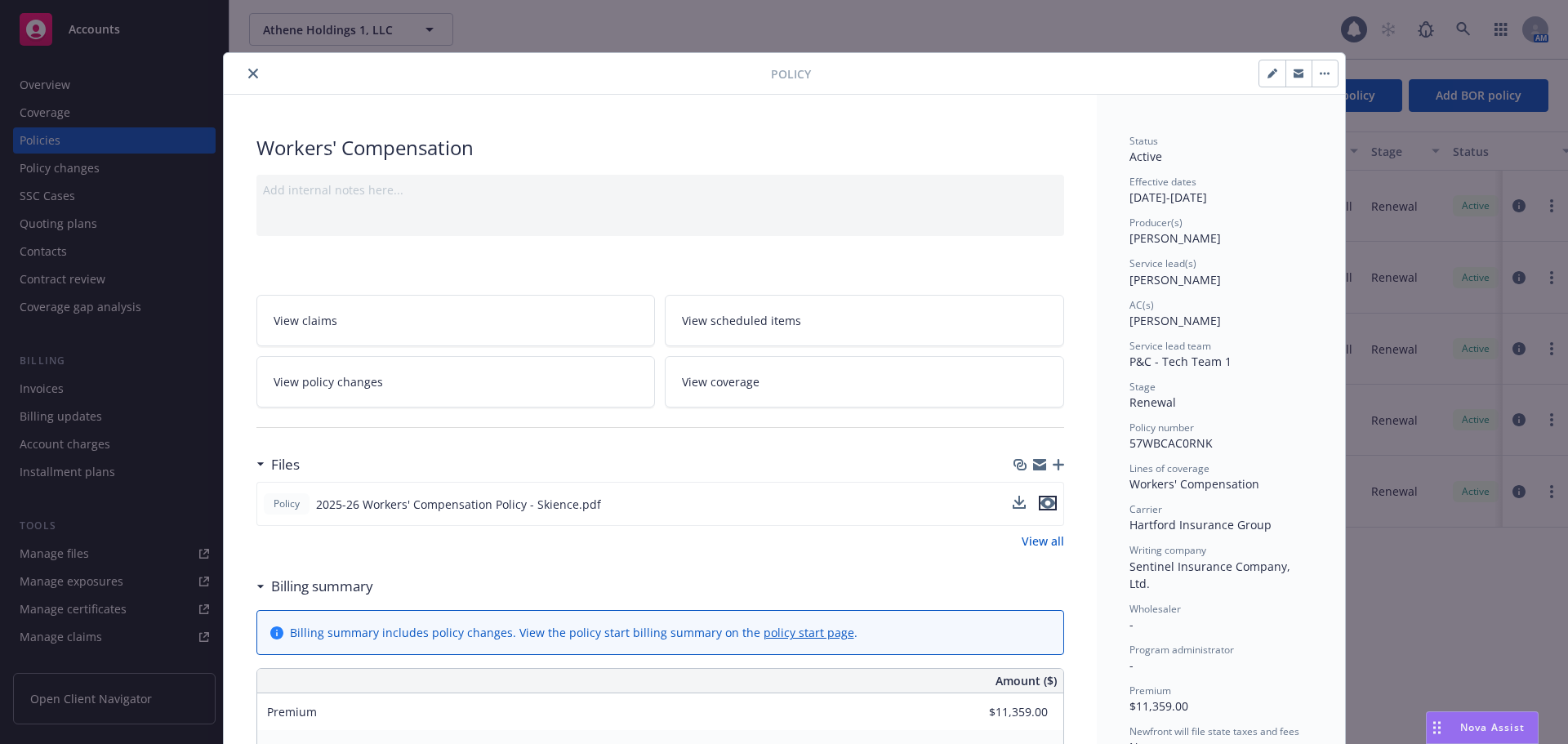
click at [1040, 506] on icon "preview file" at bounding box center [1048, 503] width 15 height 11
click at [248, 71] on icon "close" at bounding box center [253, 74] width 10 height 10
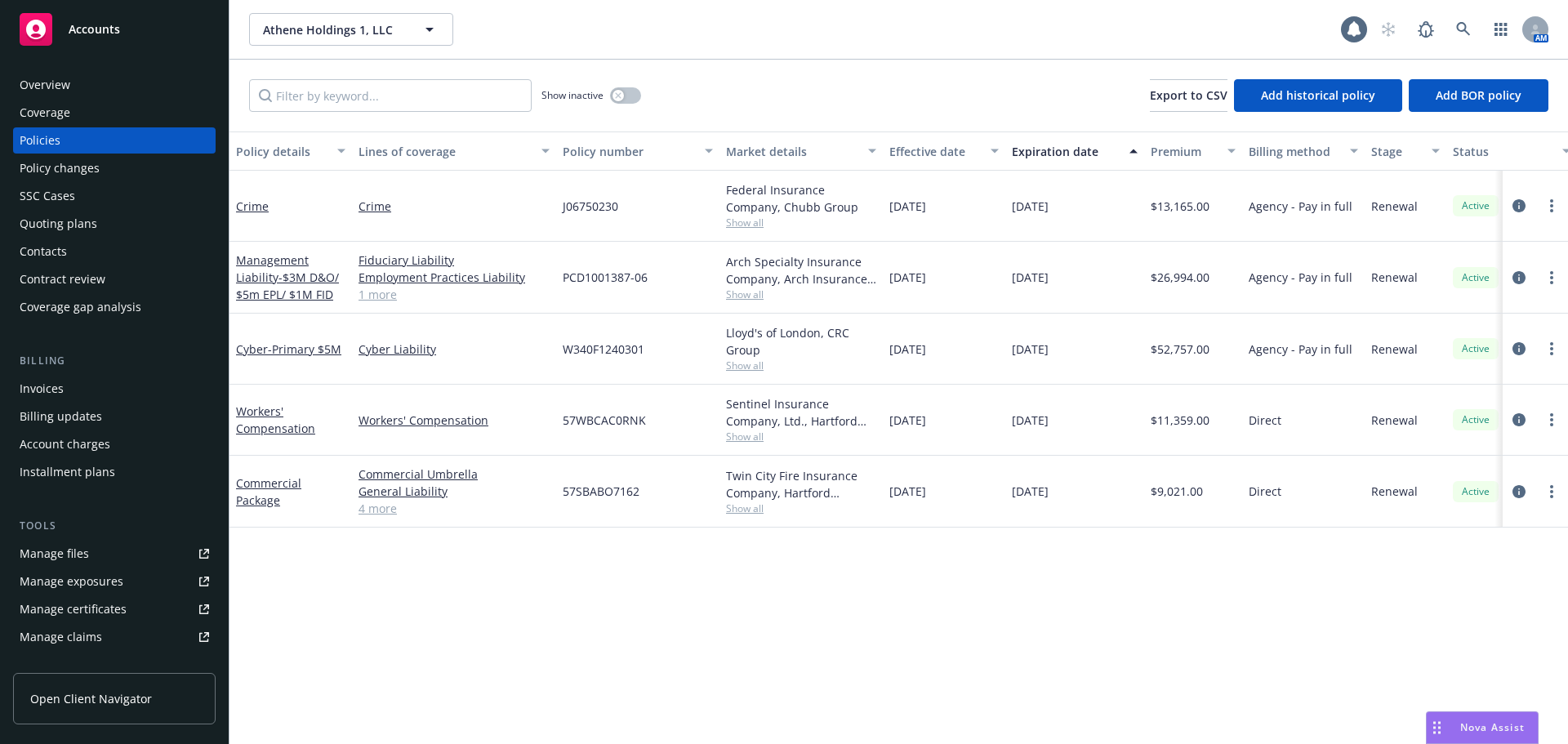
click at [118, 219] on div "Quoting plans" at bounding box center [114, 224] width 189 height 26
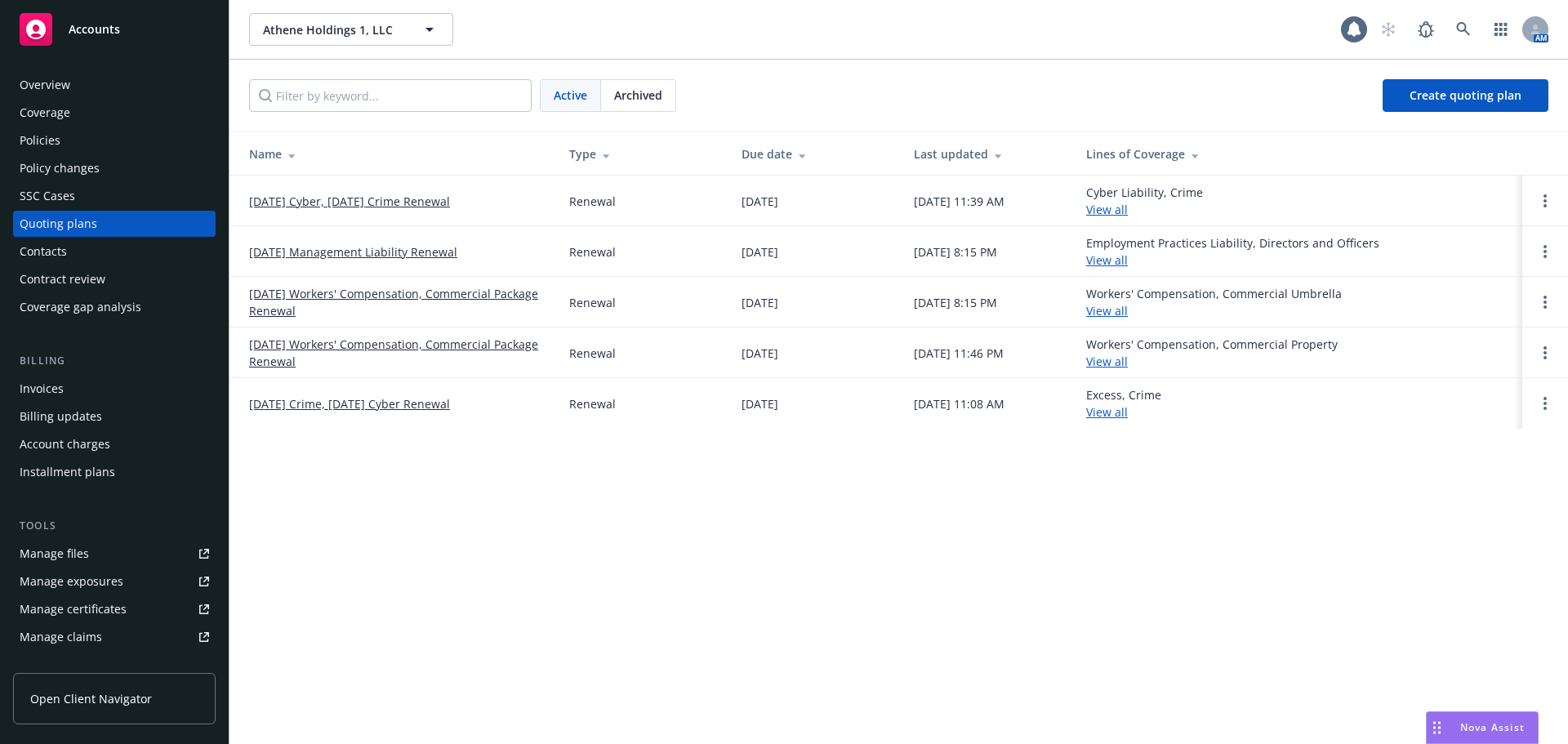
click at [303, 305] on link "01/01/26 Workers' Compensation, Commercial Package Renewal" at bounding box center [396, 302] width 294 height 34
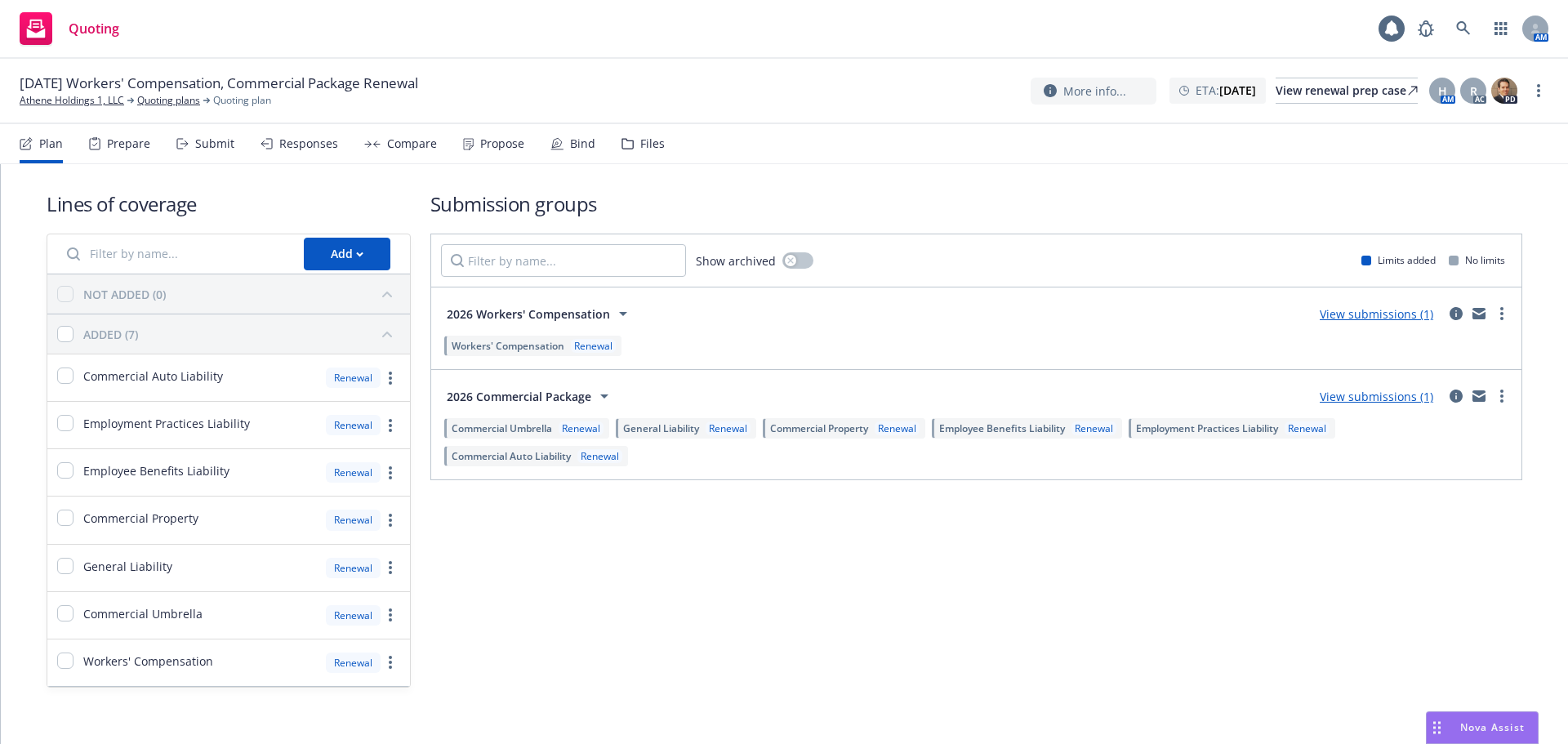
click at [126, 148] on div "Prepare" at bounding box center [129, 143] width 43 height 13
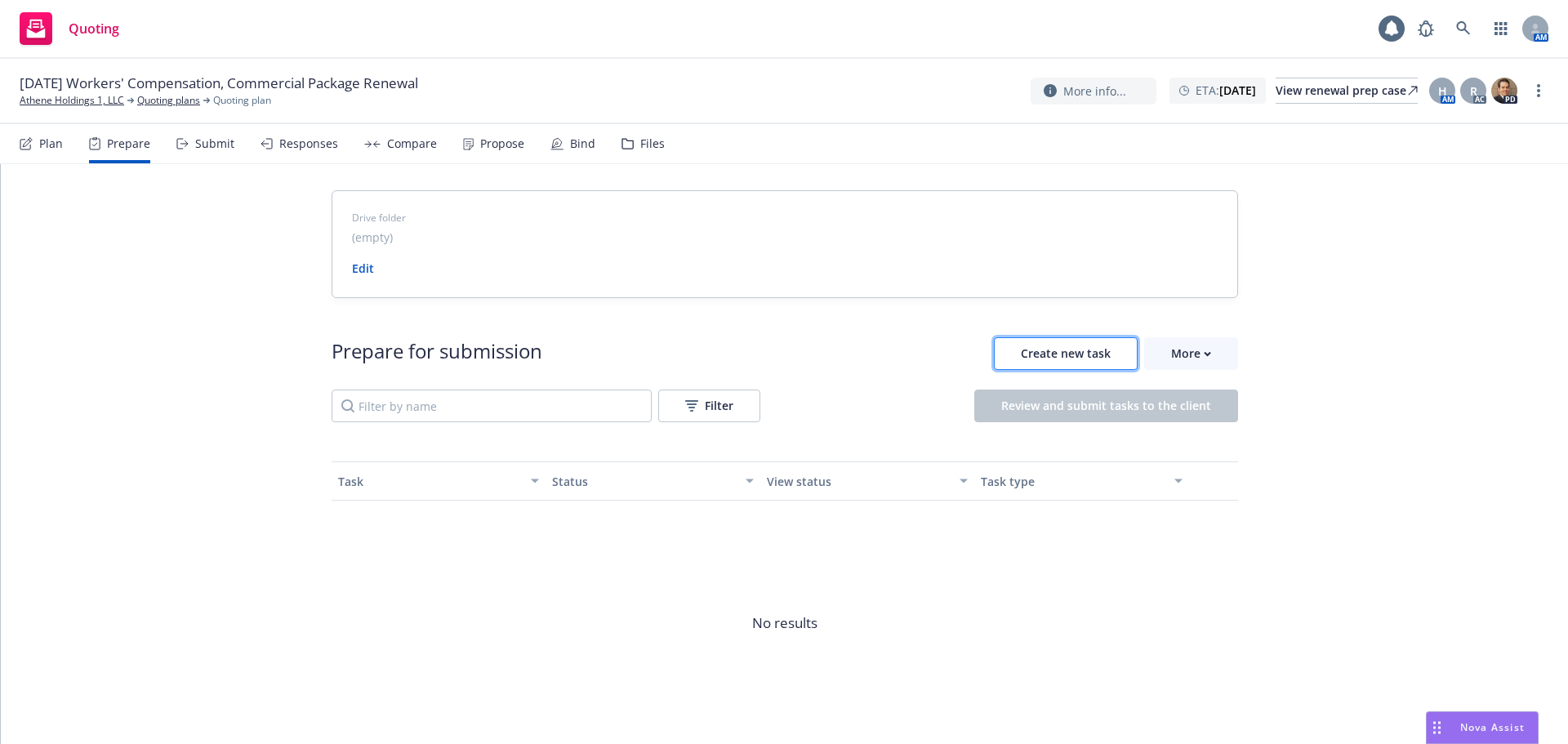
click at [1045, 352] on span "Create new task" at bounding box center [1066, 353] width 90 height 16
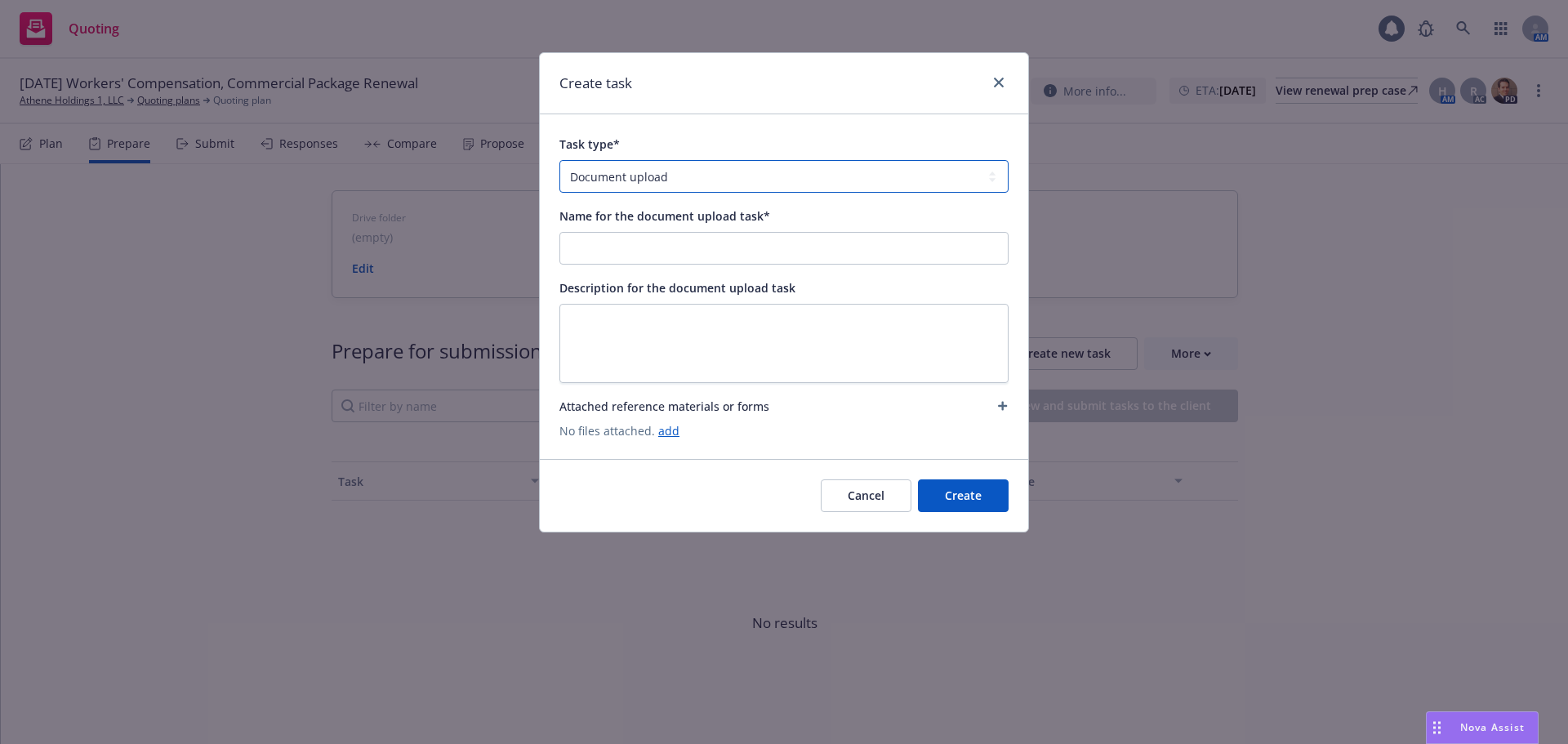
click at [632, 172] on select "Document upload Complete Workbook application Complete Indio application by link" at bounding box center [784, 176] width 449 height 33
select select "INDIO_SUBMISSION"
click at [560, 160] on select "Document upload Complete Workbook application Complete Indio application by link" at bounding box center [784, 176] width 449 height 33
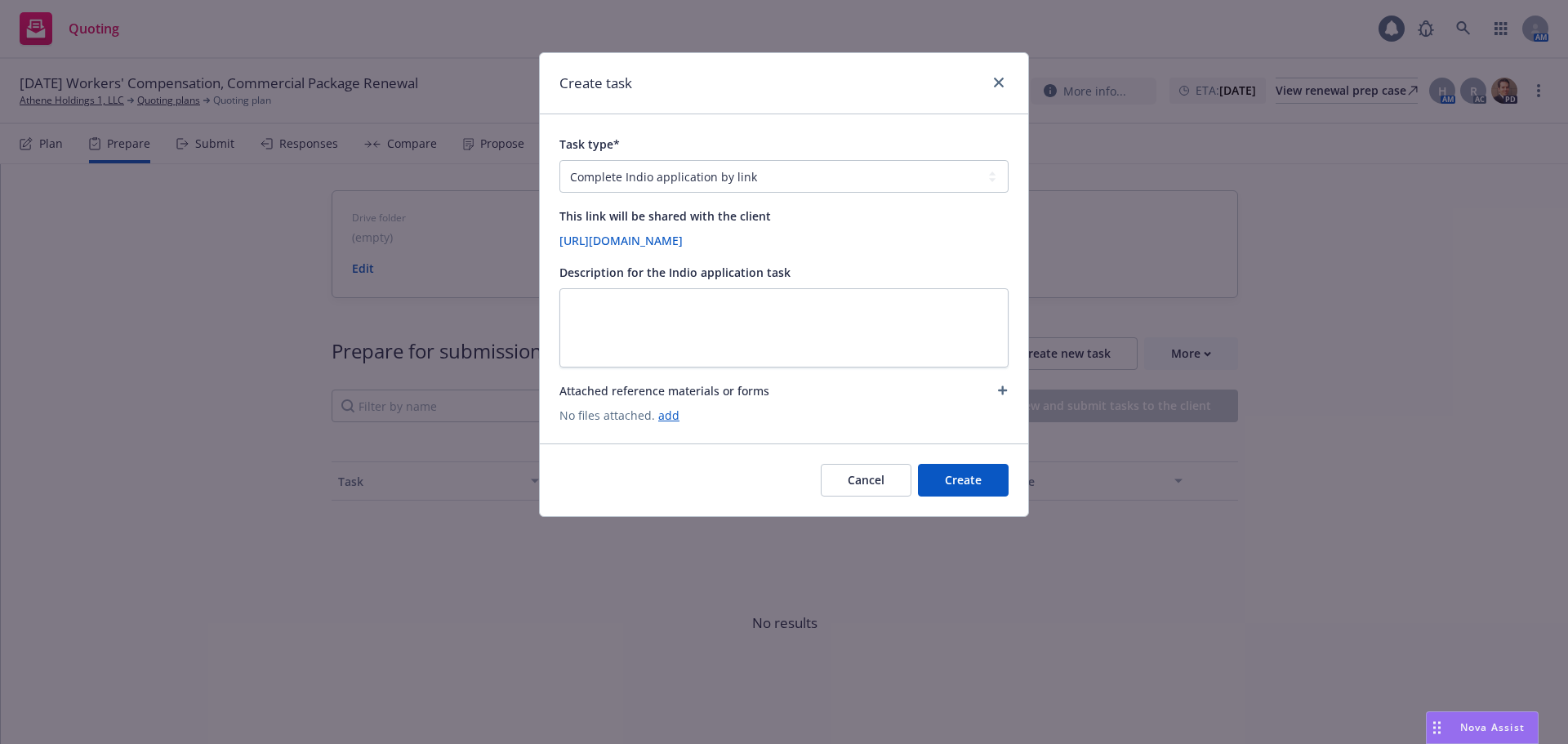
click at [980, 480] on button "Create" at bounding box center [963, 480] width 91 height 33
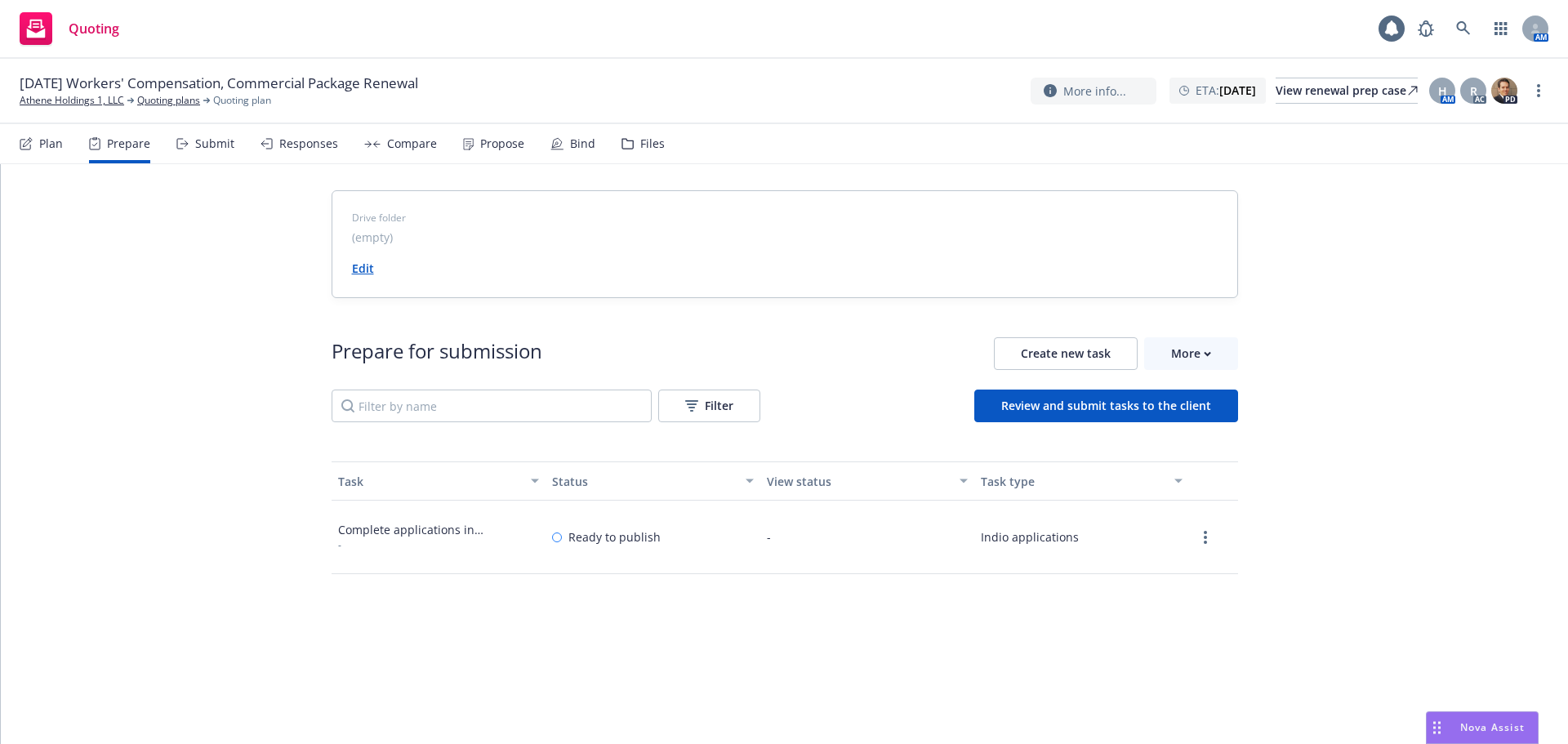
click at [360, 267] on link "Edit" at bounding box center [363, 268] width 22 height 16
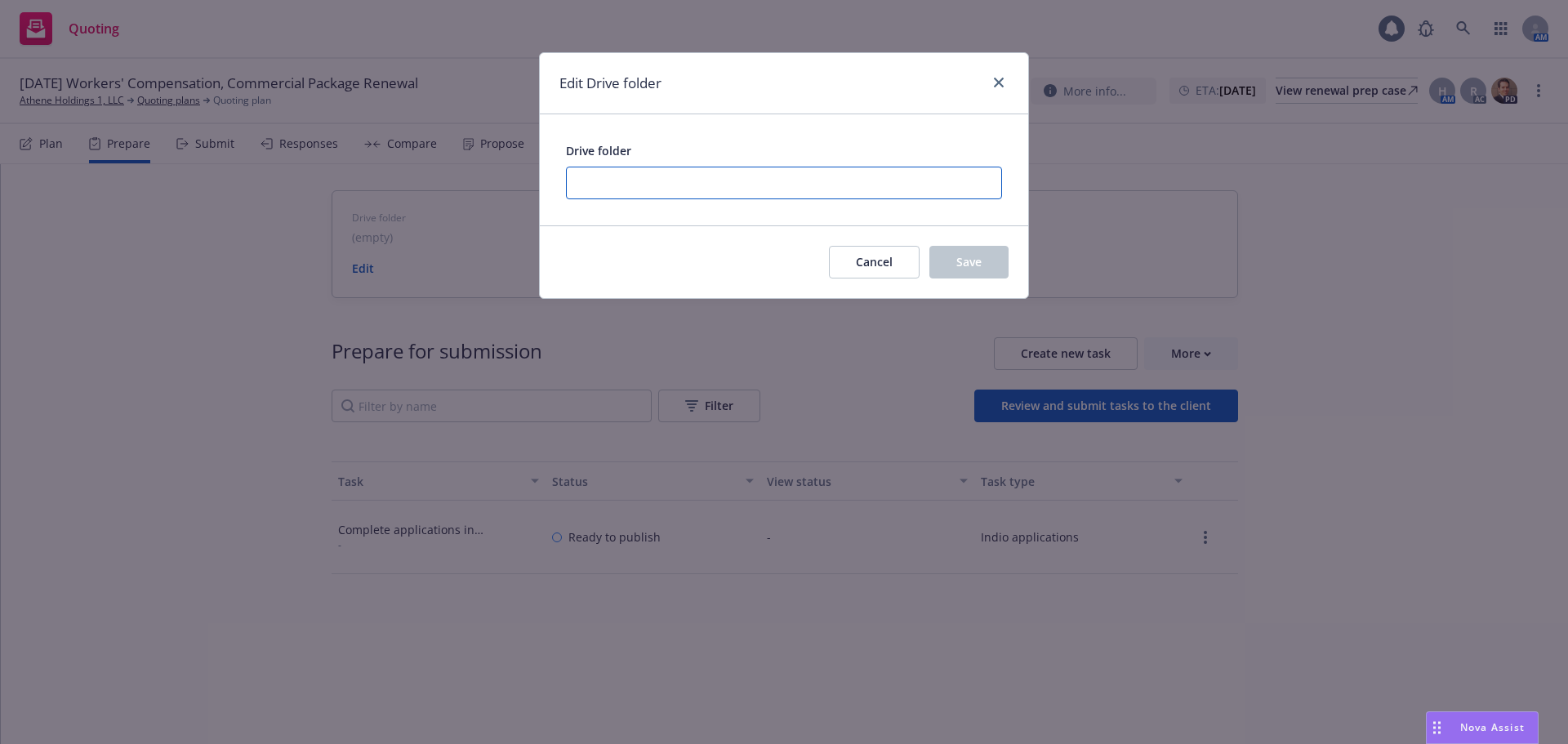
paste input "https://newfront.useindio.com/accounts/3283248/submissions/2168056/data-collect…"
type input "https://newfront.useindio.com/accounts/3283248/submissions/2168056/data-collect…"
click at [978, 259] on span "Save" at bounding box center [968, 261] width 25 height 16
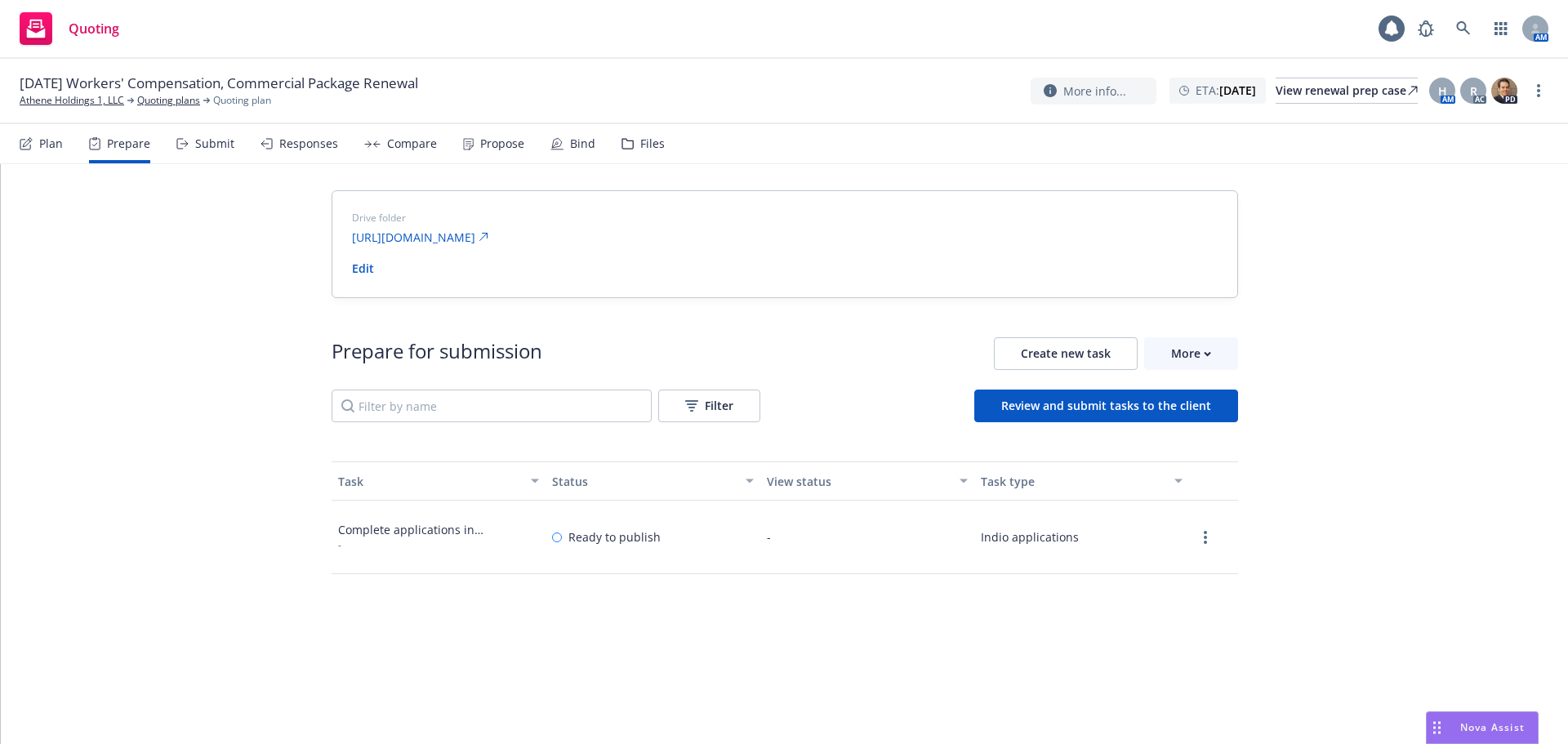
click at [223, 137] on div "Submit" at bounding box center [215, 143] width 39 height 13
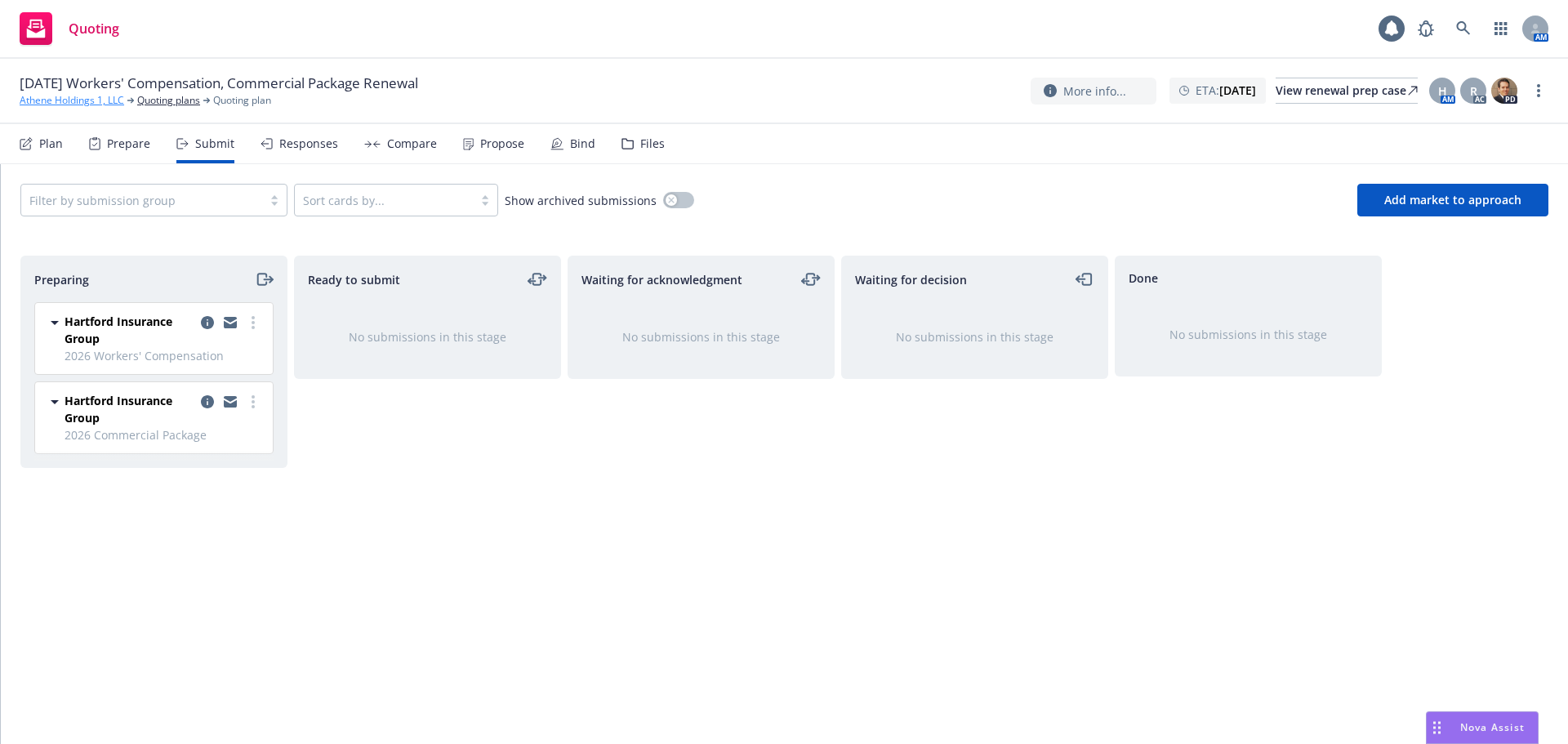
click at [76, 102] on link "Athene Holdings 1, LLC" at bounding box center [72, 101] width 105 height 15
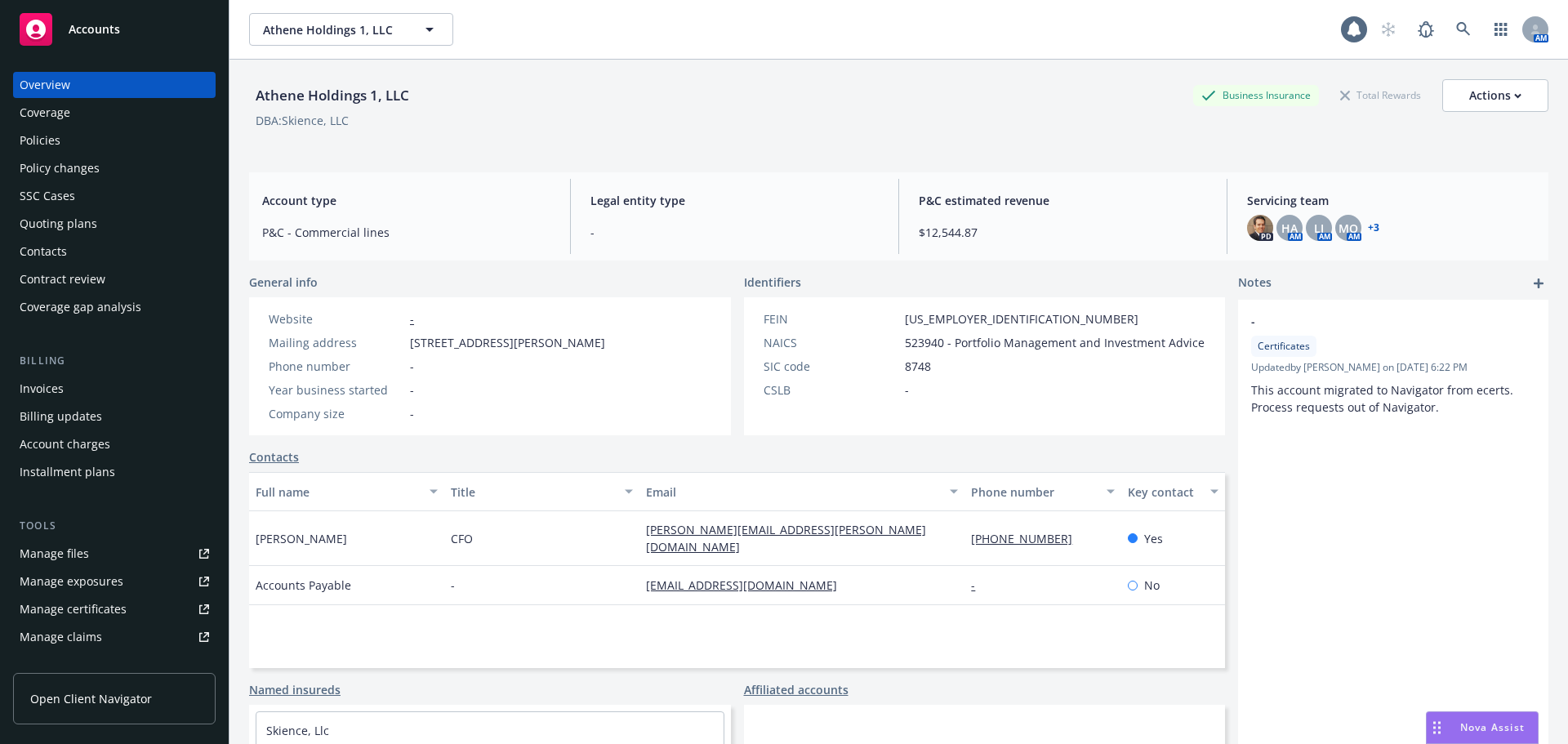
click at [155, 27] on div "Accounts" at bounding box center [114, 29] width 189 height 33
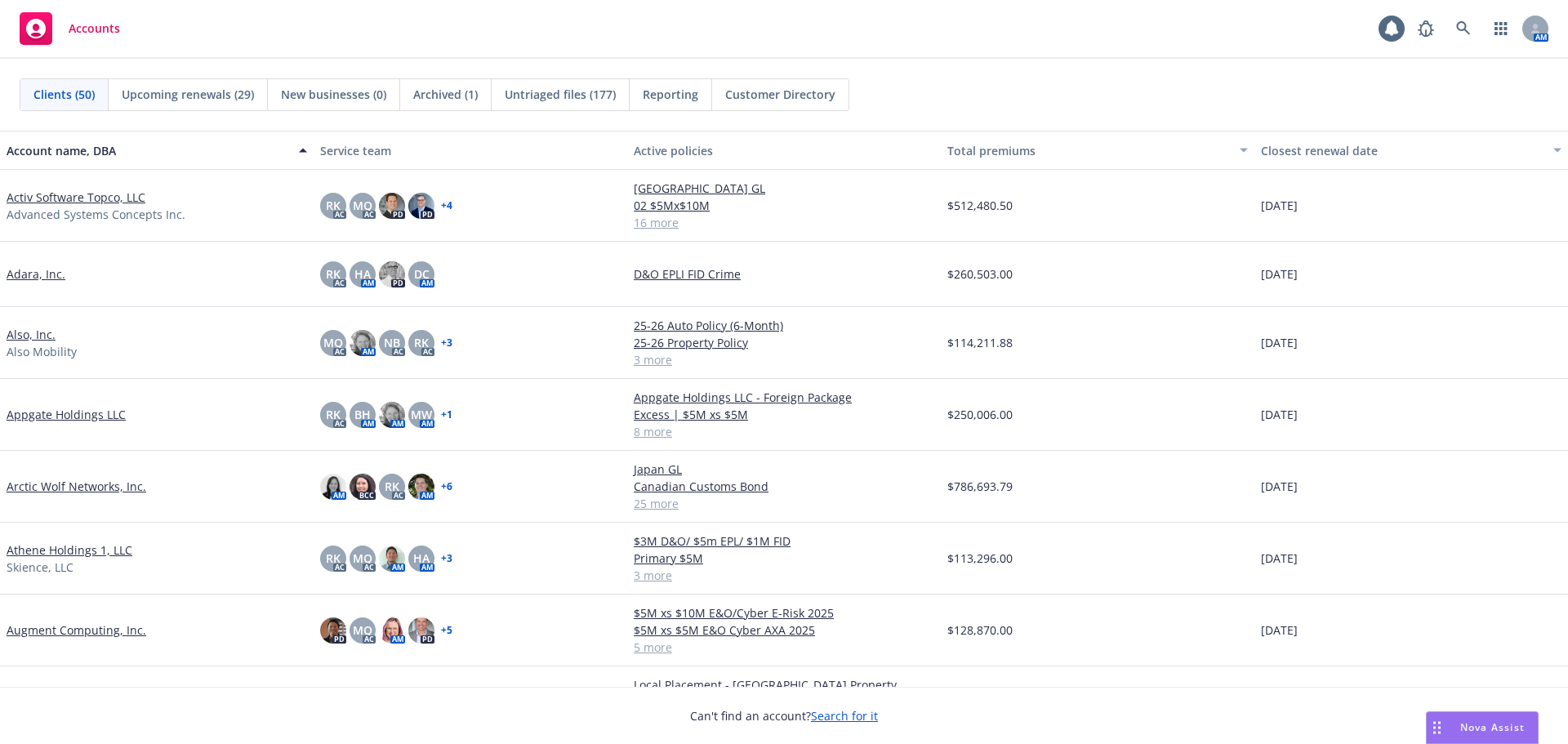
scroll to position [245, 0]
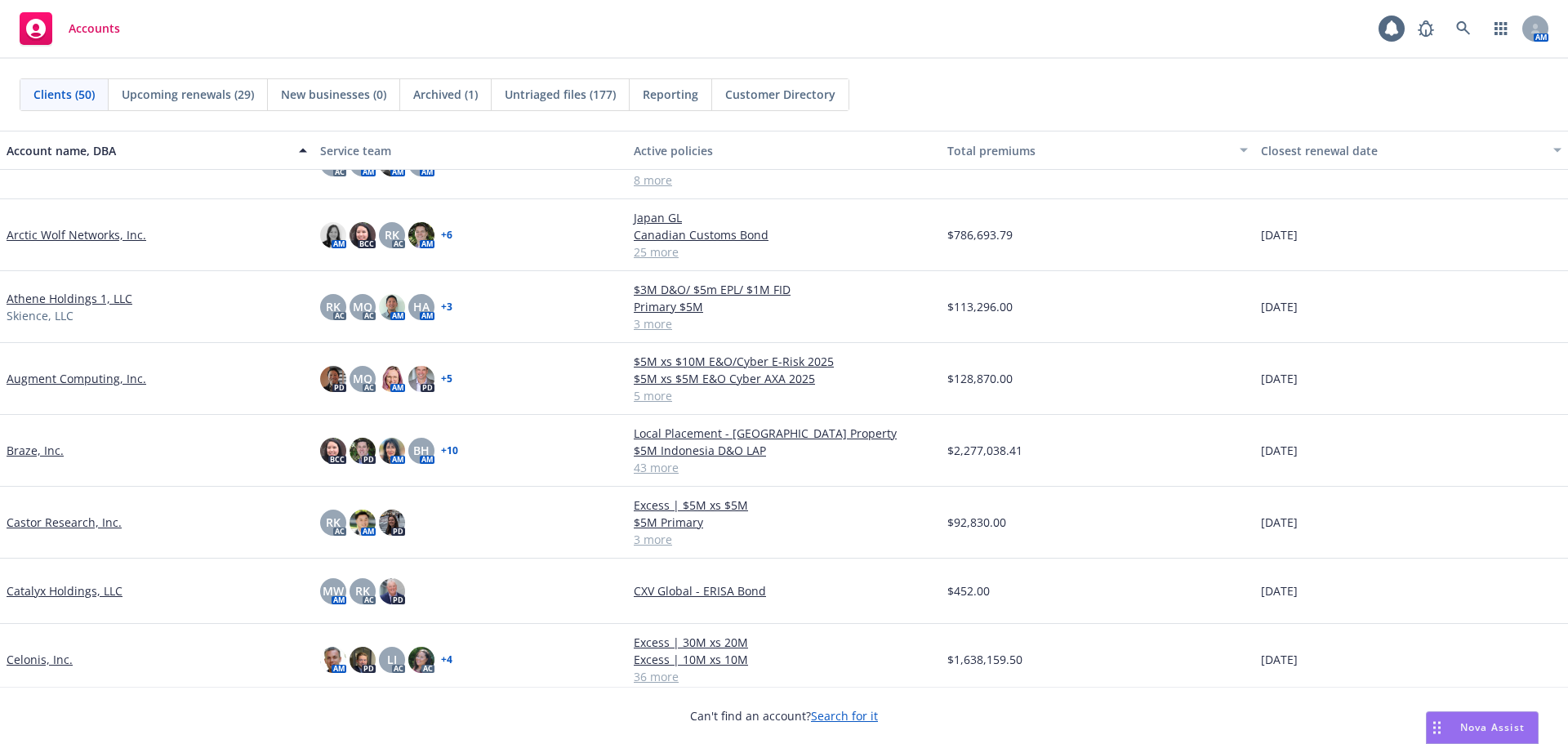
click at [34, 455] on link "Braze, Inc." at bounding box center [35, 450] width 57 height 17
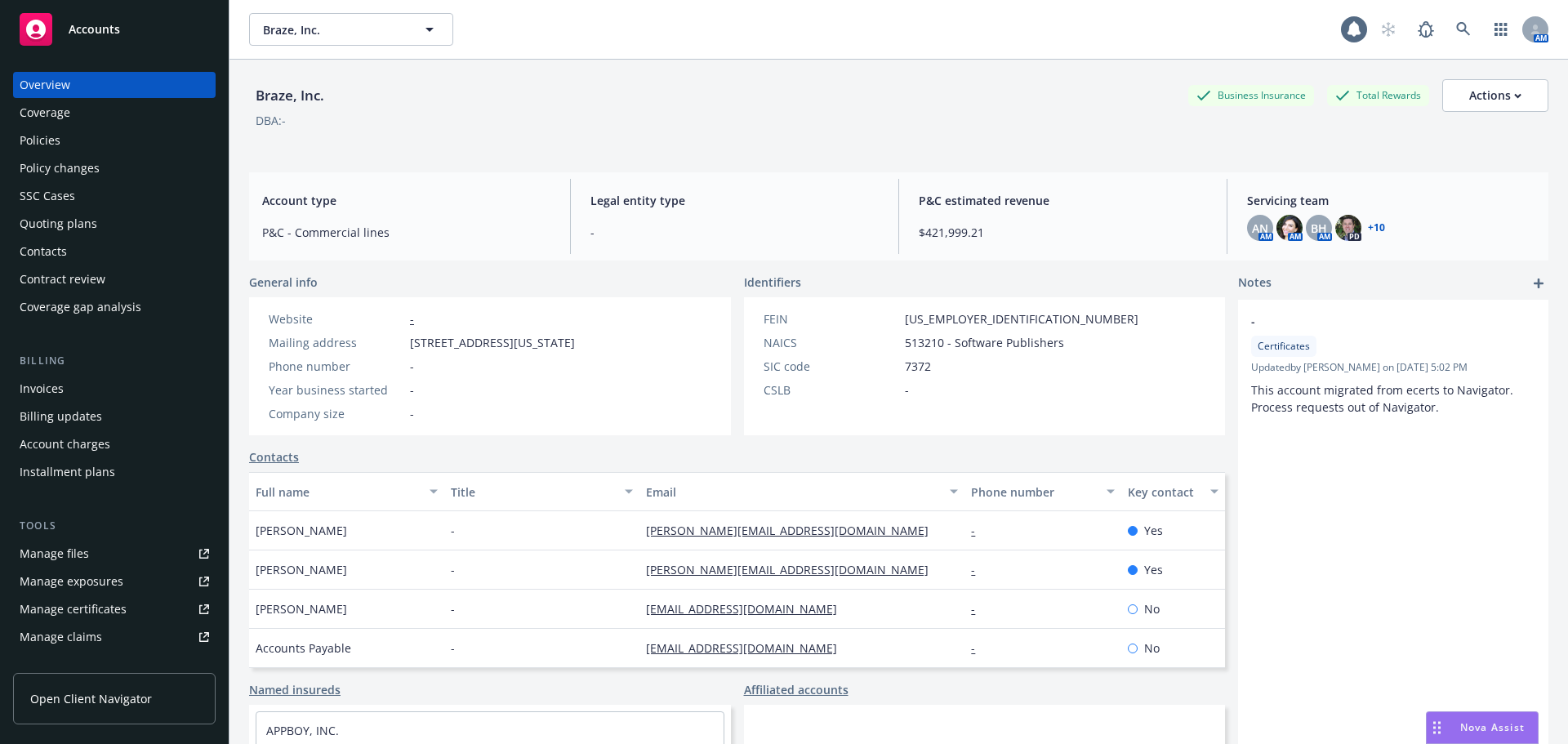
click at [110, 148] on div "Policies" at bounding box center [114, 141] width 189 height 26
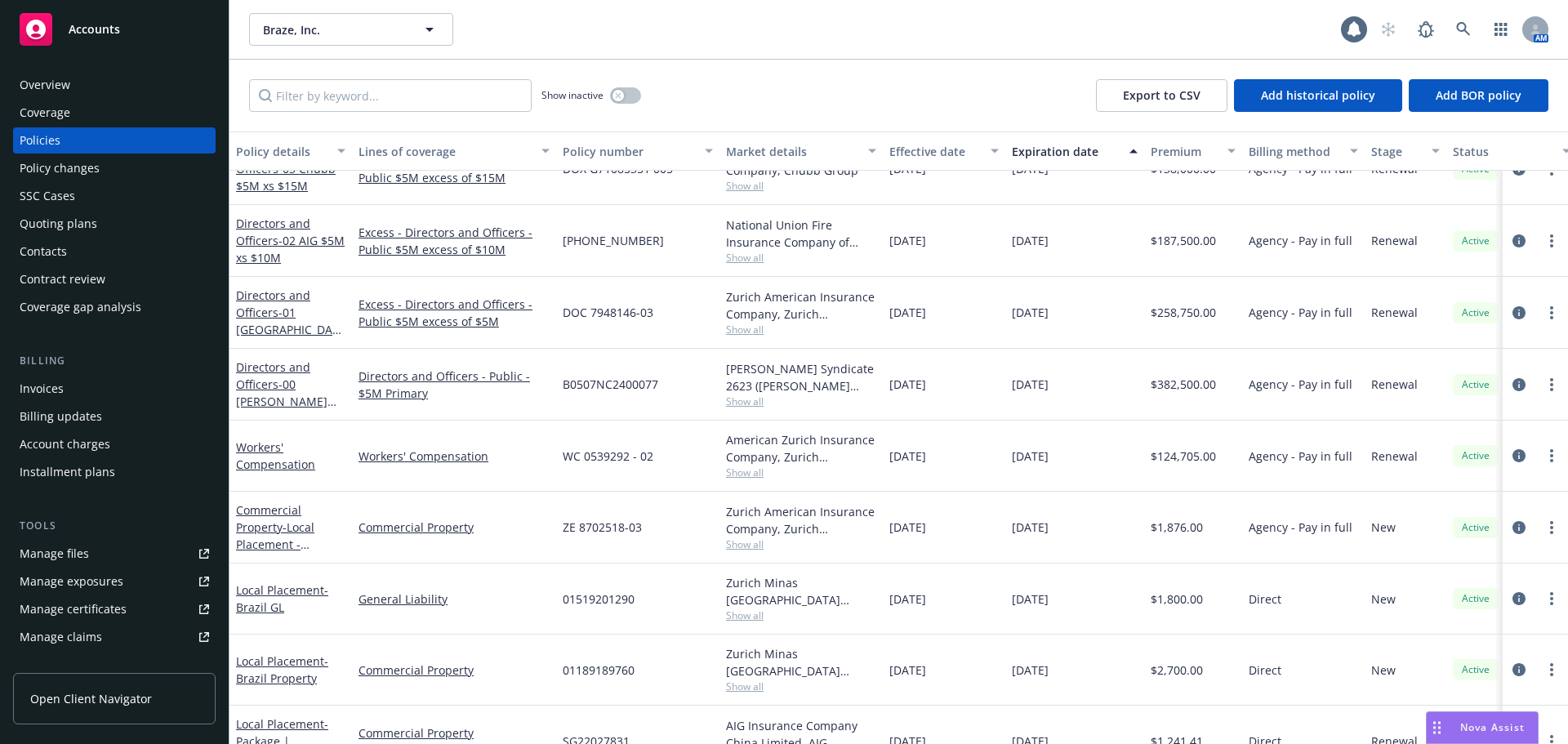
scroll to position [886, 0]
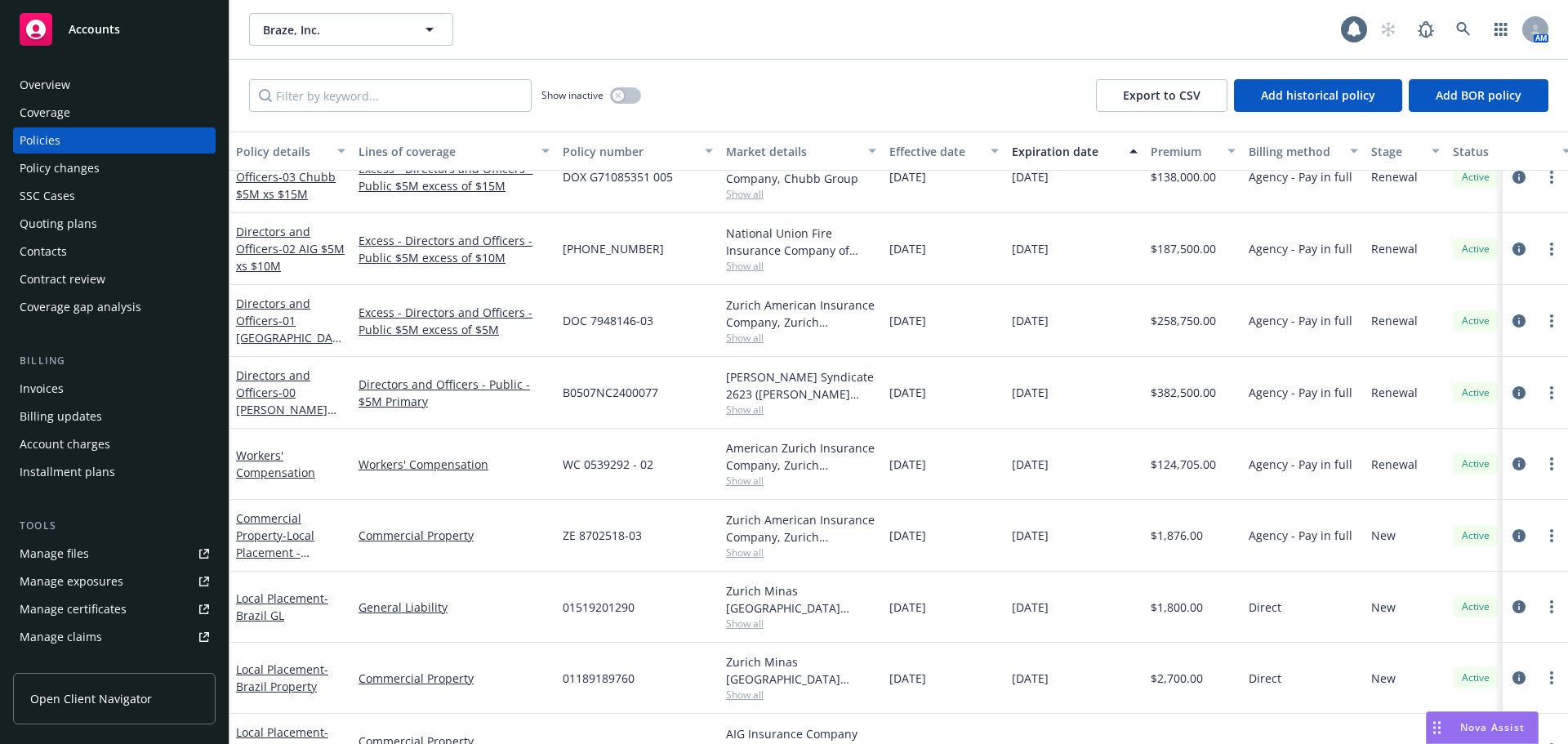
click at [270, 463] on div "Workers' Compensation" at bounding box center [291, 464] width 110 height 34
click at [268, 457] on link "Workers' Compensation" at bounding box center [275, 464] width 79 height 33
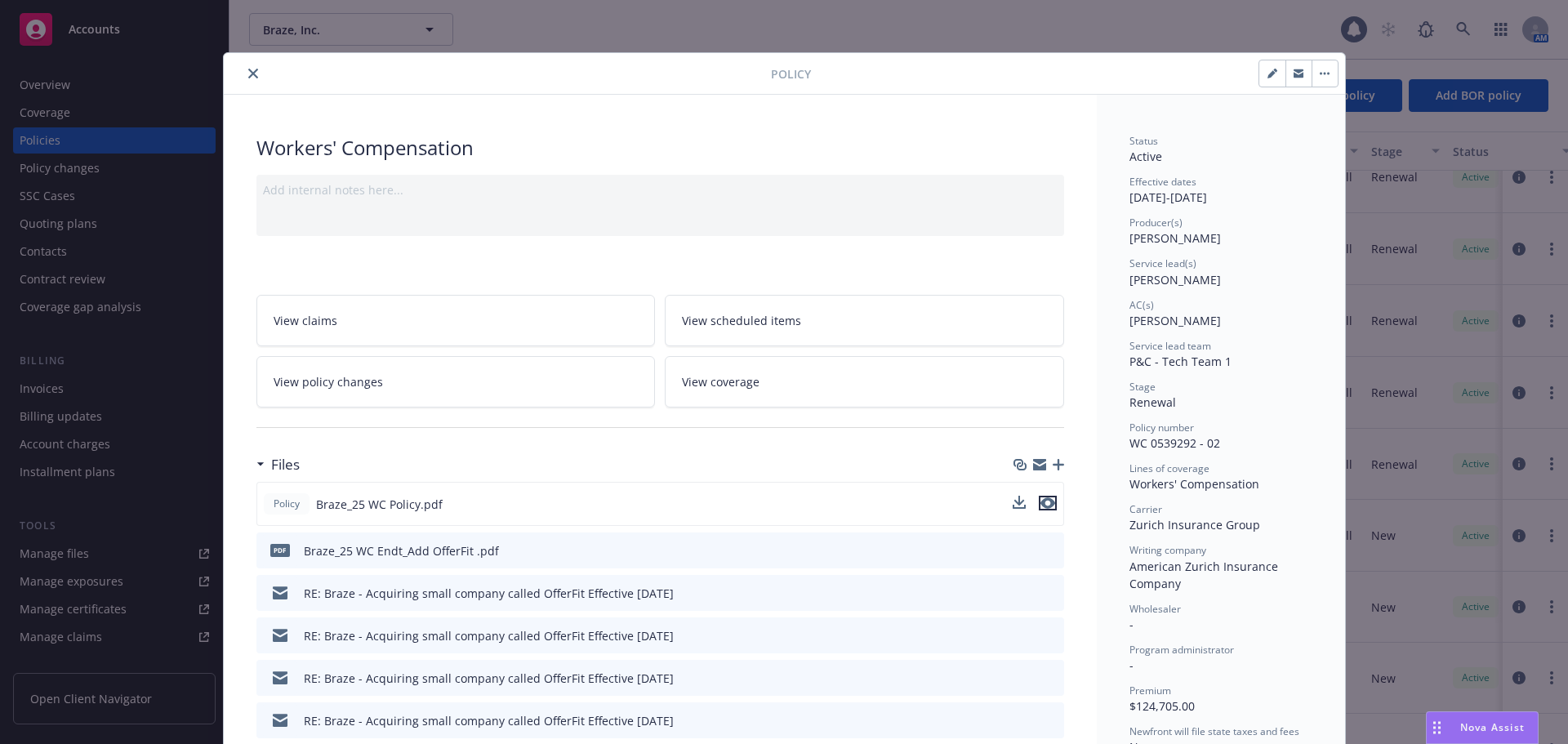
click at [1045, 501] on icon "preview file" at bounding box center [1048, 503] width 15 height 11
click at [247, 68] on button "close" at bounding box center [253, 74] width 20 height 20
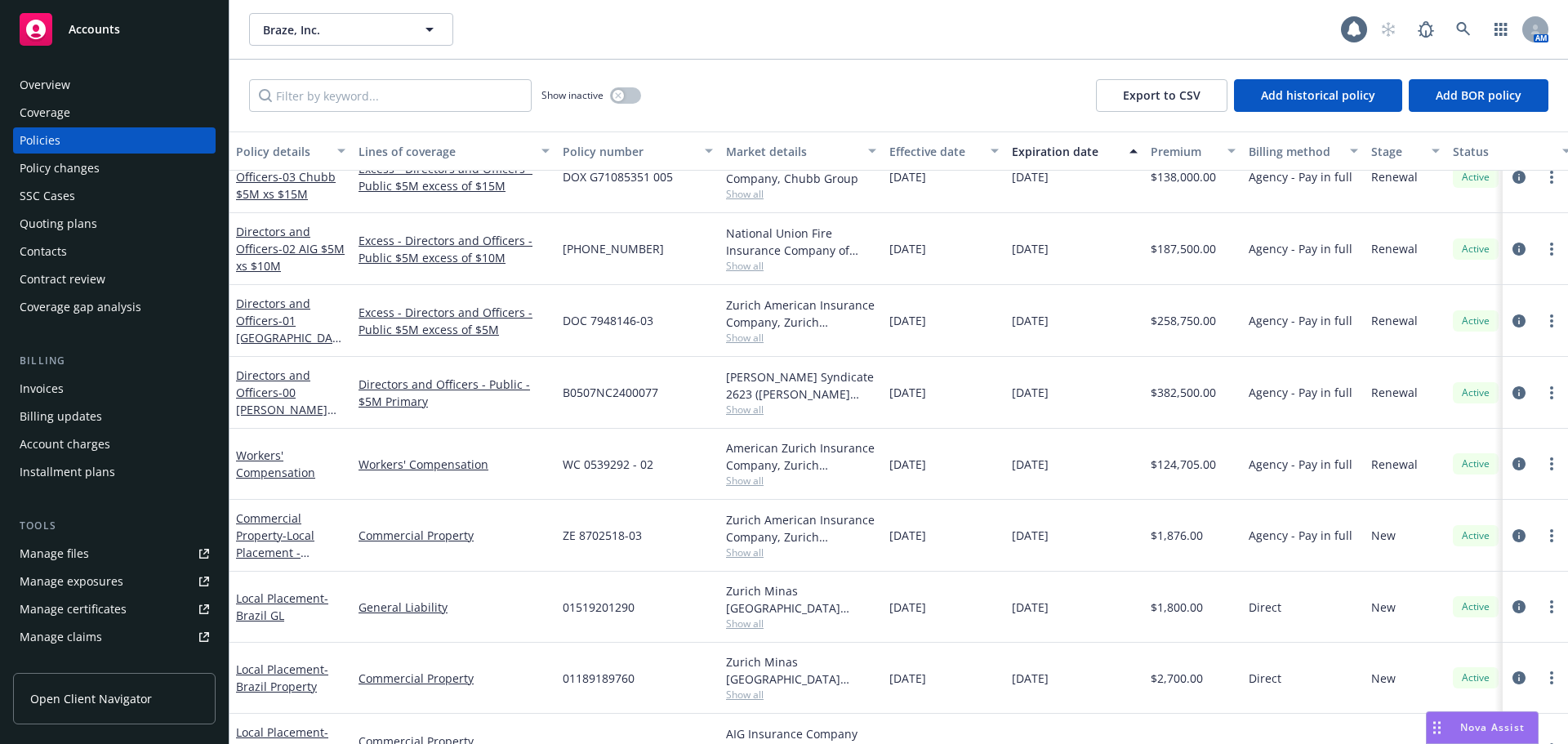
click at [120, 234] on div "Quoting plans" at bounding box center [114, 224] width 189 height 26
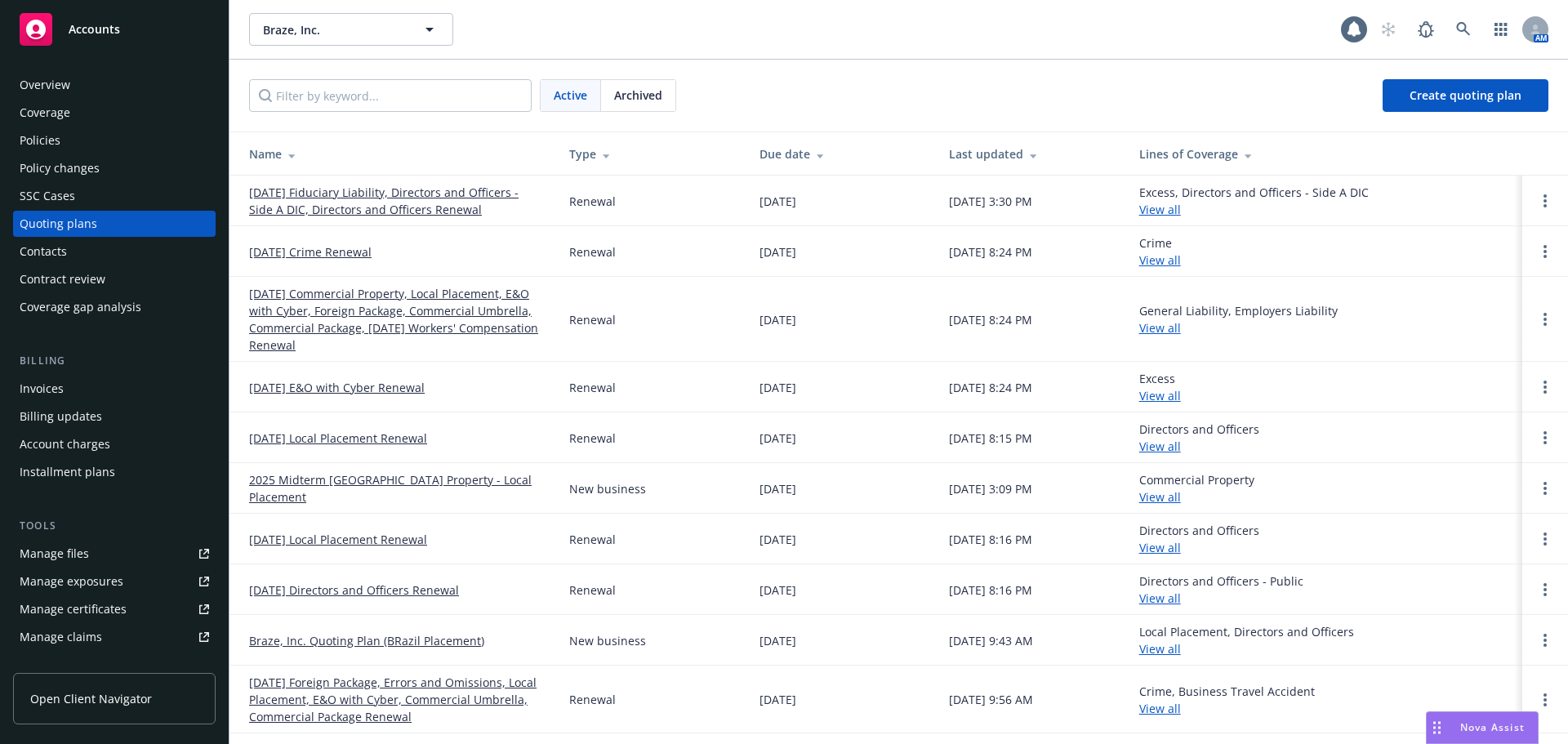
click at [424, 328] on link "[DATE] Commercial Property, Local Placement, E&O with Cyber, Foreign Package, C…" at bounding box center [396, 320] width 294 height 69
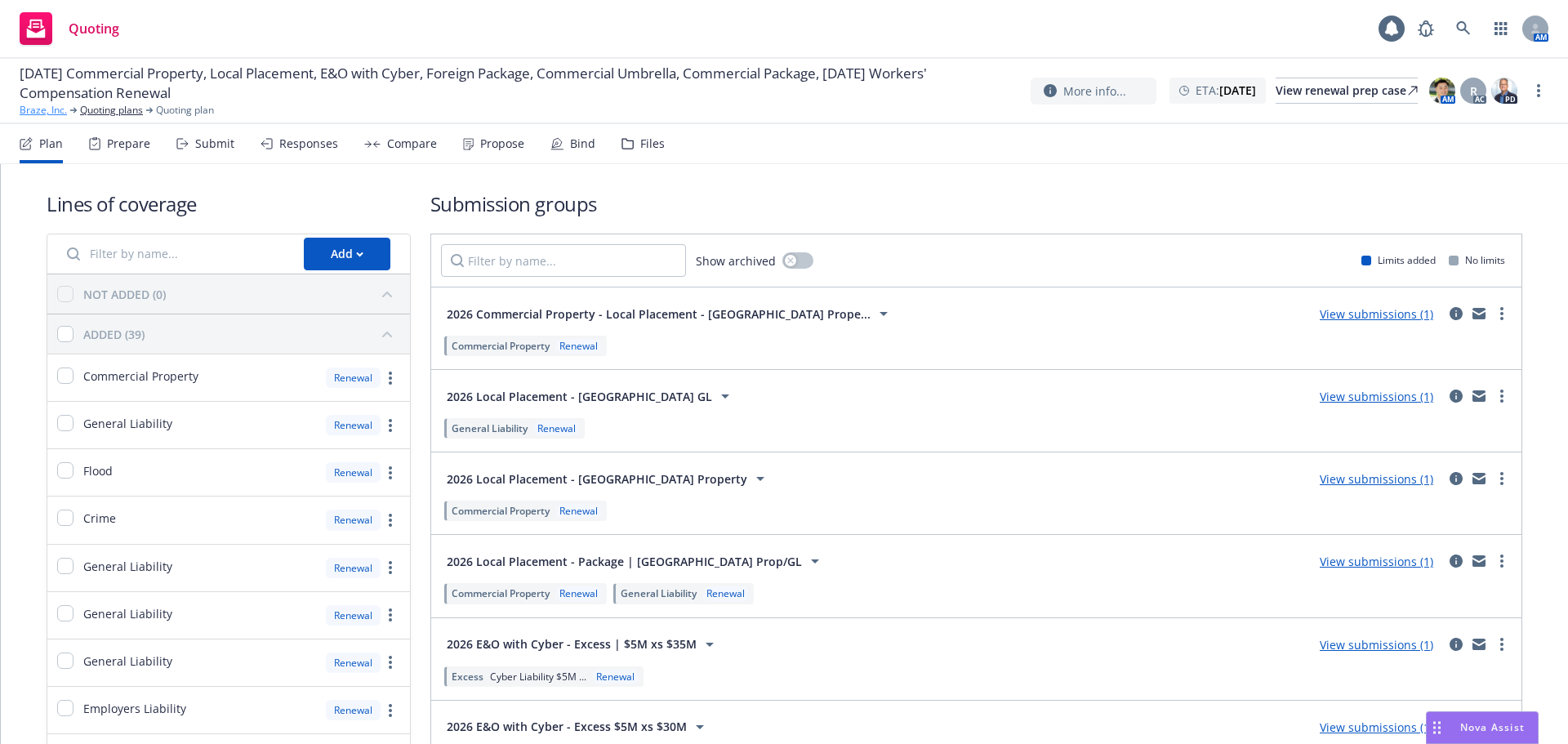
click at [46, 116] on link "Braze, Inc." at bounding box center [43, 111] width 48 height 15
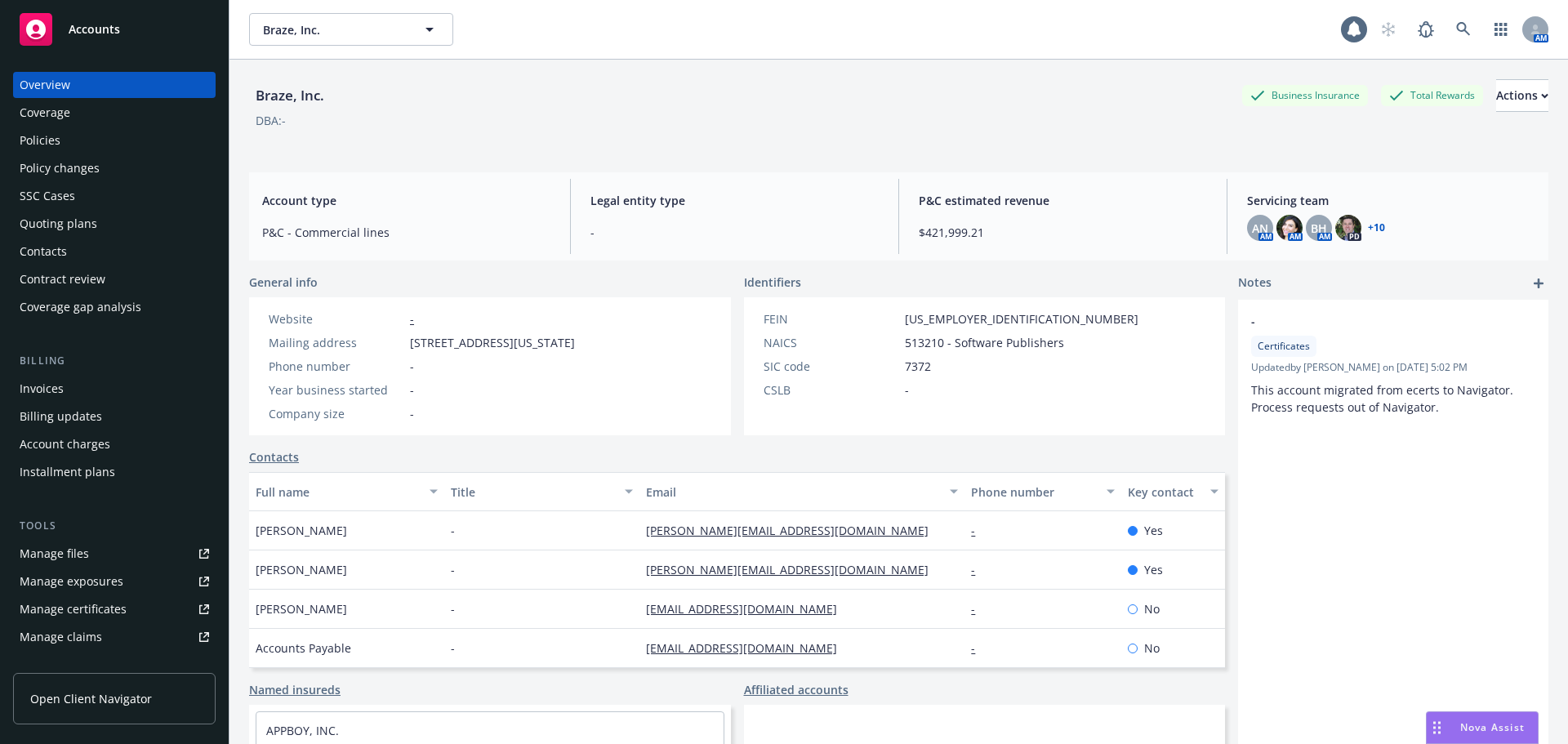
click at [152, 29] on div "Accounts" at bounding box center [114, 29] width 189 height 33
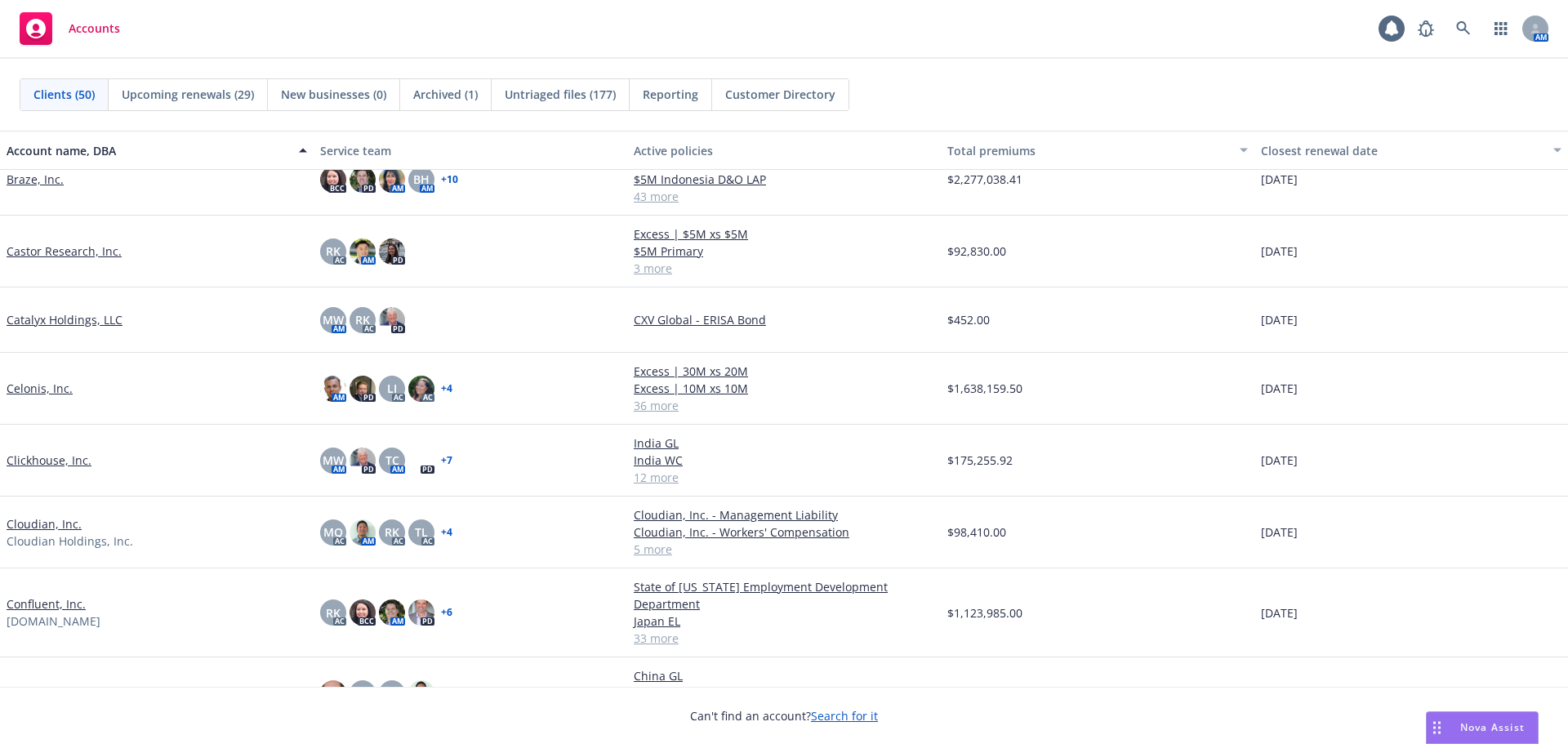
scroll to position [980, 0]
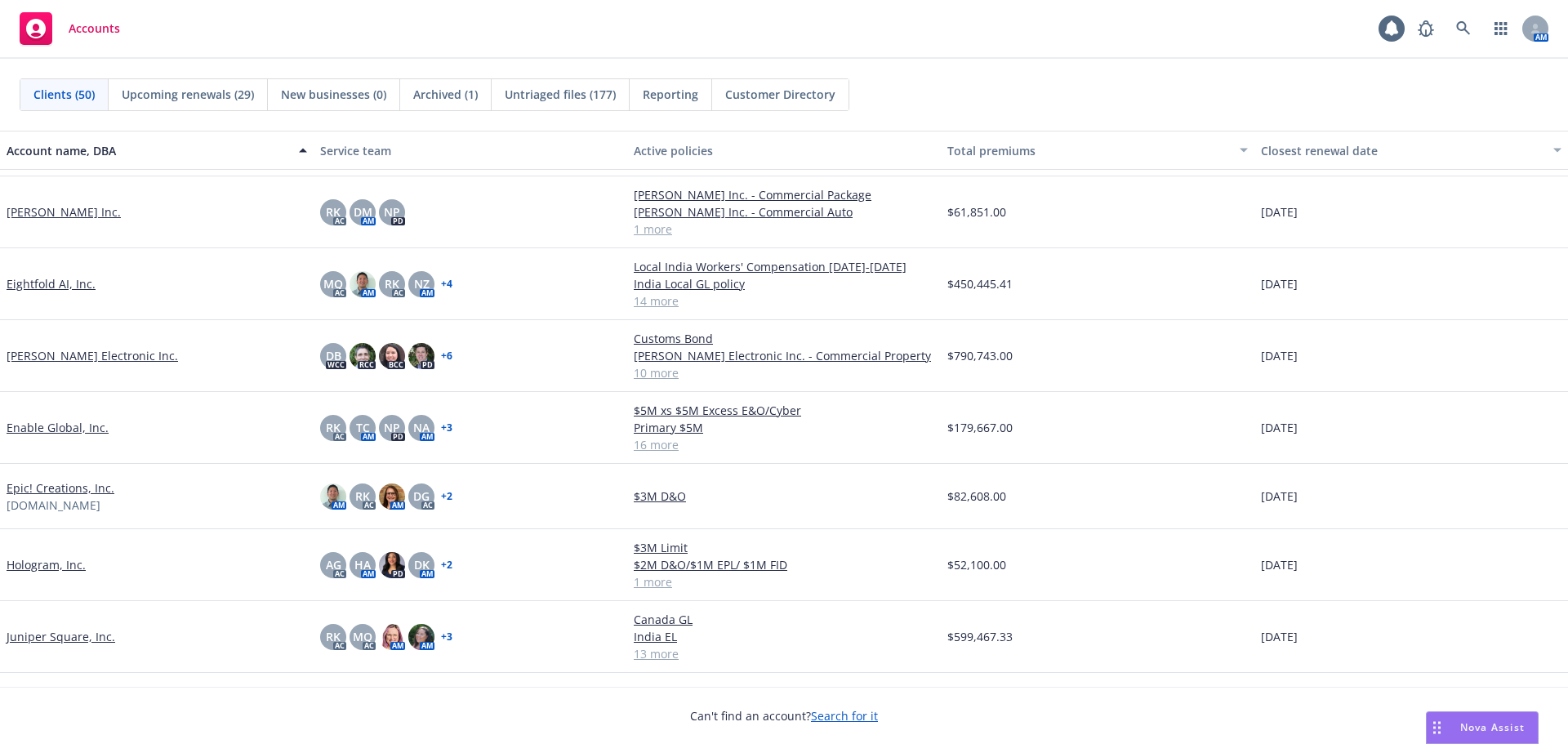
click at [69, 212] on link "[PERSON_NAME] Inc." at bounding box center [64, 211] width 115 height 17
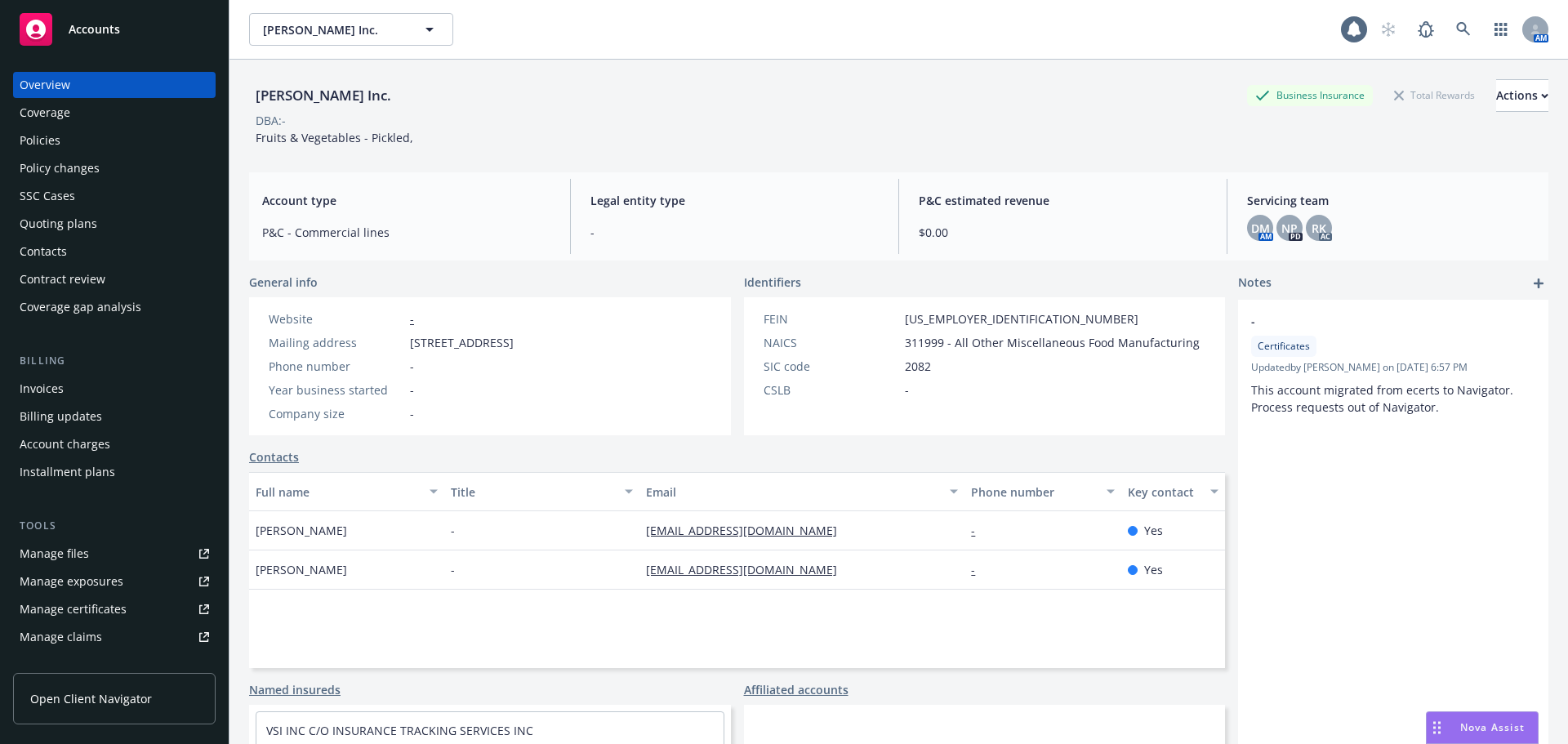
click at [122, 606] on div "Manage certificates" at bounding box center [73, 610] width 107 height 26
click at [165, 20] on div "Accounts" at bounding box center [114, 29] width 189 height 33
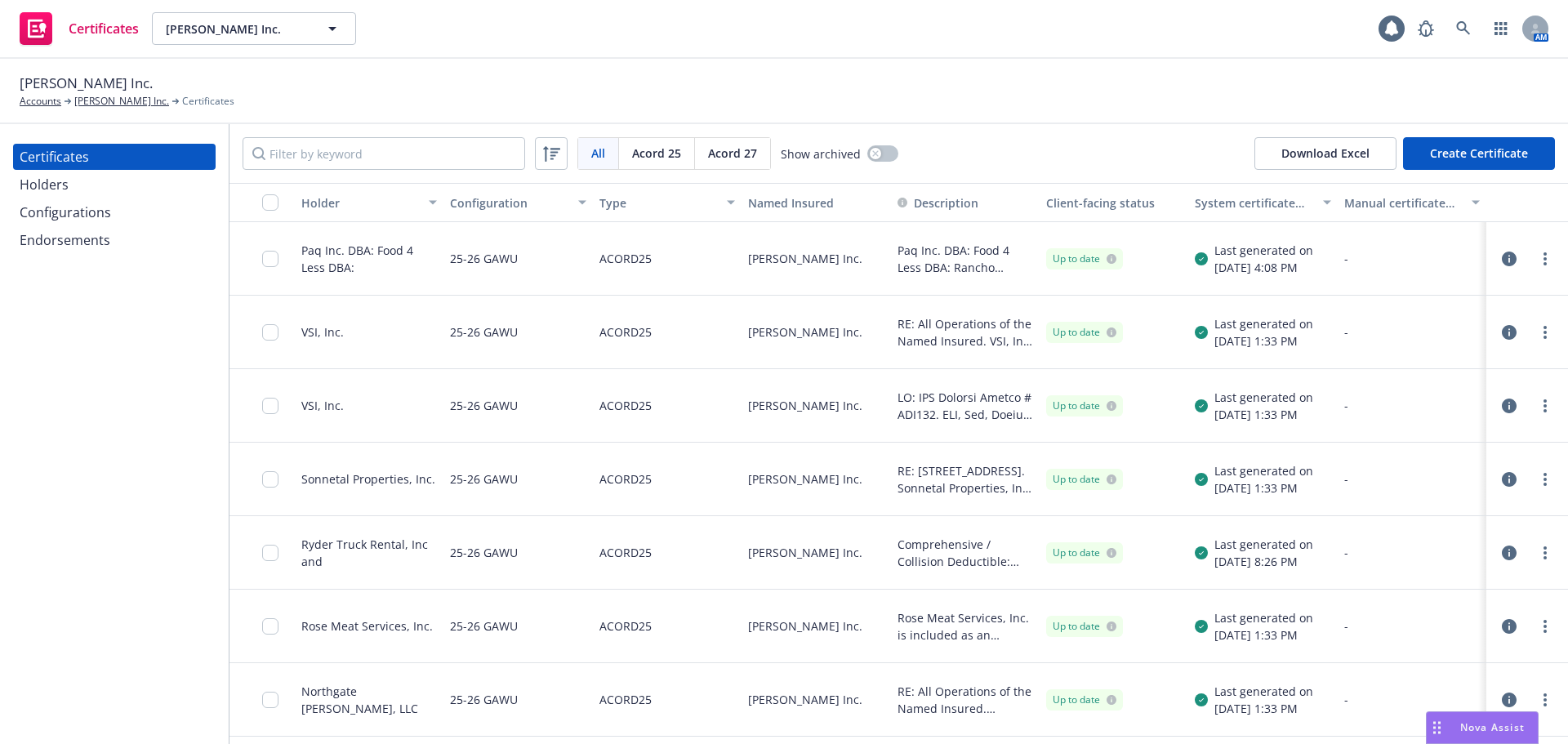
click at [147, 238] on div "Endorsements" at bounding box center [114, 240] width 189 height 26
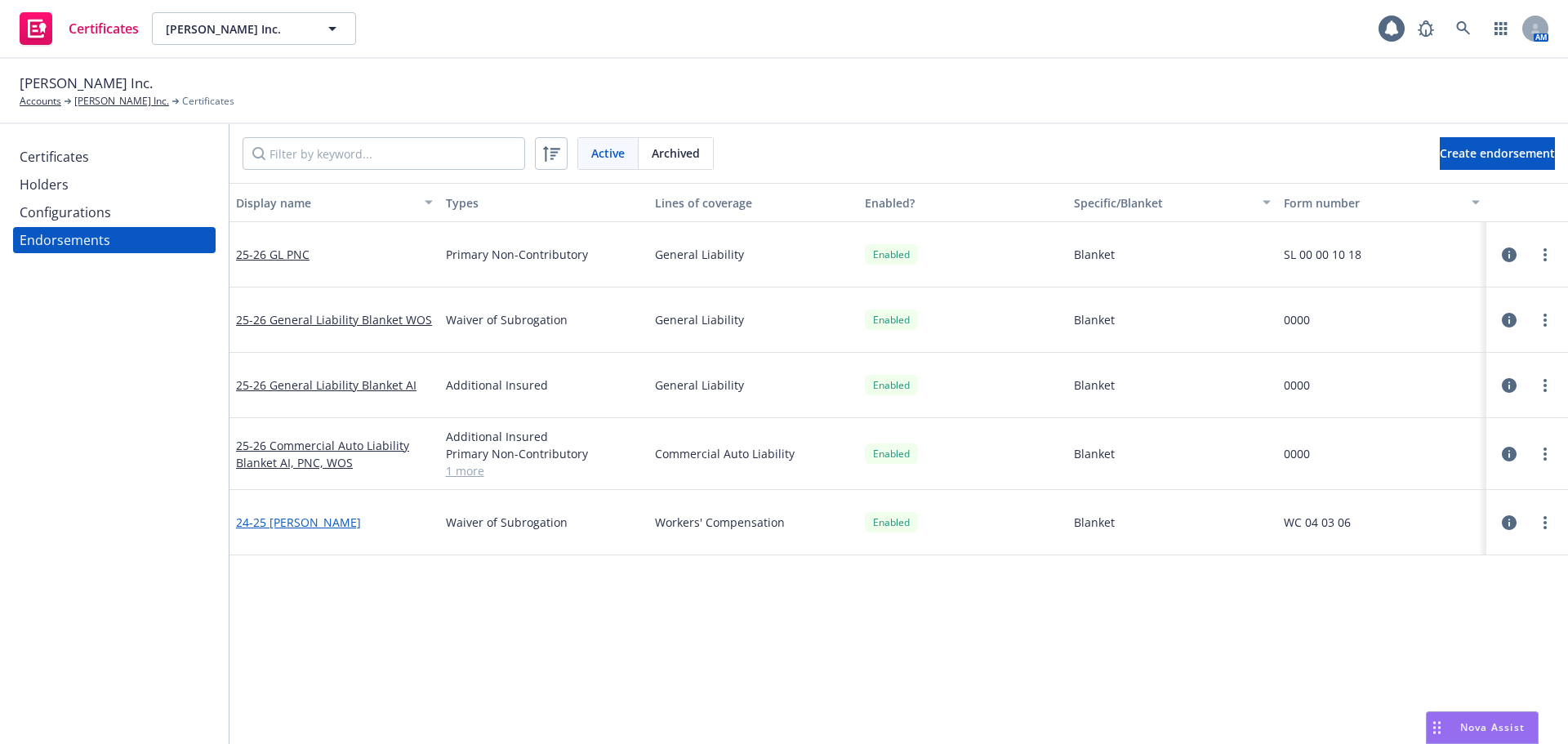
click at [288, 524] on link "24-25 WC WOS" at bounding box center [298, 522] width 125 height 16
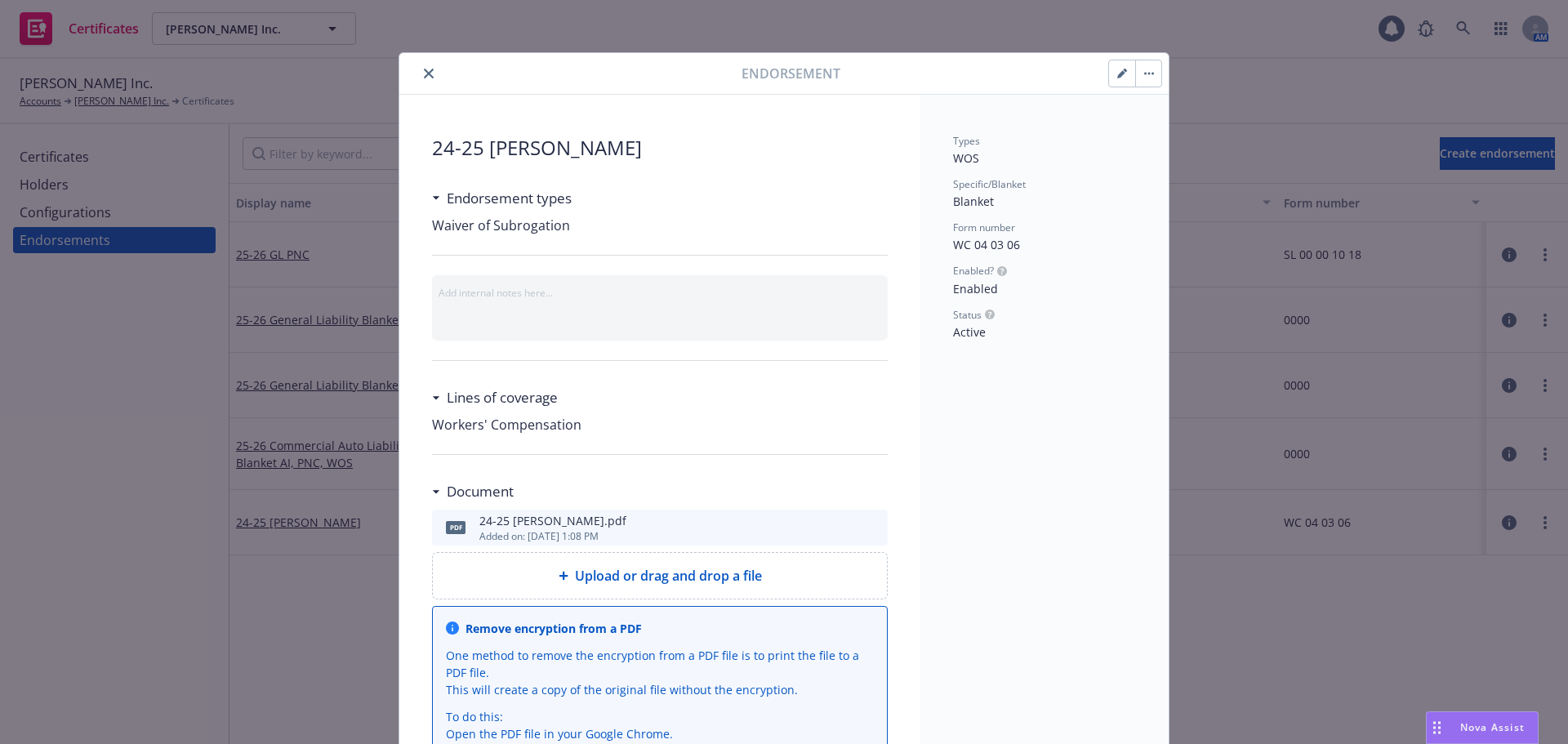
click at [865, 529] on icon "preview file" at bounding box center [872, 527] width 15 height 11
